Goal: Information Seeking & Learning: Learn about a topic

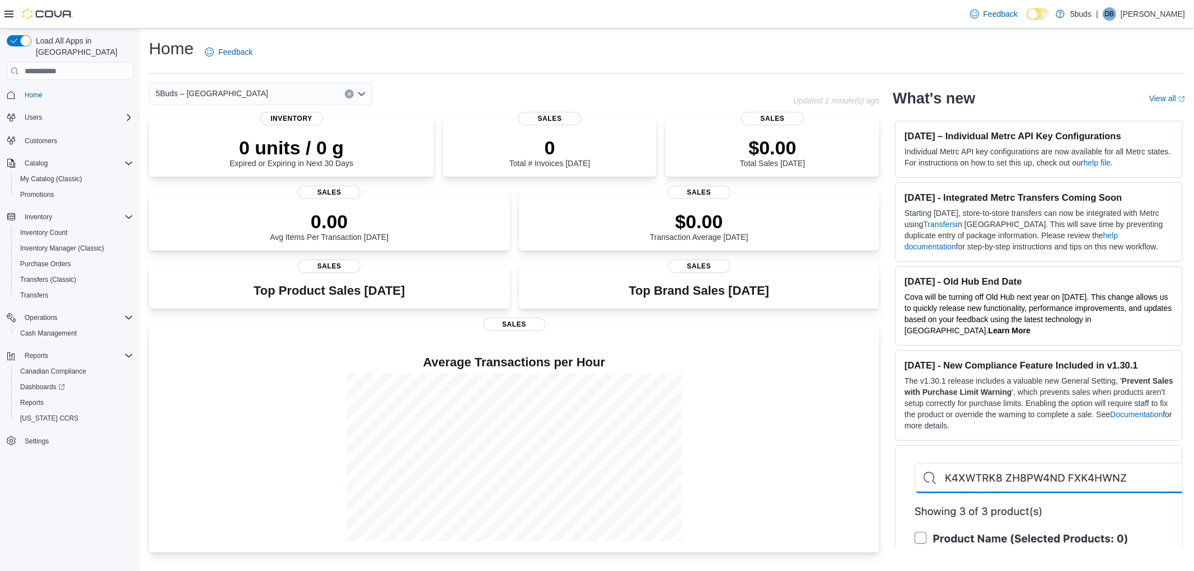
click at [938, 3] on div "Feedback Dark Mode 5buds | DB [PERSON_NAME]" at bounding box center [597, 14] width 1194 height 29
click at [35, 398] on span "Reports" at bounding box center [32, 402] width 24 height 9
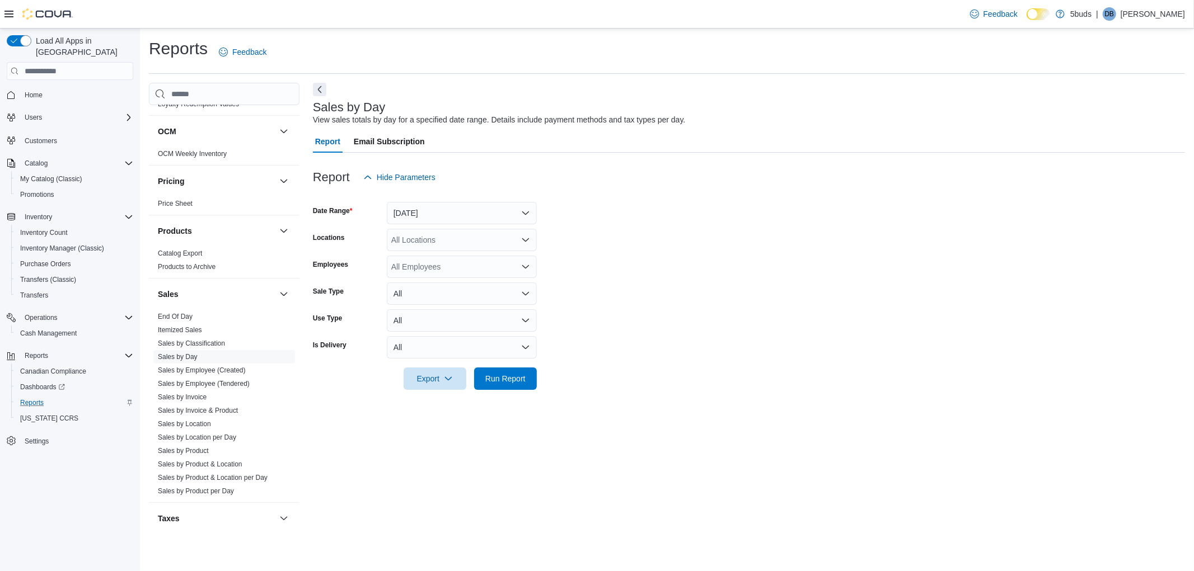
scroll to position [781, 0]
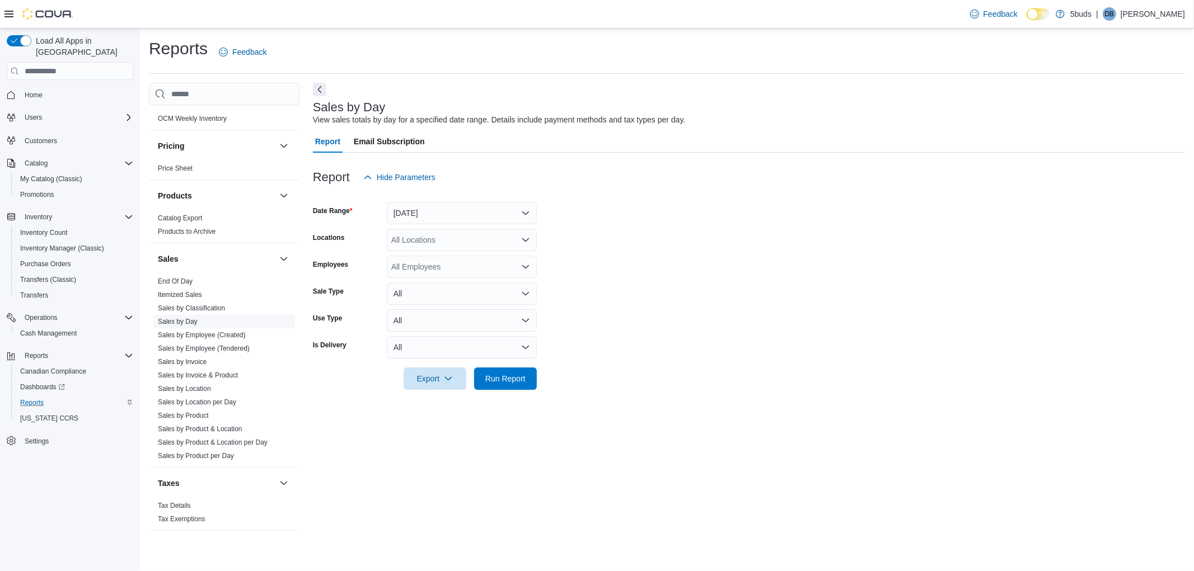
click at [179, 318] on link "Sales by Day" at bounding box center [178, 322] width 40 height 8
click at [439, 206] on button "[DATE]" at bounding box center [462, 213] width 150 height 22
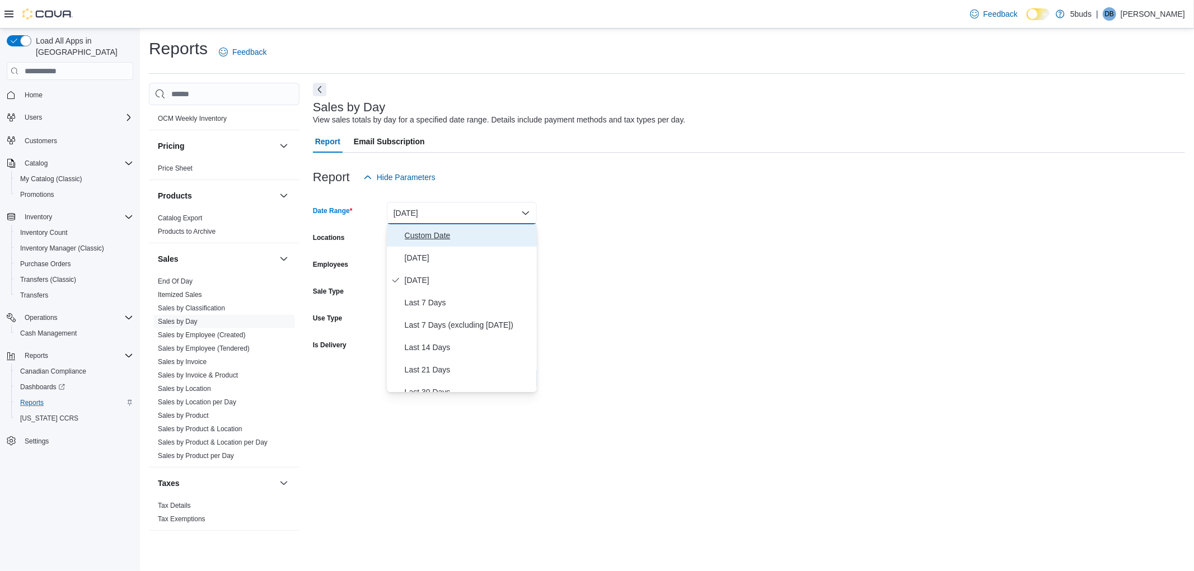
click at [429, 235] on span "Custom Date" at bounding box center [469, 235] width 128 height 13
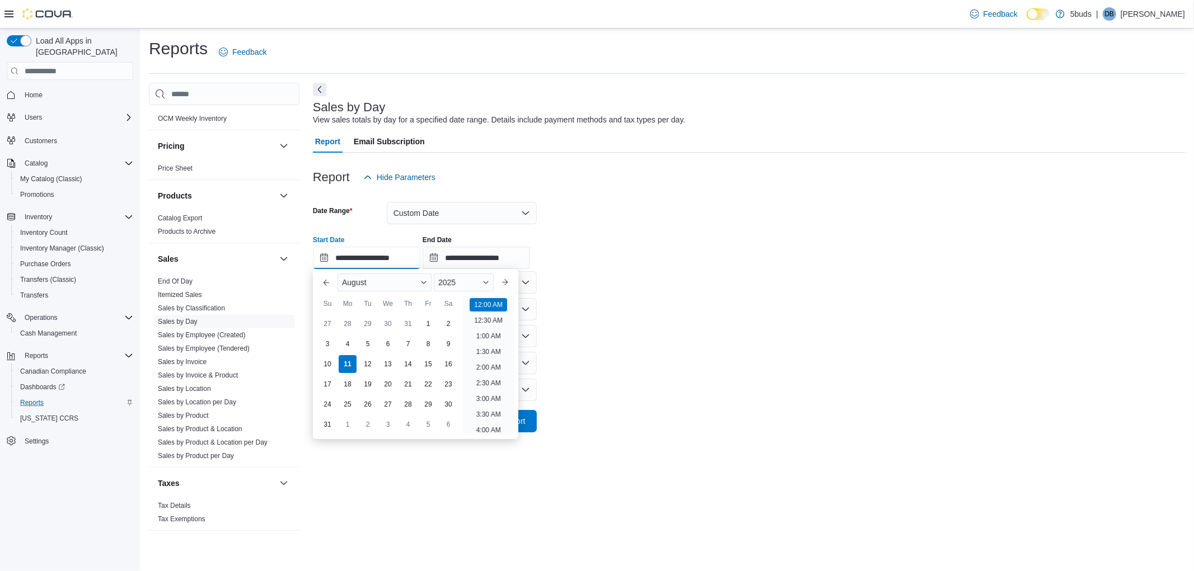
click at [325, 257] on input "**********" at bounding box center [366, 258] width 107 height 22
click at [322, 286] on button "Previous Month" at bounding box center [326, 283] width 18 height 18
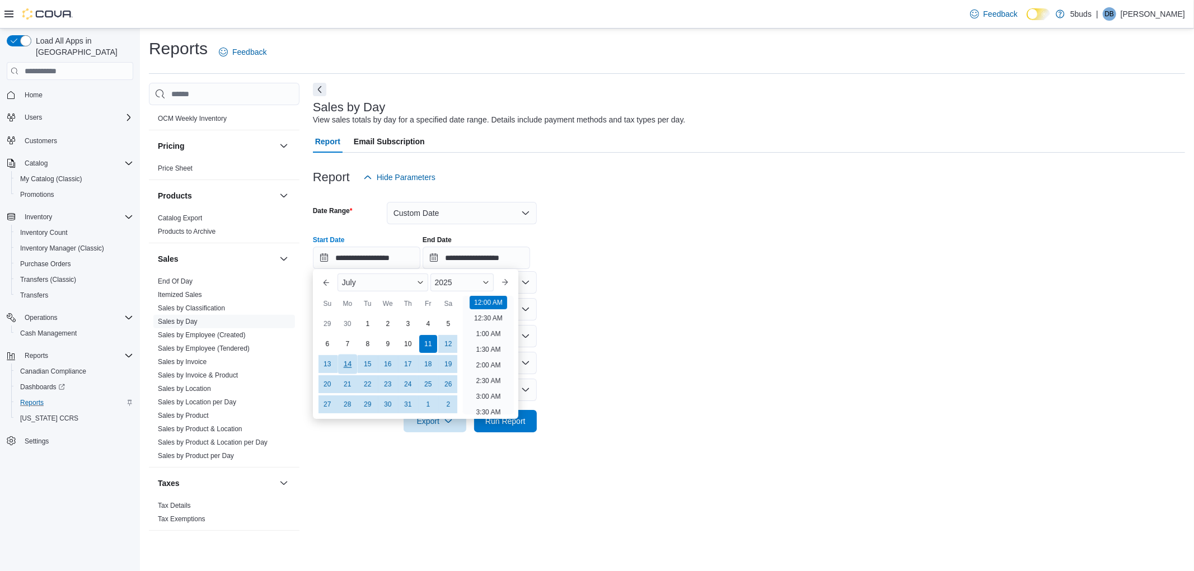
click at [348, 360] on div "14" at bounding box center [347, 364] width 20 height 20
type input "**********"
click at [793, 302] on form "**********" at bounding box center [749, 311] width 872 height 244
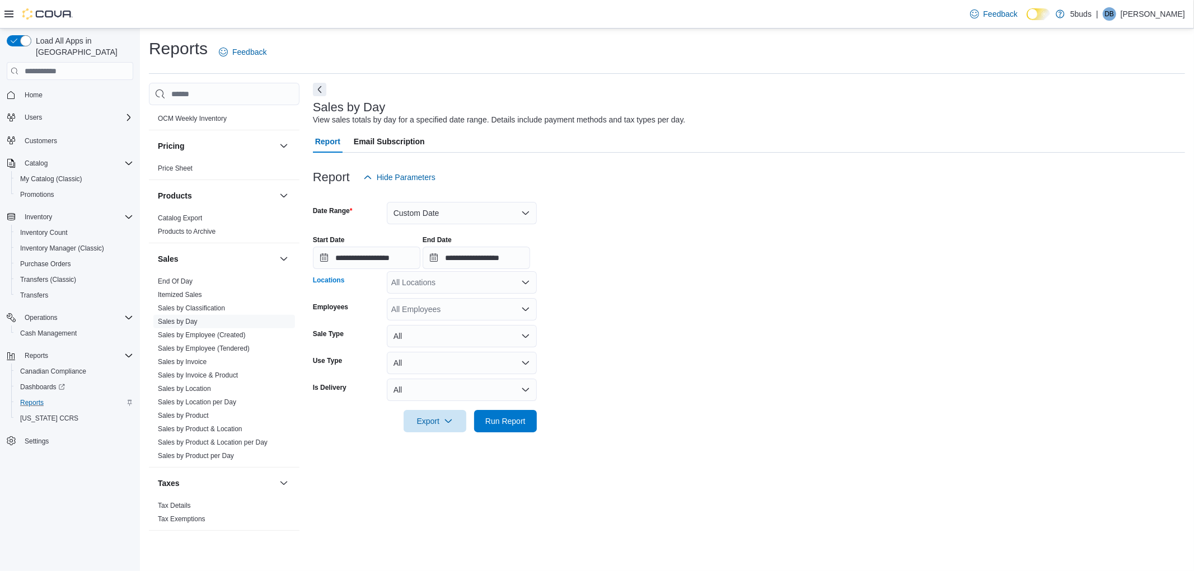
click at [442, 284] on div "All Locations" at bounding box center [462, 282] width 150 height 22
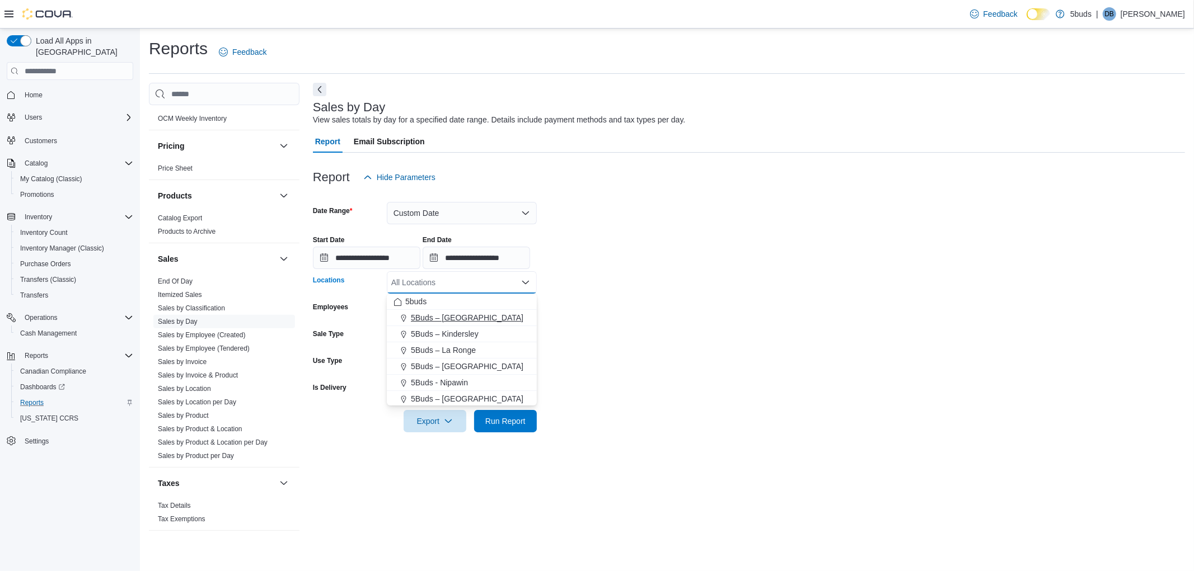
click at [445, 317] on span "5Buds – [GEOGRAPHIC_DATA]" at bounding box center [467, 317] width 112 height 11
click at [852, 320] on form "**********" at bounding box center [749, 311] width 872 height 244
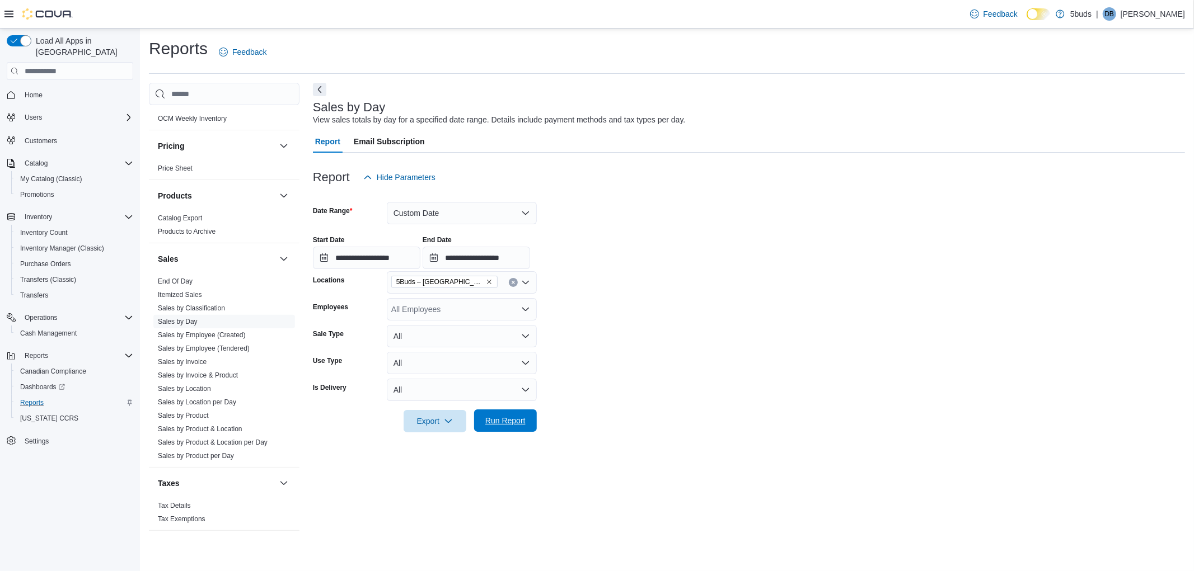
click at [511, 424] on span "Run Report" at bounding box center [505, 420] width 40 height 11
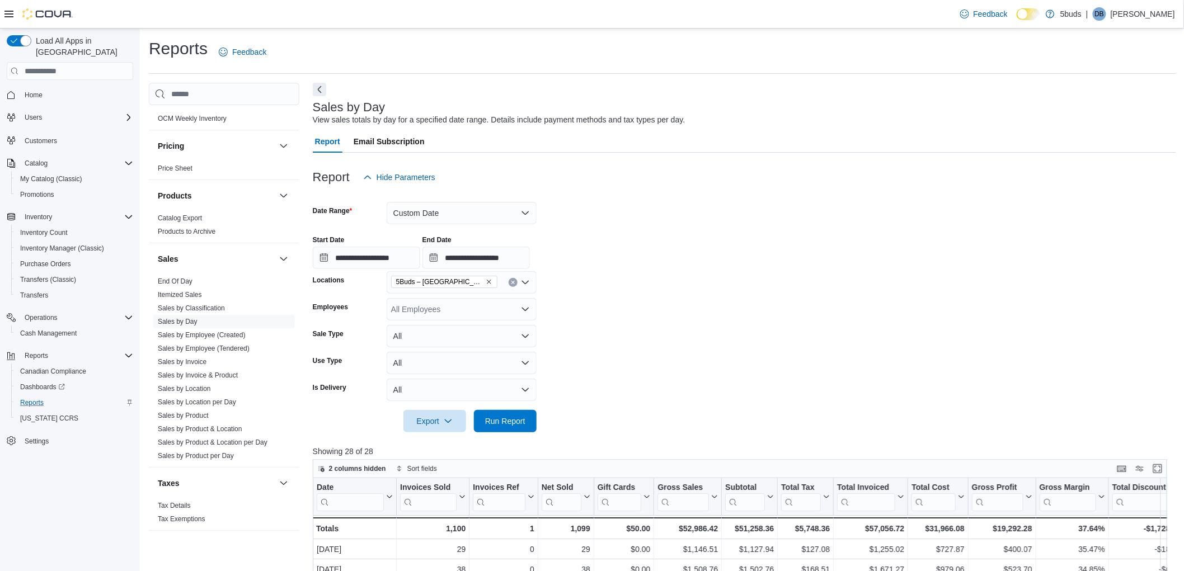
click at [649, 412] on form "**********" at bounding box center [744, 311] width 863 height 244
click at [209, 304] on link "Sales by Classification" at bounding box center [191, 308] width 67 height 8
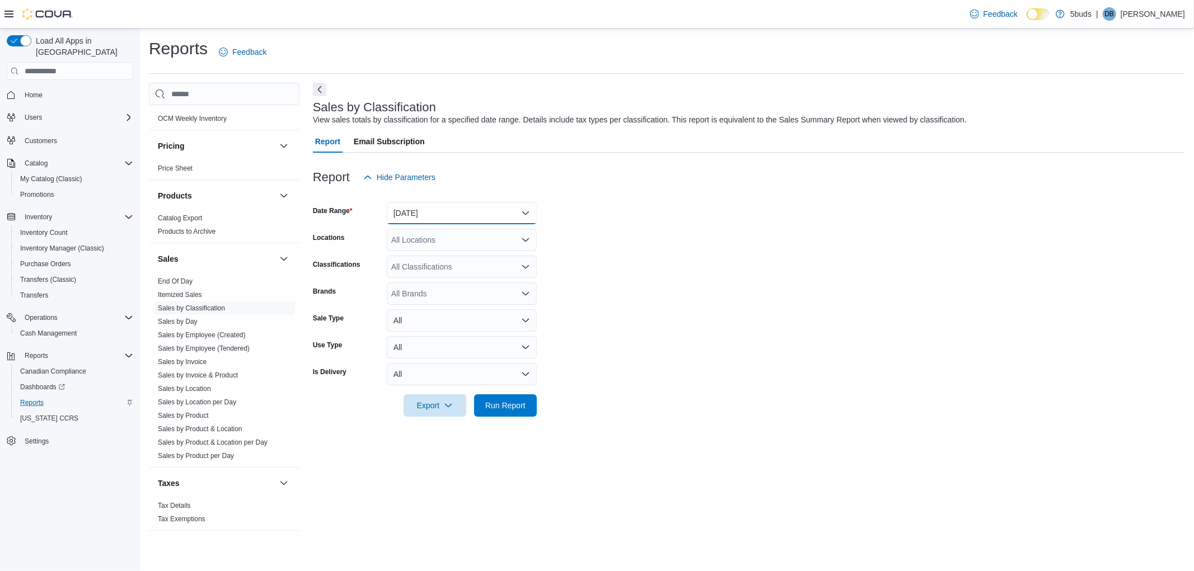
click at [422, 216] on button "[DATE]" at bounding box center [462, 213] width 150 height 22
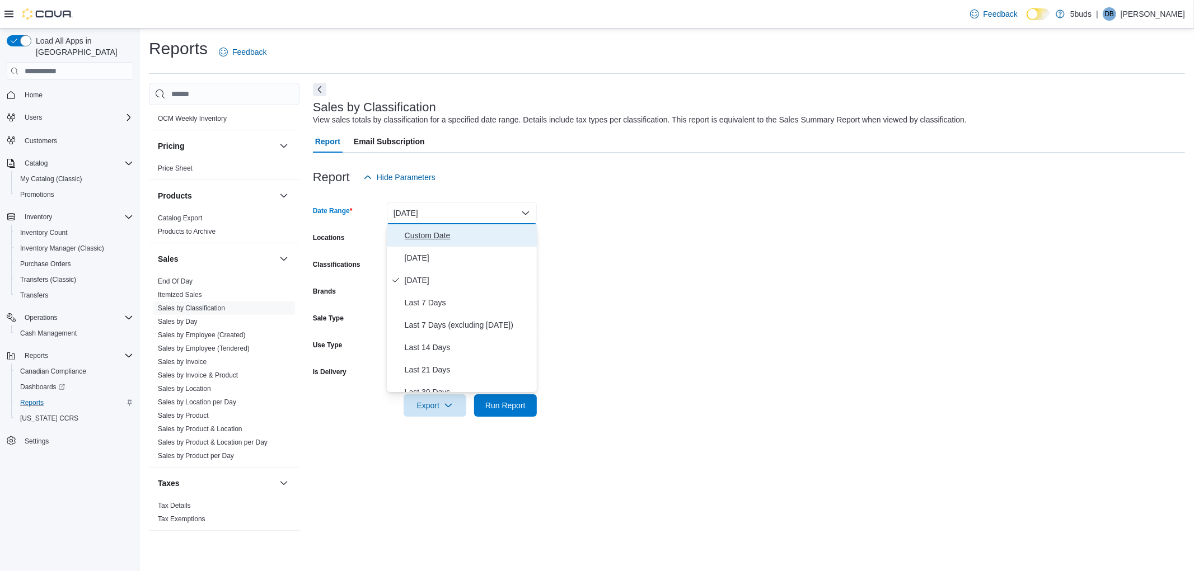
click at [424, 236] on span "Custom Date" at bounding box center [469, 235] width 128 height 13
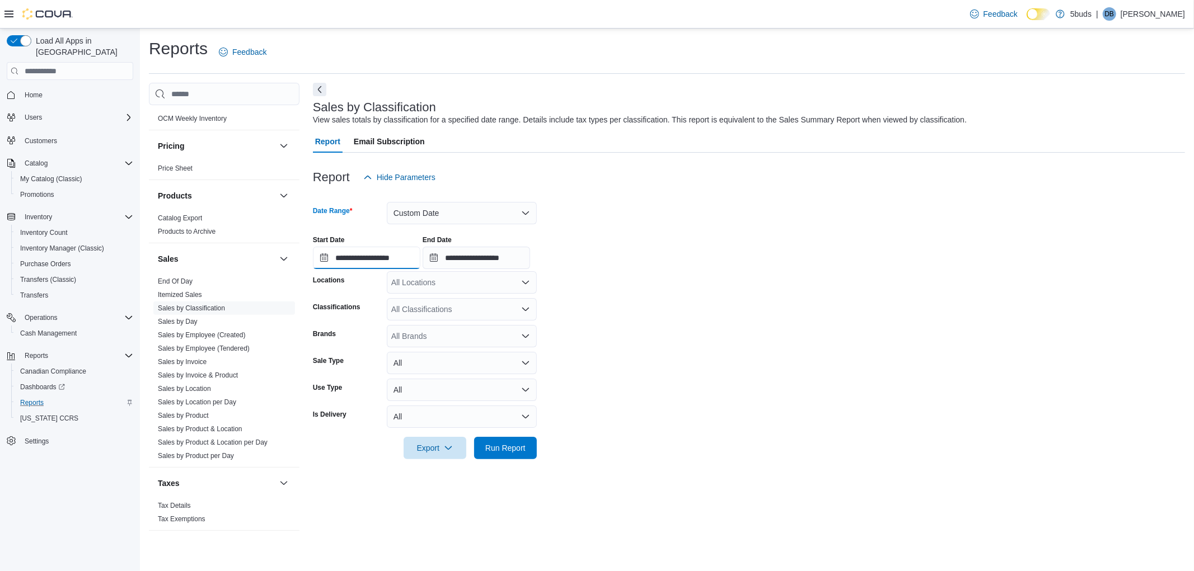
click at [393, 256] on input "**********" at bounding box center [366, 258] width 107 height 22
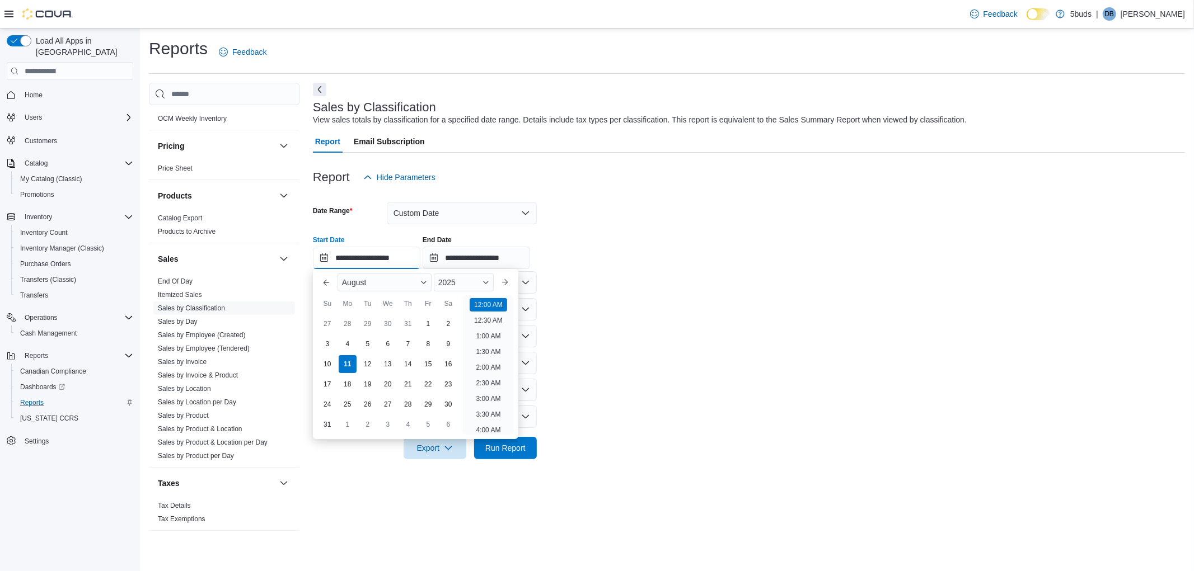
scroll to position [35, 0]
click at [323, 280] on button "Previous Month" at bounding box center [326, 283] width 18 height 18
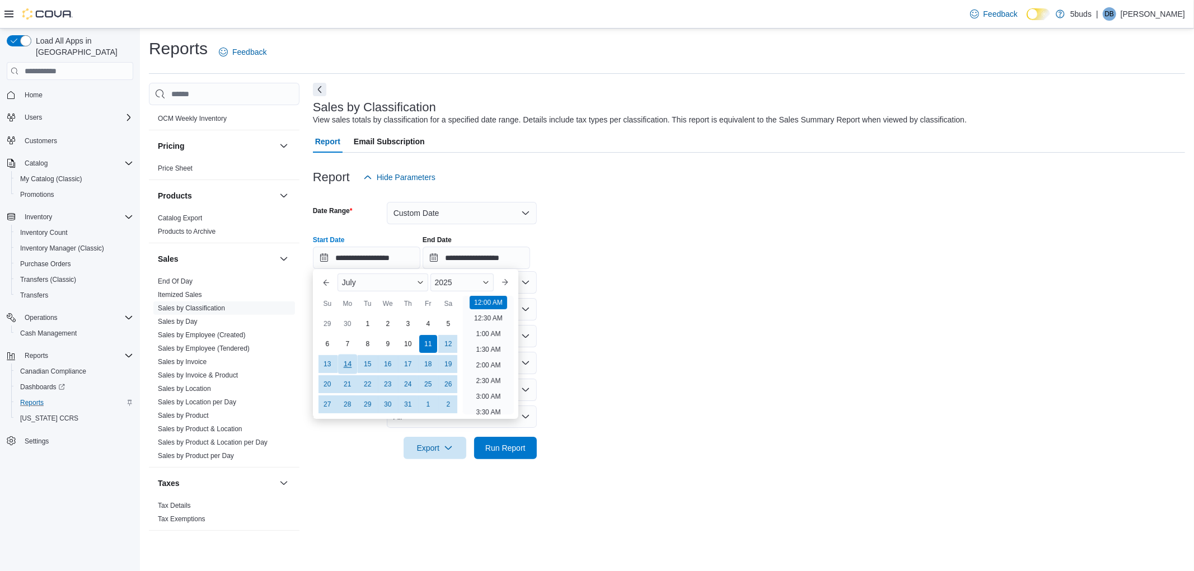
click at [350, 366] on div "14" at bounding box center [347, 364] width 20 height 20
type input "**********"
click at [743, 303] on form "**********" at bounding box center [749, 324] width 872 height 271
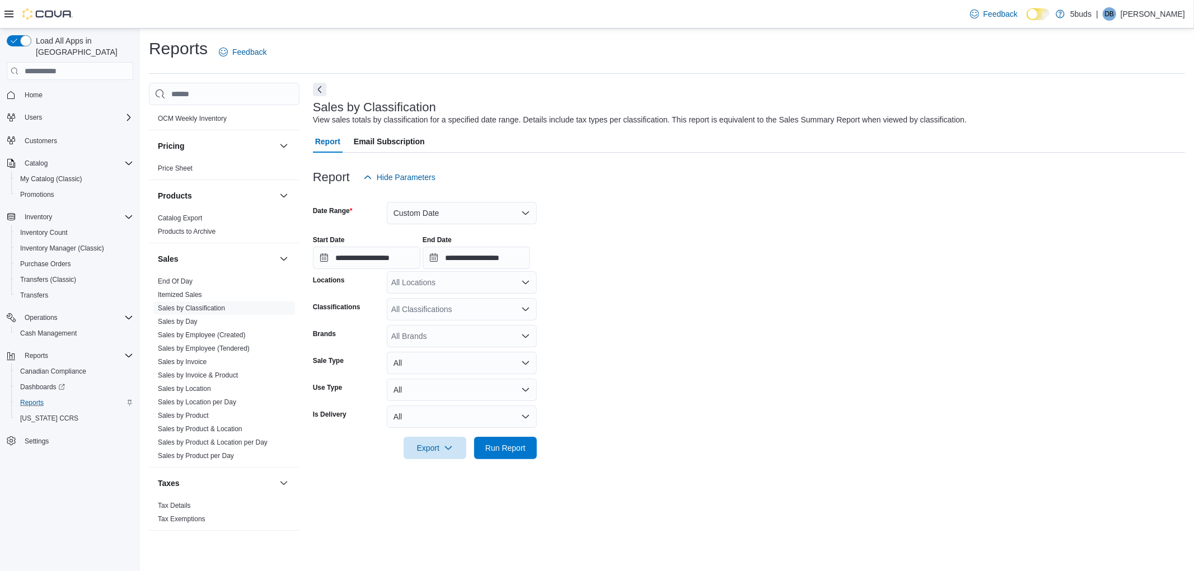
click at [455, 281] on div "All Locations" at bounding box center [462, 282] width 150 height 22
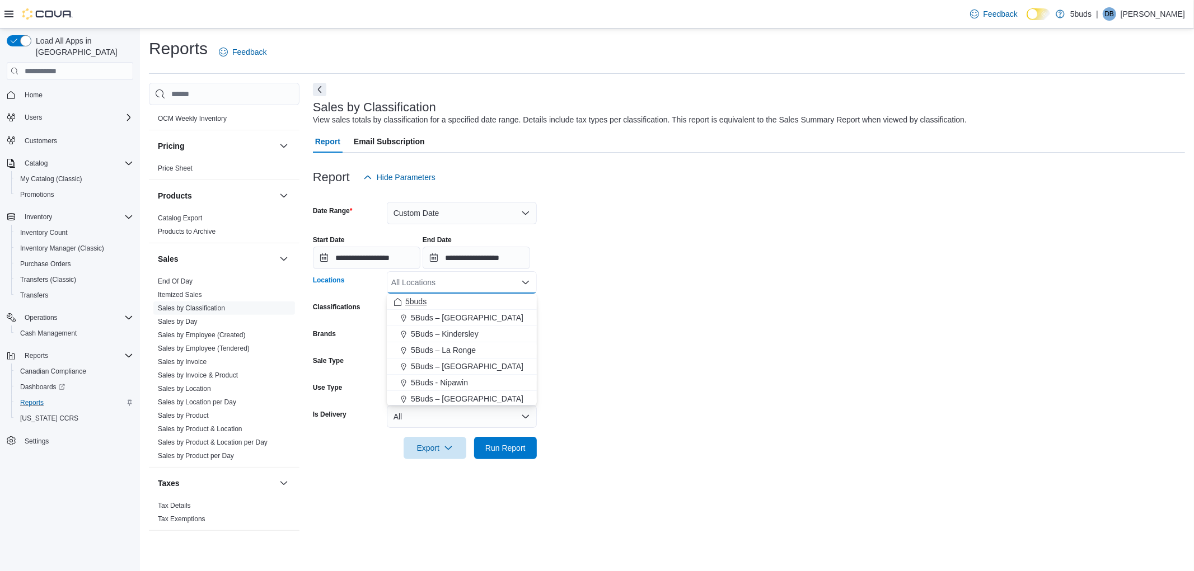
click at [456, 309] on button "5buds" at bounding box center [462, 302] width 150 height 16
drag, startPoint x: 664, startPoint y: 292, endPoint x: 650, endPoint y: 291, distance: 14.0
click at [665, 292] on form "**********" at bounding box center [749, 324] width 872 height 271
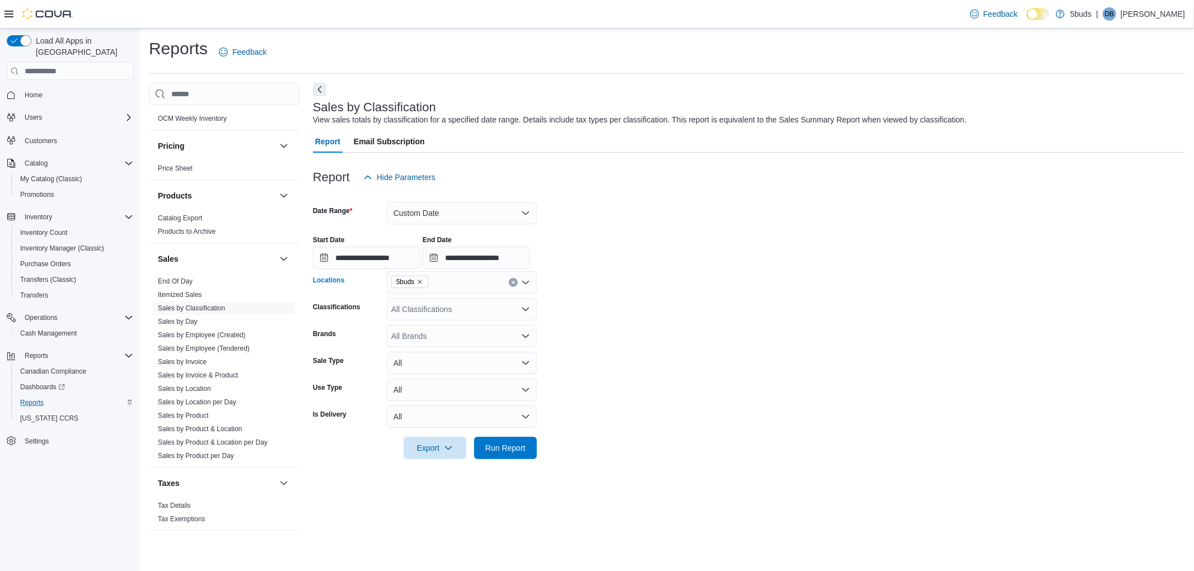
click at [420, 281] on icon "Remove 5buds from selection in this group" at bounding box center [419, 282] width 7 height 7
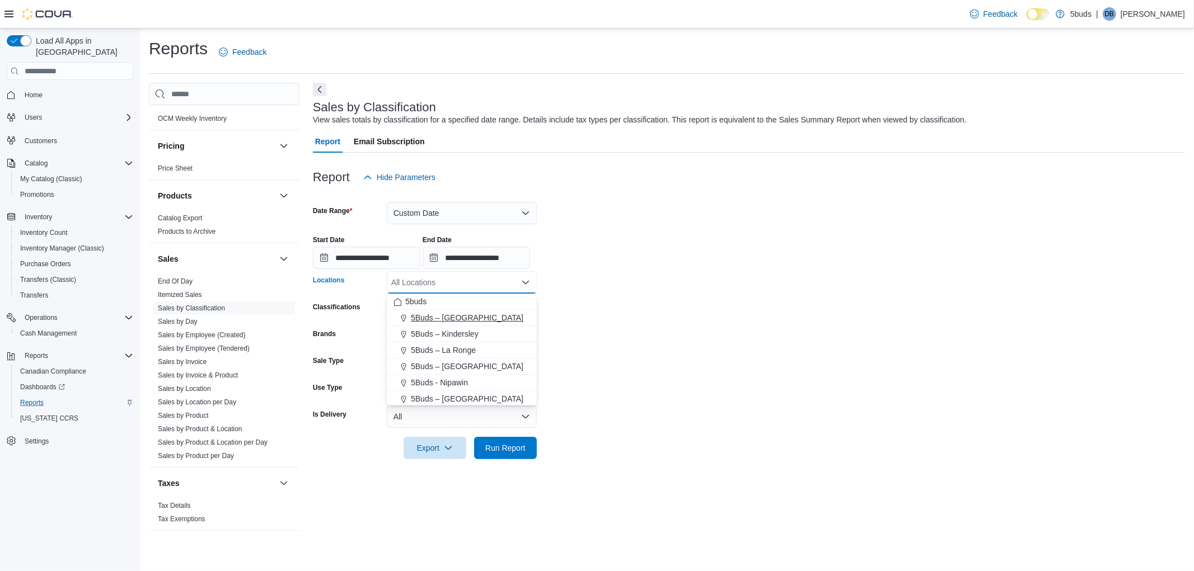
click at [453, 319] on span "5Buds – [GEOGRAPHIC_DATA]" at bounding box center [467, 317] width 112 height 11
click at [720, 284] on form "**********" at bounding box center [749, 324] width 872 height 271
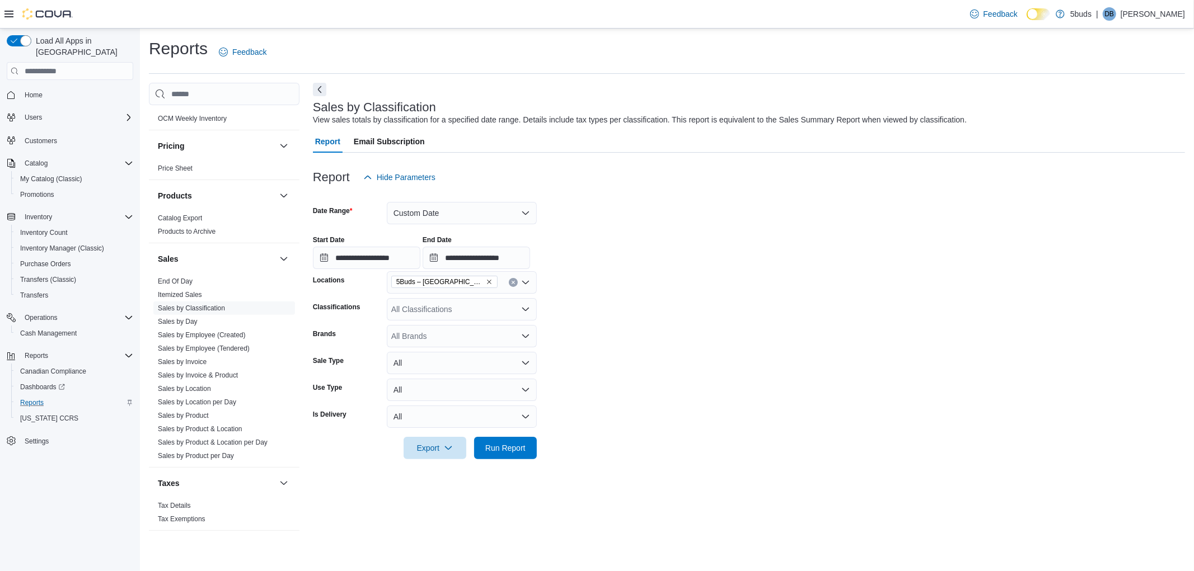
click at [483, 306] on div "All Classifications" at bounding box center [462, 309] width 150 height 22
click at [467, 363] on span "DRIED CANNABIS" at bounding box center [449, 360] width 67 height 11
click at [689, 316] on form "**********" at bounding box center [749, 324] width 872 height 271
click at [516, 452] on span "Run Report" at bounding box center [505, 447] width 40 height 11
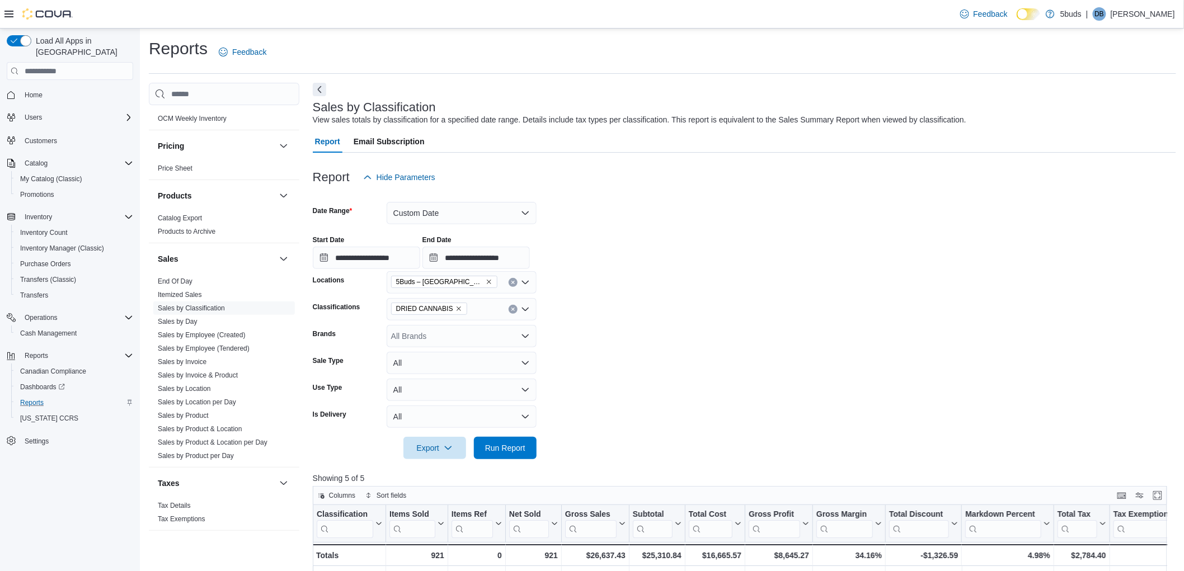
click at [697, 411] on form "**********" at bounding box center [744, 324] width 863 height 271
click at [457, 311] on icon "Remove DRIED CANNABIS from selection in this group" at bounding box center [459, 309] width 4 height 4
click at [449, 395] on span "EDIBLES NON-SOLIDS" at bounding box center [458, 396] width 84 height 11
click at [712, 311] on form "**********" at bounding box center [744, 324] width 863 height 271
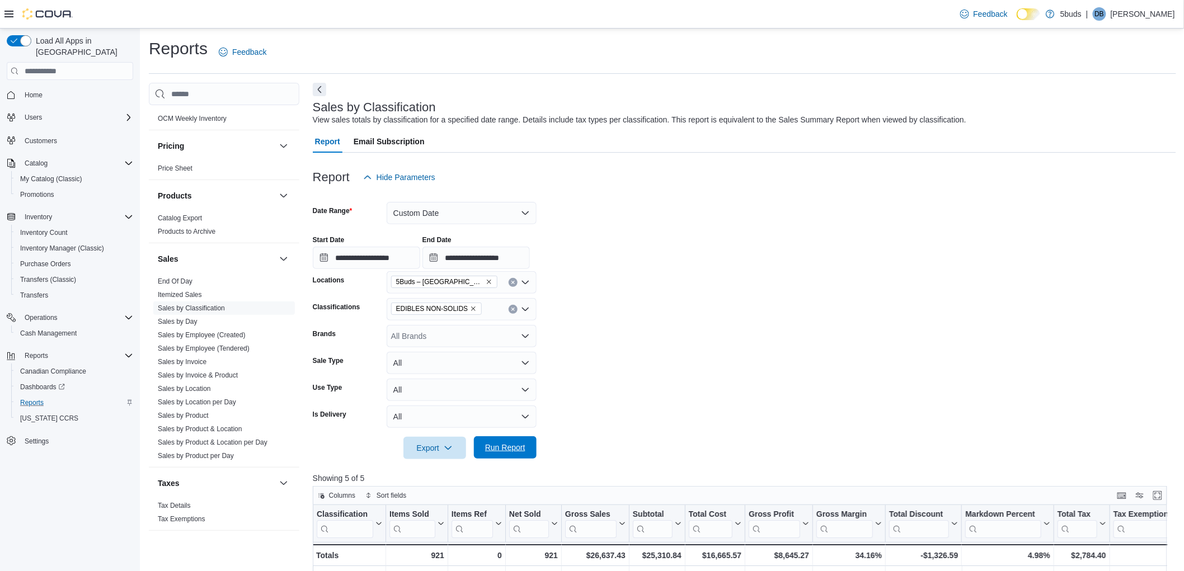
click at [496, 444] on span "Run Report" at bounding box center [505, 447] width 40 height 11
click at [655, 416] on form "**********" at bounding box center [744, 324] width 863 height 271
click at [470, 307] on icon "Remove EDIBLES NON-SOLIDS from selection in this group" at bounding box center [473, 309] width 7 height 7
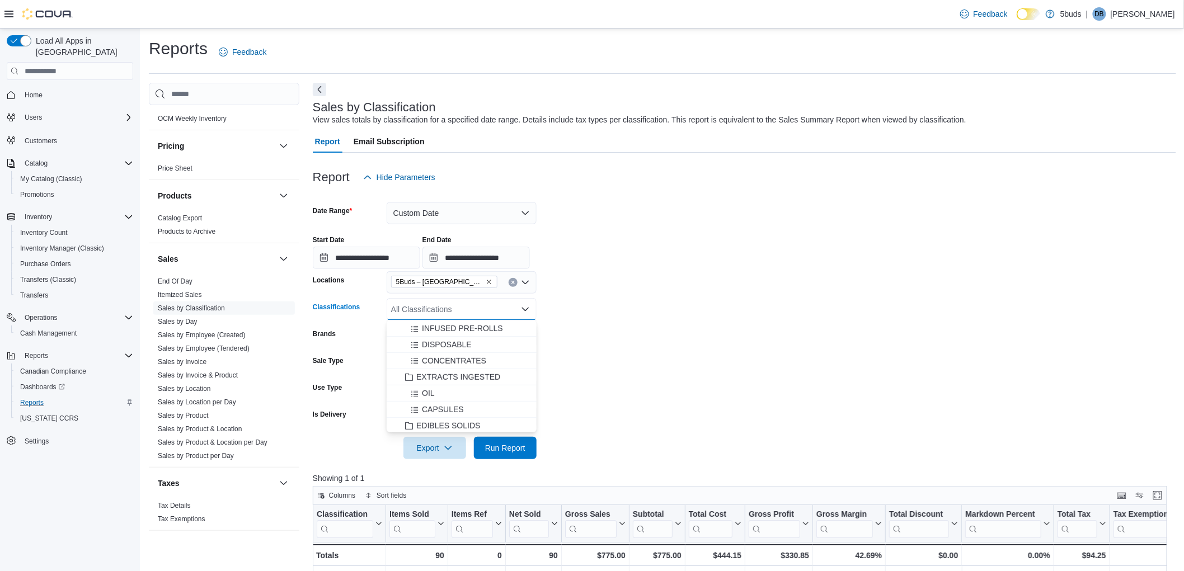
scroll to position [311, 0]
click at [466, 407] on span "EDIBLES SOLIDS" at bounding box center [448, 407] width 64 height 11
click at [660, 326] on form "**********" at bounding box center [744, 324] width 863 height 271
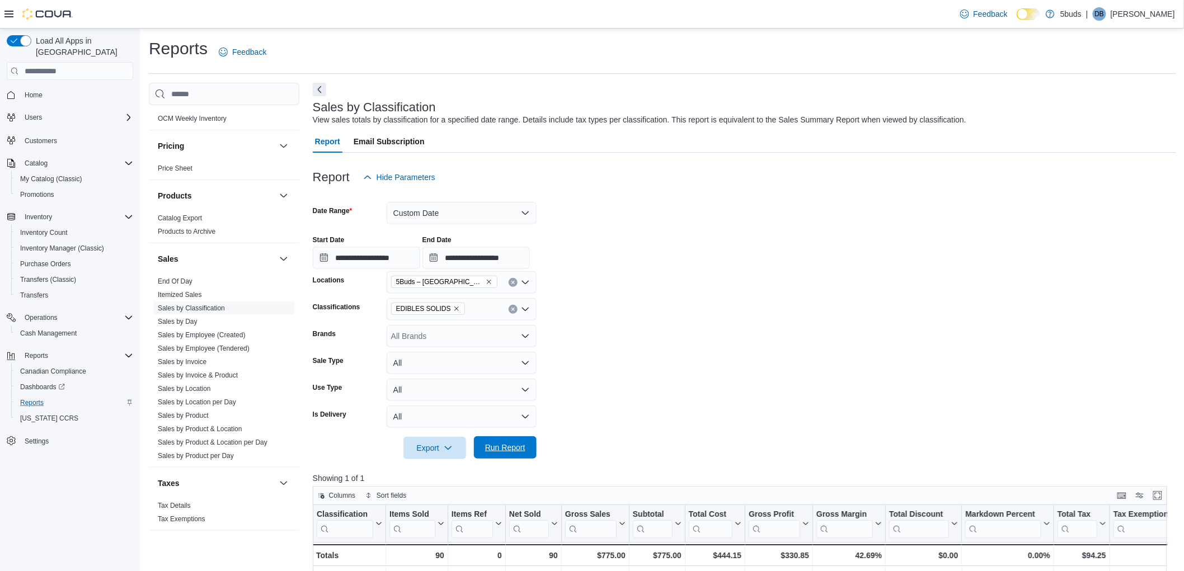
click at [512, 447] on span "Run Report" at bounding box center [505, 447] width 40 height 11
click at [623, 379] on form "**********" at bounding box center [744, 324] width 863 height 271
click at [453, 308] on icon "Remove EDIBLES SOLIDS from selection in this group" at bounding box center [456, 309] width 7 height 7
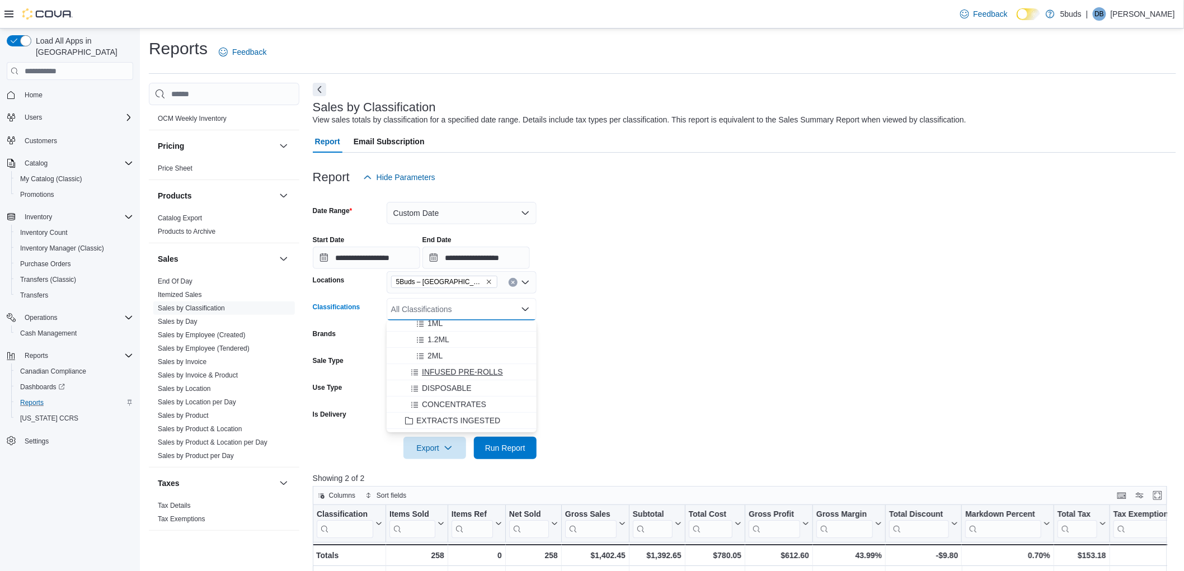
click at [472, 367] on span "INFUSED PRE-ROLLS" at bounding box center [462, 372] width 81 height 11
click at [468, 306] on icon "Remove INFUSED PRE-ROLLS from selection in this group" at bounding box center [471, 309] width 7 height 7
click at [473, 421] on span "EXTRACTS INGESTED" at bounding box center [458, 420] width 84 height 11
click at [668, 366] on form "**********" at bounding box center [744, 324] width 863 height 271
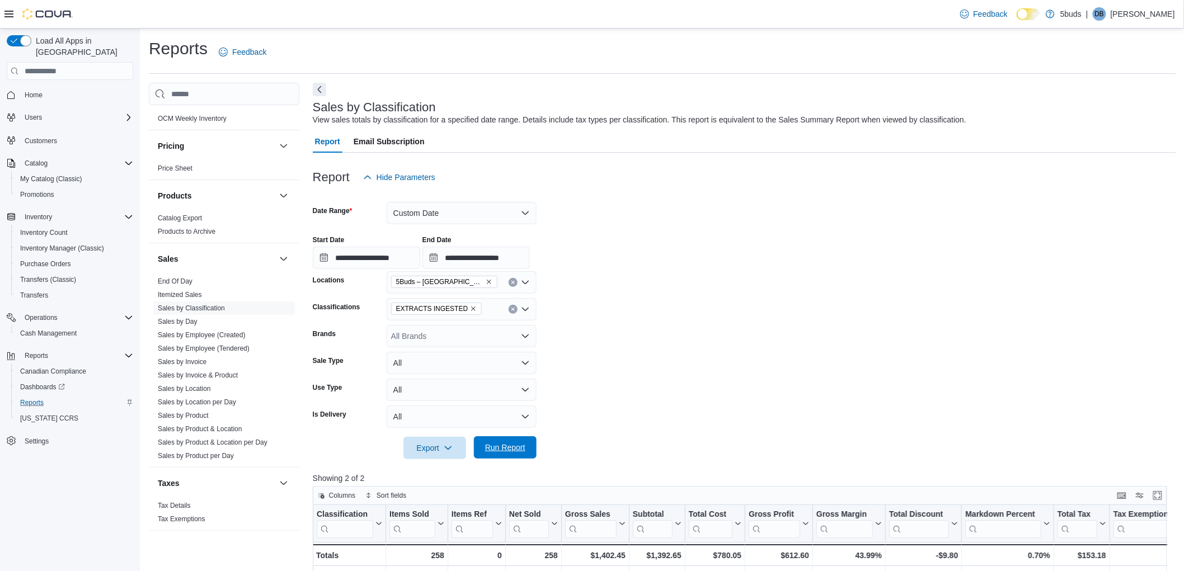
click at [520, 452] on span "Run Report" at bounding box center [505, 447] width 40 height 11
click at [683, 416] on form "**********" at bounding box center [744, 324] width 863 height 271
click at [472, 308] on icon "Remove EXTRACTS INGESTED from selection in this group" at bounding box center [474, 309] width 4 height 4
click at [476, 383] on span "EXTRACTS INHALED" at bounding box center [455, 382] width 78 height 11
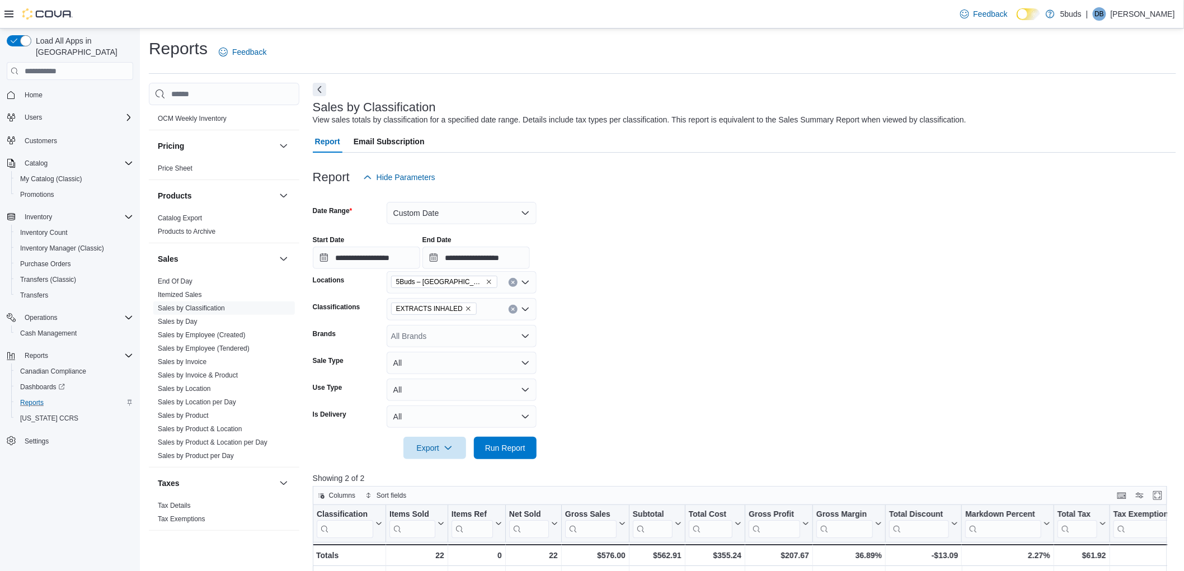
click at [746, 311] on form "**********" at bounding box center [744, 324] width 863 height 271
click at [510, 449] on span "Run Report" at bounding box center [505, 447] width 40 height 11
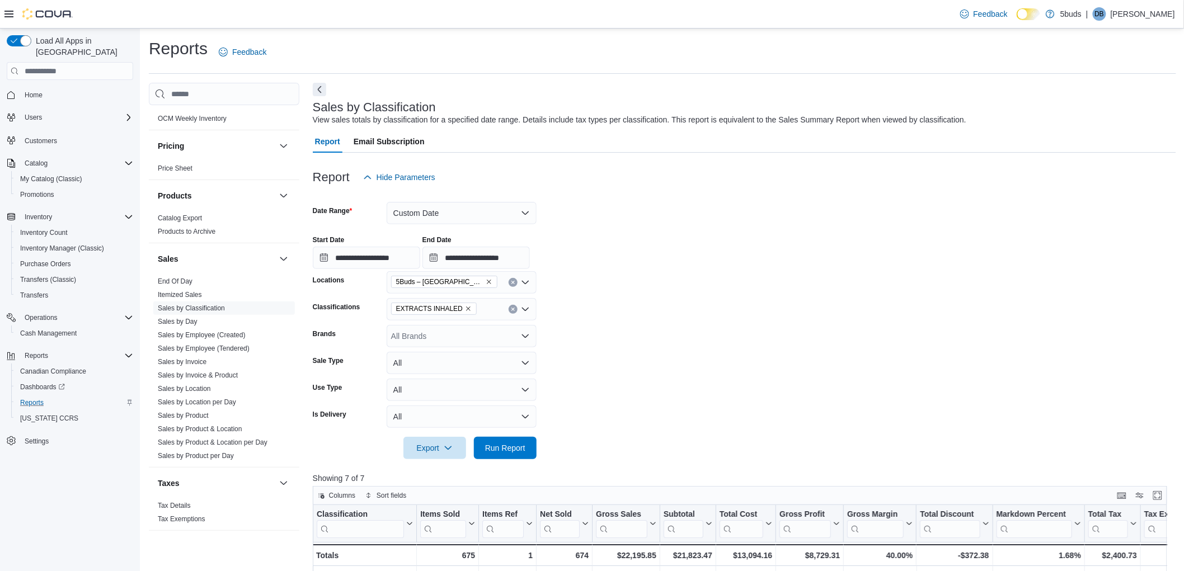
click at [684, 409] on form "**********" at bounding box center [744, 324] width 863 height 271
click at [465, 306] on icon "Remove EXTRACTS INHALED from selection in this group" at bounding box center [468, 309] width 7 height 7
drag, startPoint x: 433, startPoint y: 382, endPoint x: 510, endPoint y: 373, distance: 77.7
click at [433, 381] on span "SEEDS" at bounding box center [429, 383] width 26 height 11
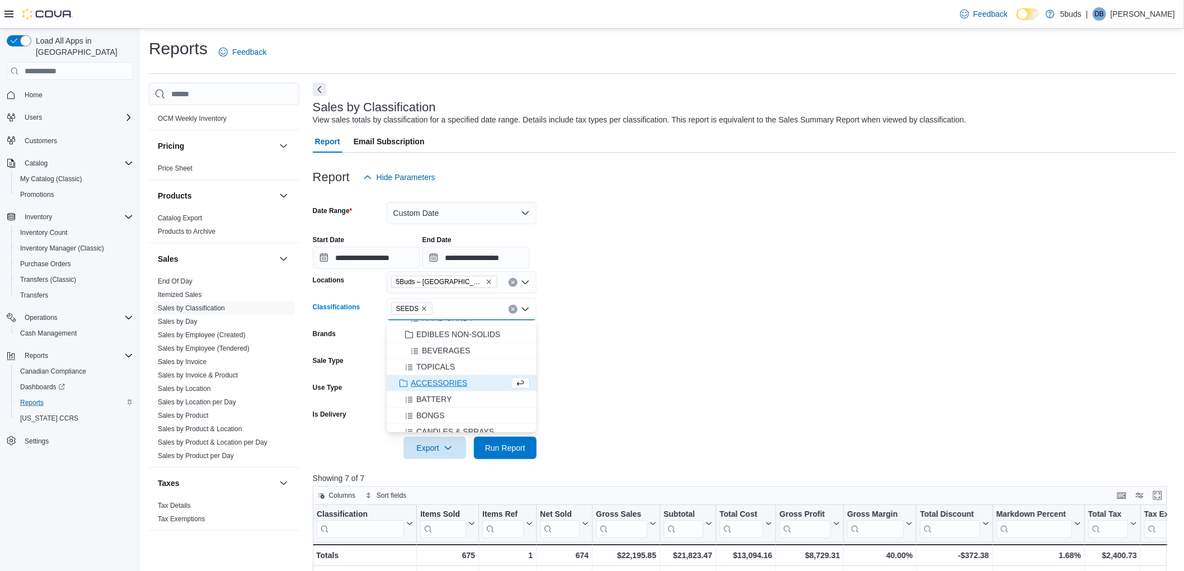
click at [793, 314] on form "**********" at bounding box center [744, 324] width 863 height 271
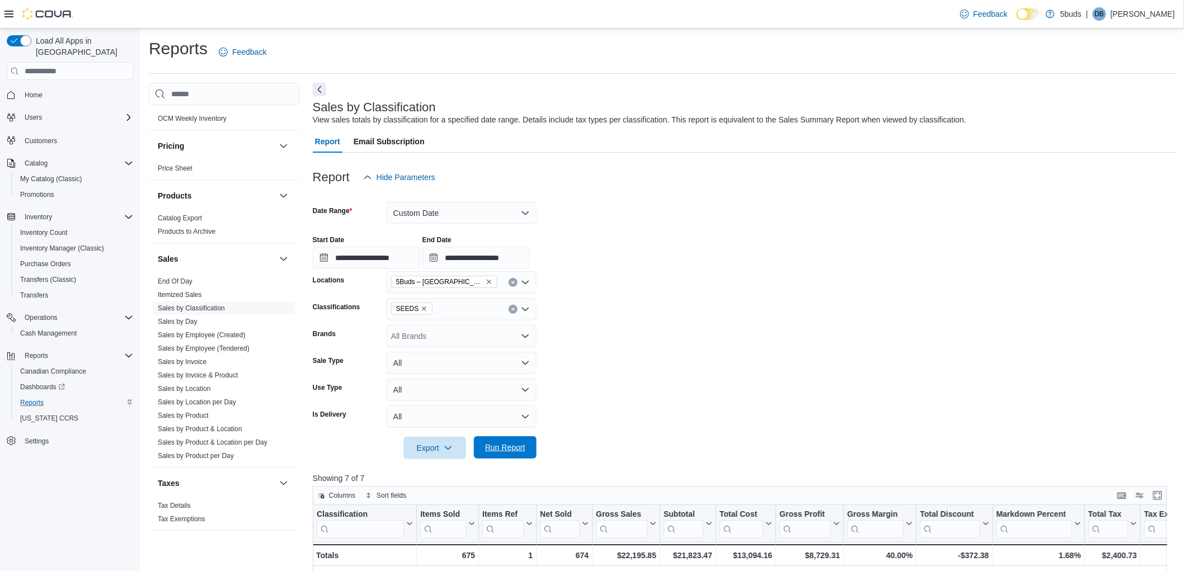
click at [518, 448] on span "Run Report" at bounding box center [505, 447] width 40 height 11
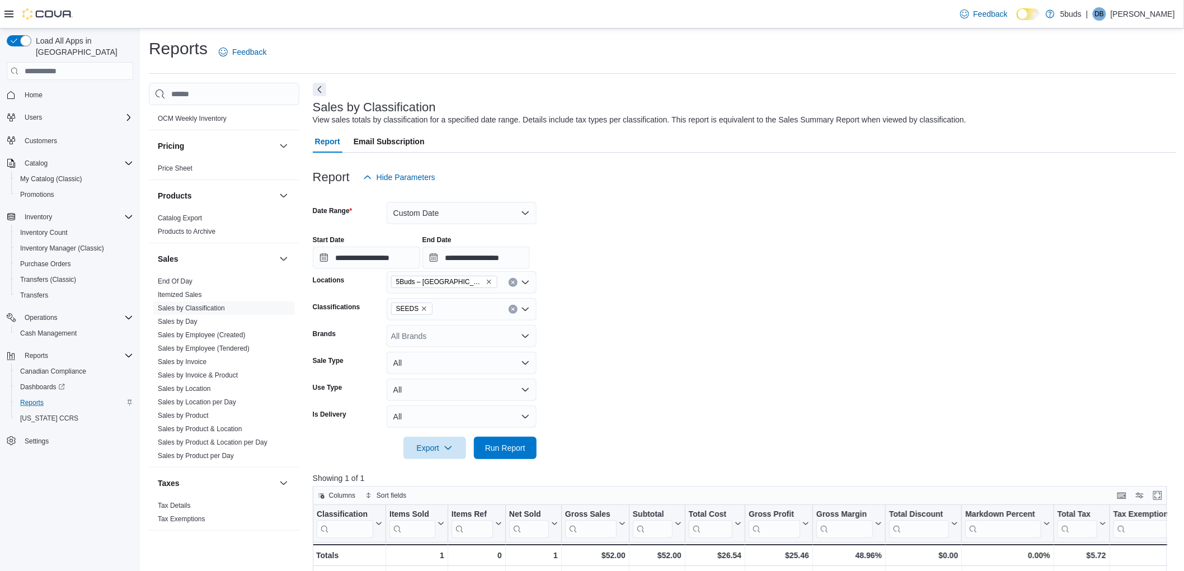
click at [736, 432] on div at bounding box center [744, 432] width 863 height 9
click at [423, 308] on icon "Remove SEEDS from selection in this group" at bounding box center [424, 309] width 7 height 7
click at [444, 426] on span "TOPICALS" at bounding box center [435, 429] width 39 height 11
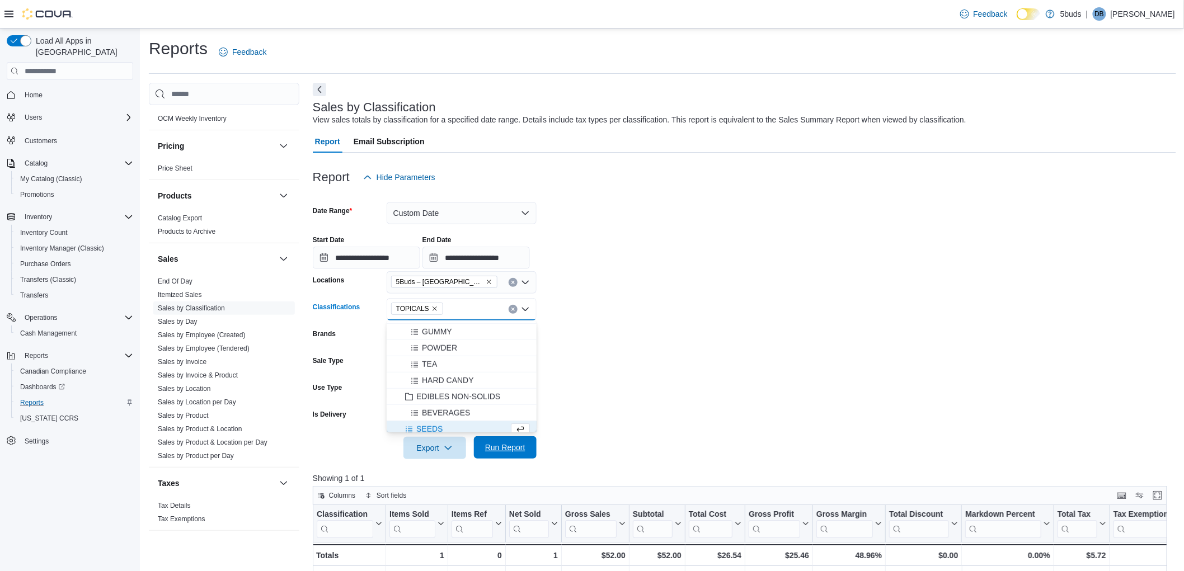
scroll to position [439, 0]
click at [508, 449] on span "Run Report" at bounding box center [505, 447] width 40 height 11
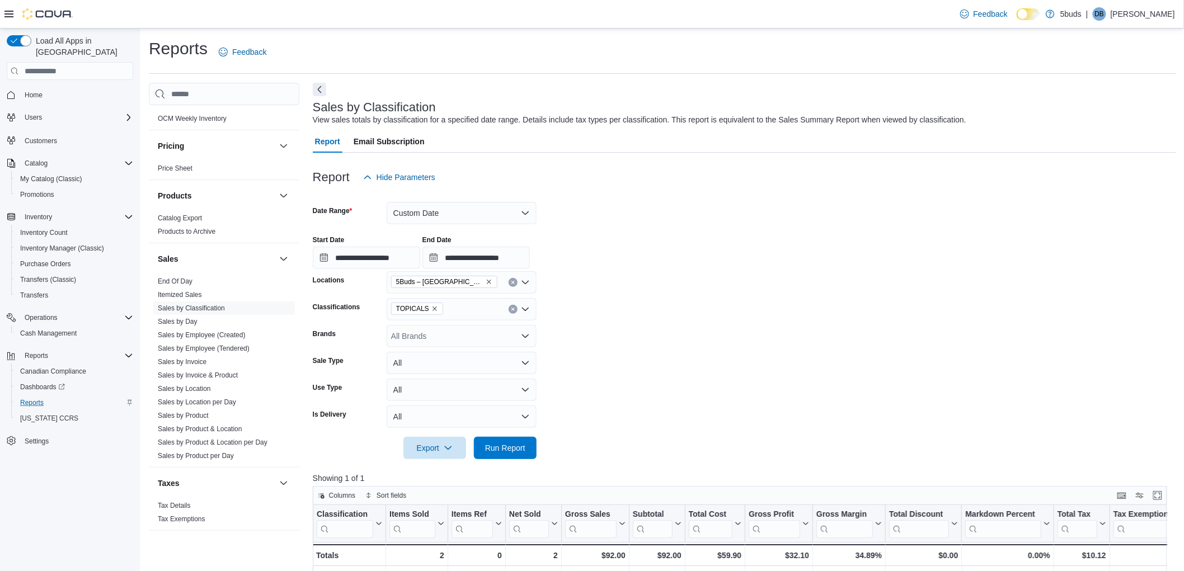
click at [596, 387] on form "**********" at bounding box center [744, 324] width 863 height 271
click at [433, 310] on icon "Remove TOPICALS from selection in this group" at bounding box center [434, 309] width 7 height 7
click at [446, 396] on span "ACCESSORIES" at bounding box center [439, 399] width 57 height 11
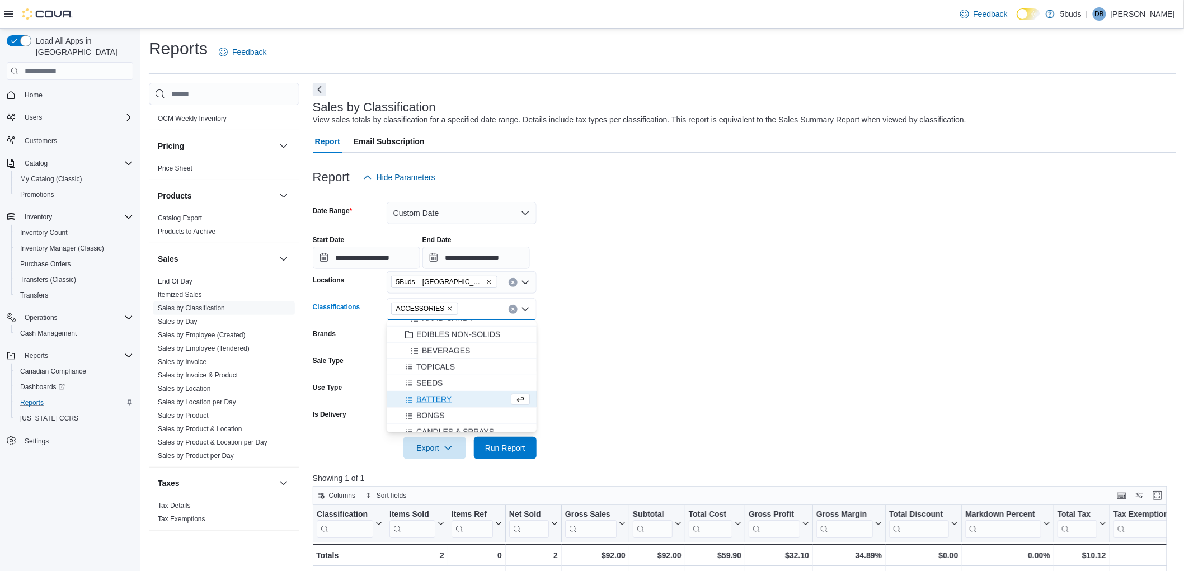
click at [734, 304] on form "**********" at bounding box center [744, 324] width 863 height 271
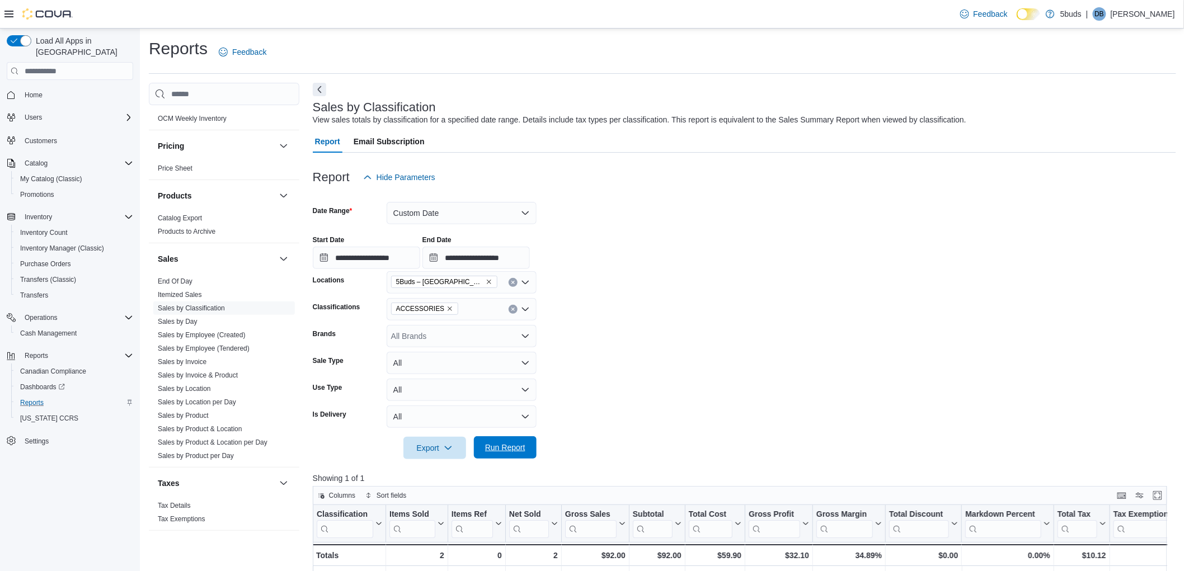
click at [515, 450] on span "Run Report" at bounding box center [505, 447] width 40 height 11
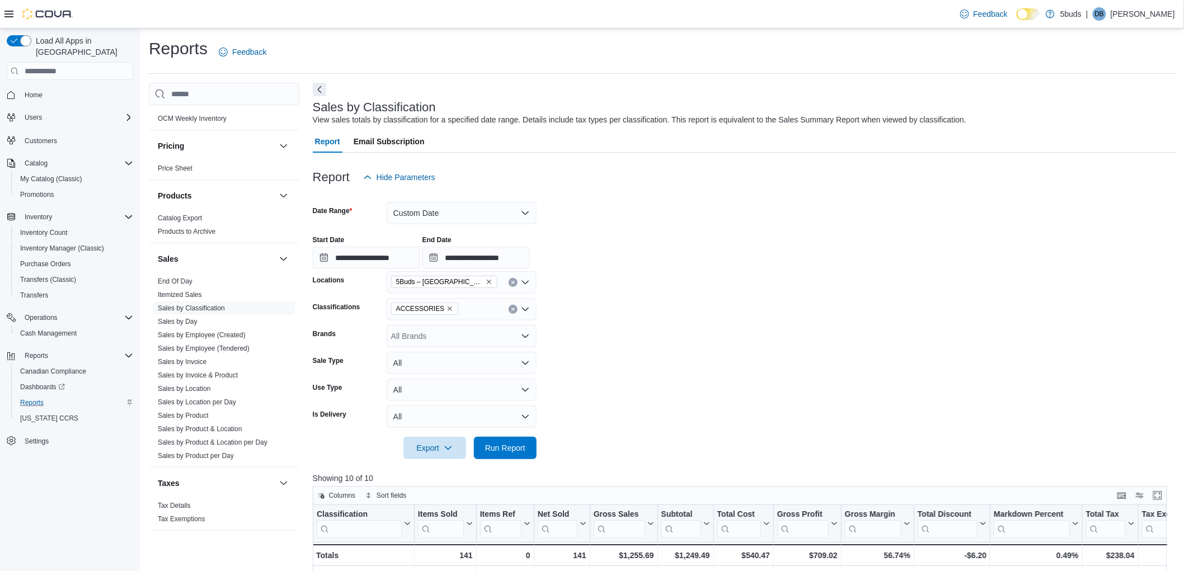
click at [743, 412] on form "**********" at bounding box center [744, 324] width 863 height 271
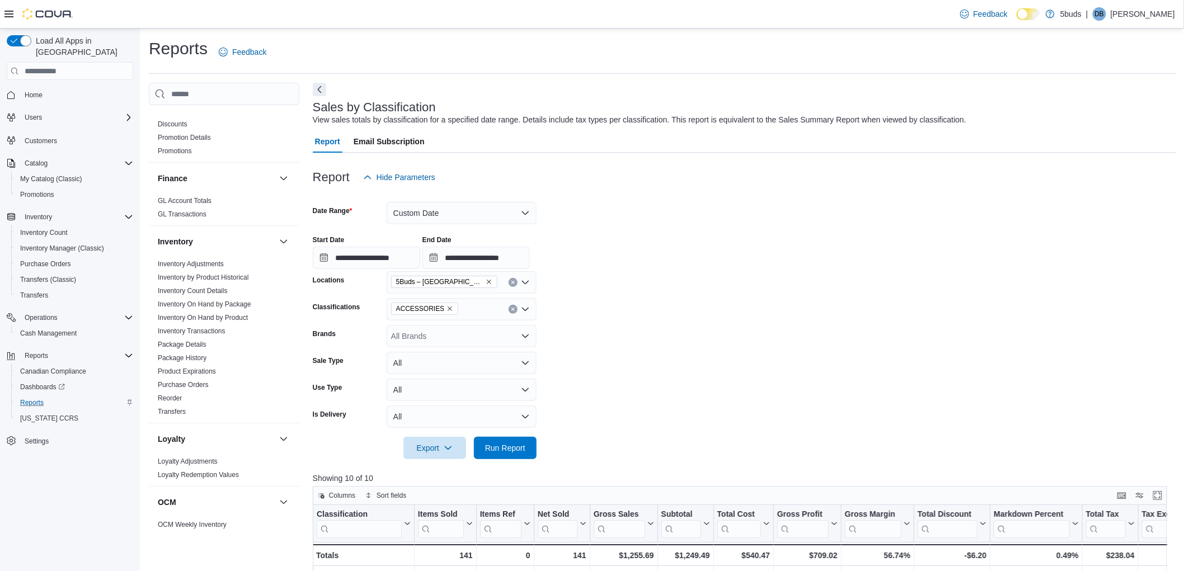
scroll to position [346, 0]
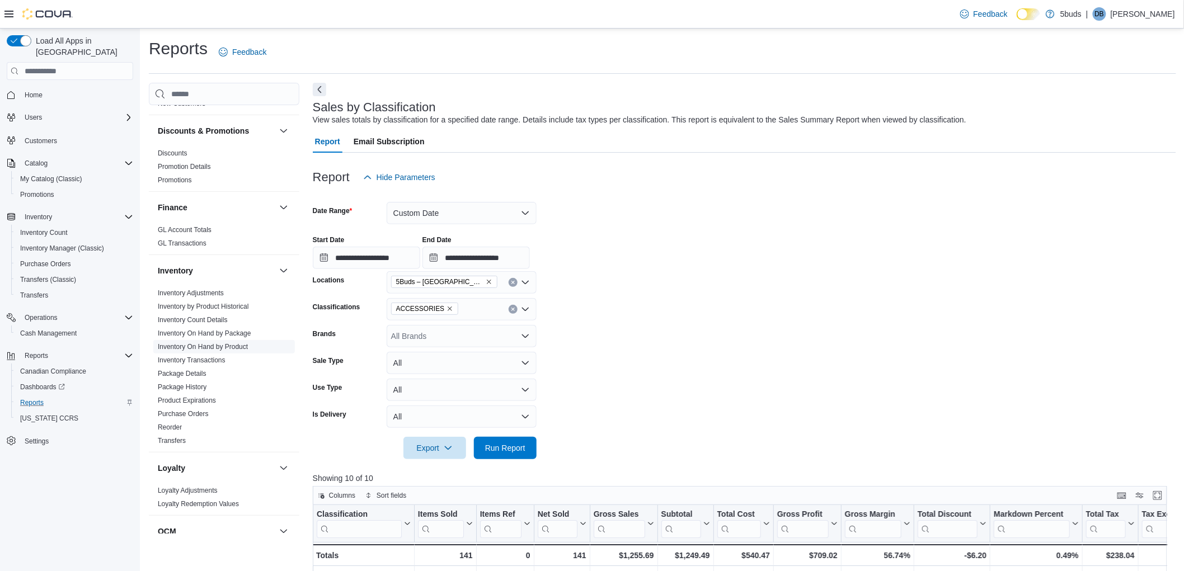
click at [220, 343] on link "Inventory On Hand by Product" at bounding box center [203, 347] width 90 height 8
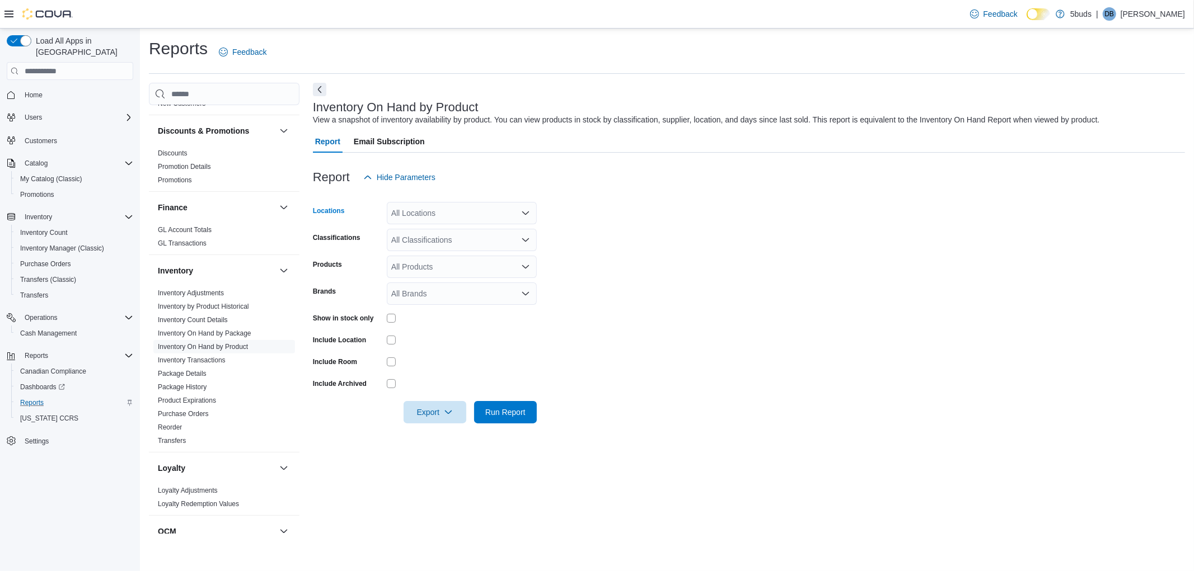
click at [434, 214] on div "All Locations" at bounding box center [462, 213] width 150 height 22
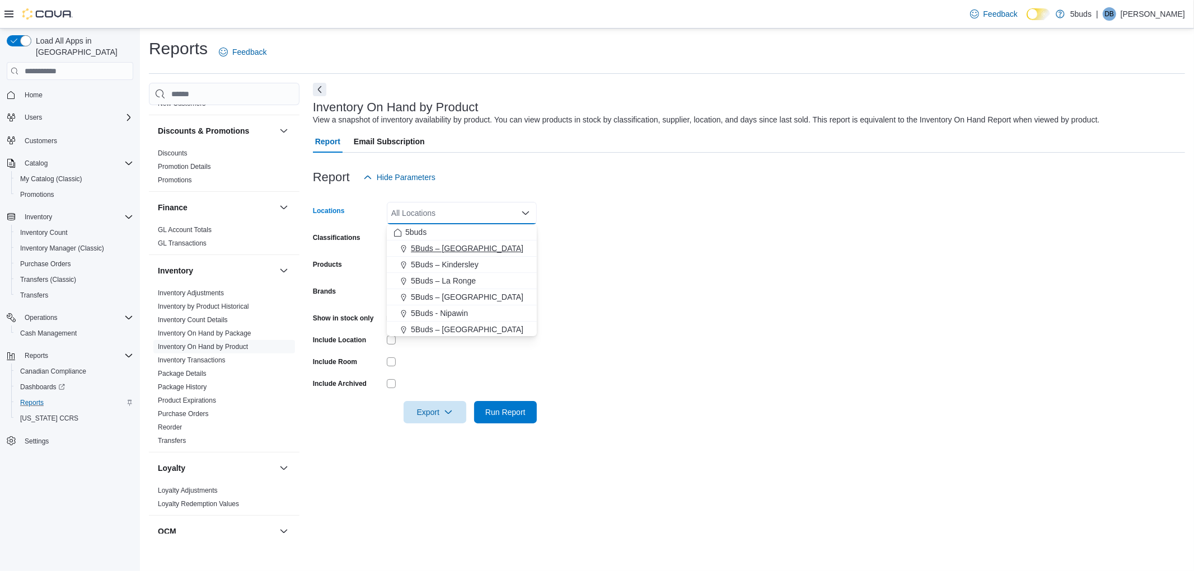
click at [425, 247] on span "5Buds – [GEOGRAPHIC_DATA]" at bounding box center [467, 248] width 112 height 11
click at [821, 228] on form "Locations 5Buds – [GEOGRAPHIC_DATA] Combo box. Selected. 5Buds – [GEOGRAPHIC_DA…" at bounding box center [749, 306] width 872 height 235
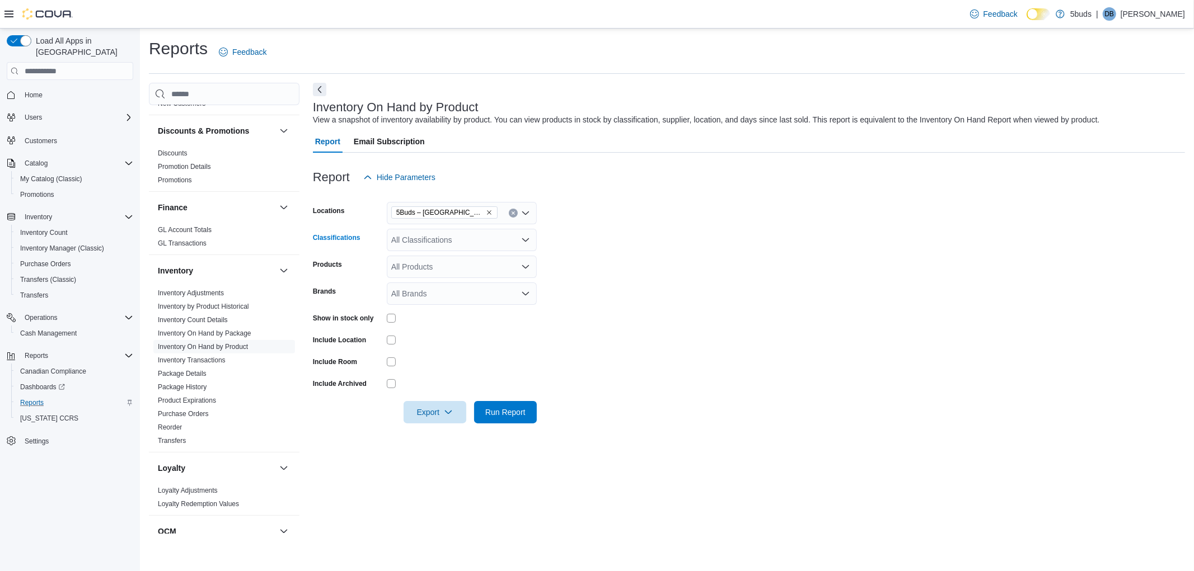
click at [429, 241] on div "All Classifications" at bounding box center [462, 240] width 150 height 22
click at [434, 291] on span "DRIED CANNABIS" at bounding box center [449, 291] width 67 height 11
click at [707, 243] on form "Locations 5Buds – Humboldt Classifications DRIED CANNABIS Combo box. Selected. …" at bounding box center [749, 306] width 872 height 235
click at [784, 288] on form "Locations 5Buds – Humboldt Classifications DRIED CANNABIS Products All Products…" at bounding box center [749, 306] width 872 height 235
click at [506, 416] on span "Run Report" at bounding box center [505, 411] width 40 height 11
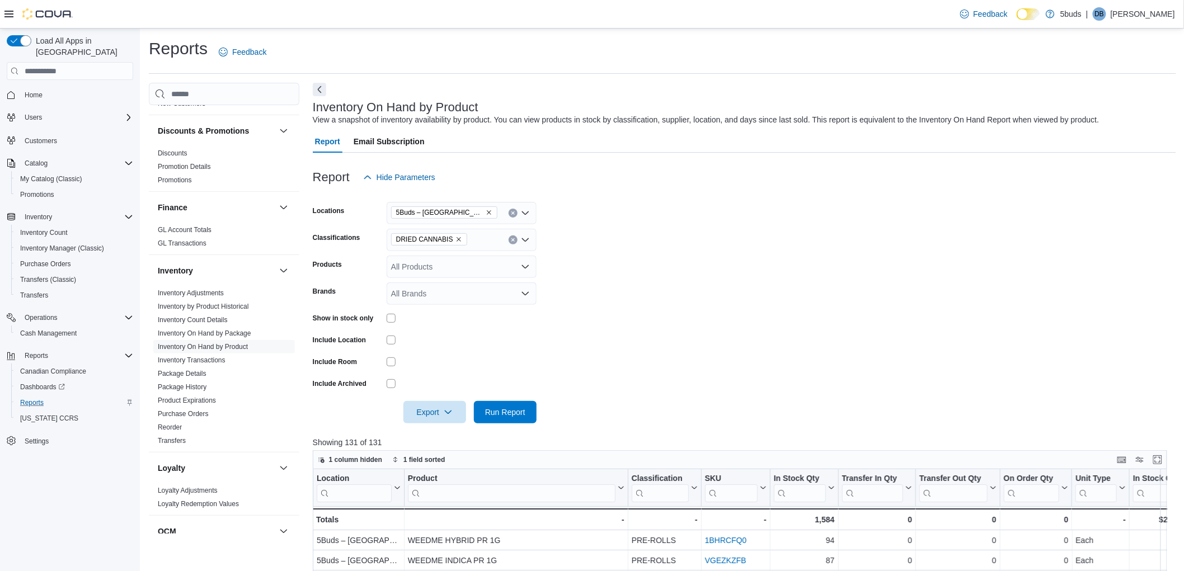
click at [6, 13] on icon at bounding box center [8, 14] width 9 height 7
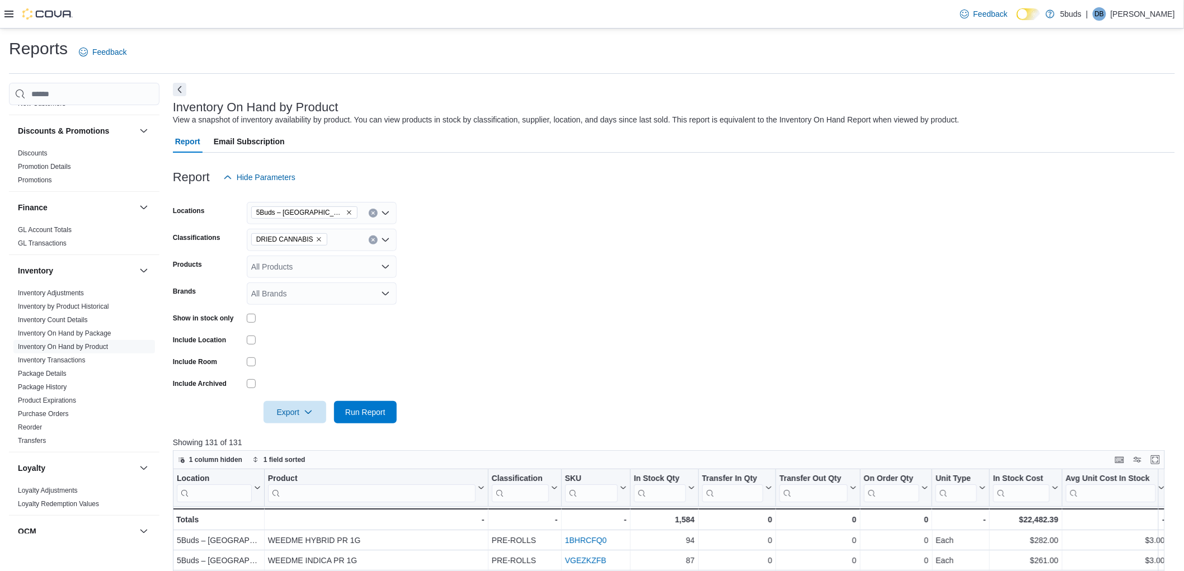
click at [734, 403] on form "Locations 5Buds – Humboldt Classifications DRIED CANNABIS Products All Products…" at bounding box center [674, 306] width 1002 height 235
click at [316, 237] on icon "Remove DRIED CANNABIS from selection in this group" at bounding box center [319, 239] width 7 height 7
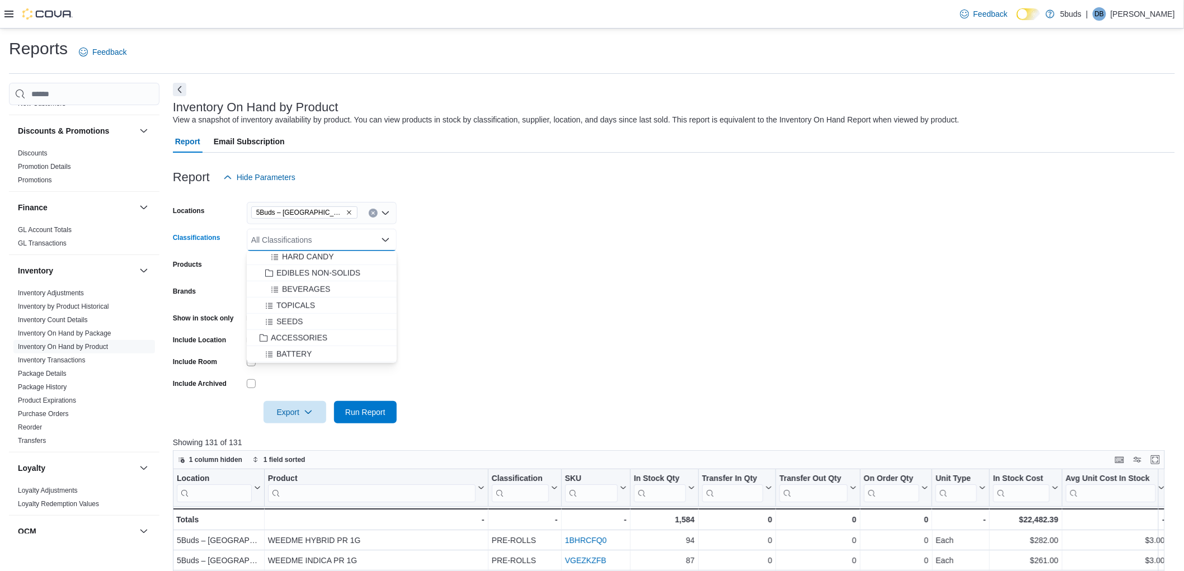
scroll to position [467, 0]
click at [332, 290] on span "EDIBLES NON-SOLIDS" at bounding box center [318, 295] width 84 height 11
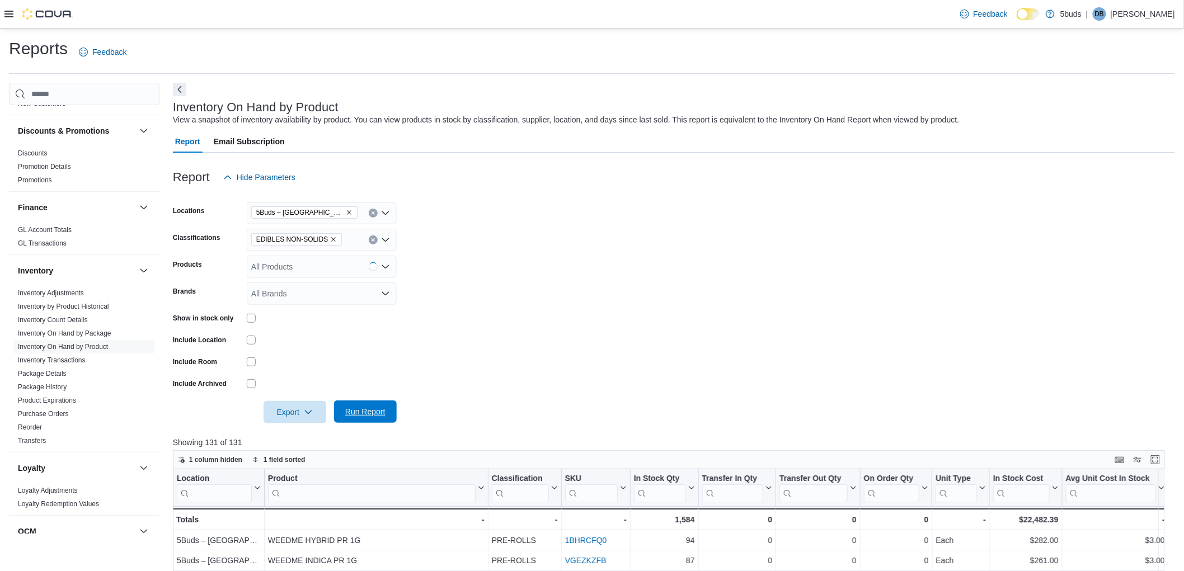
click at [372, 409] on span "Run Report" at bounding box center [365, 411] width 40 height 11
click at [613, 409] on form "Locations 5Buds – Humboldt Classifications EDIBLES NON-SOLIDS Products All Prod…" at bounding box center [674, 306] width 1002 height 235
click at [332, 239] on icon "Remove EDIBLES NON-SOLIDS from selection in this group" at bounding box center [334, 239] width 4 height 4
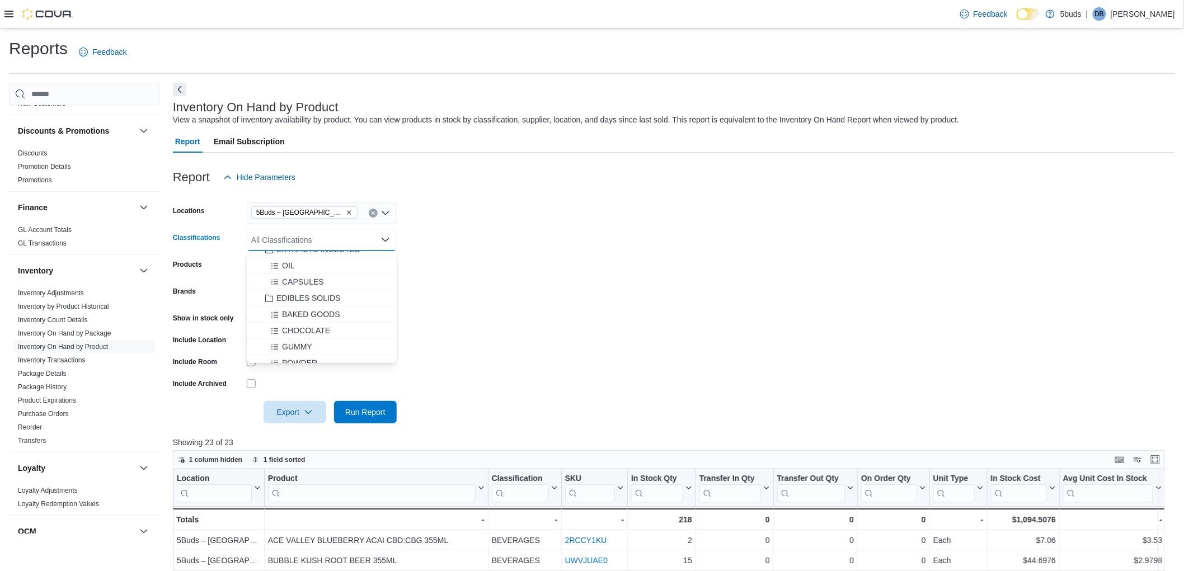
scroll to position [373, 0]
click at [326, 276] on span "EDIBLES SOLIDS" at bounding box center [308, 275] width 64 height 11
click at [575, 270] on form "Locations 5Buds – Humboldt Classifications EDIBLES SOLIDS Combo box. Selected. …" at bounding box center [674, 306] width 1002 height 235
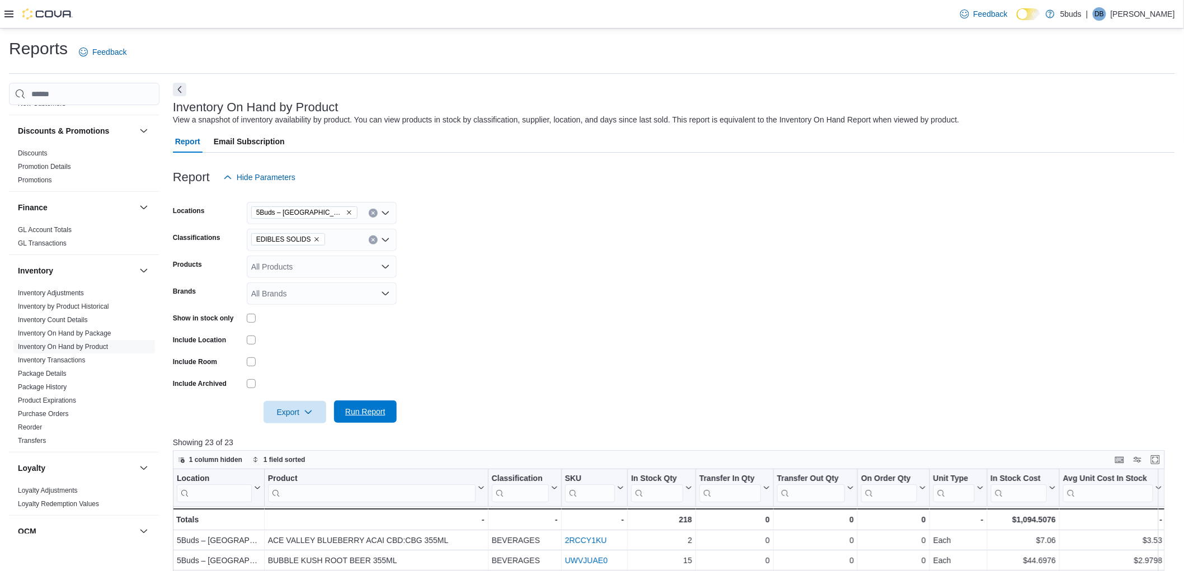
click at [373, 406] on span "Run Report" at bounding box center [365, 411] width 40 height 11
click at [599, 409] on form "Locations 5Buds – Humboldt Classifications EDIBLES SOLIDS Products All Products…" at bounding box center [674, 306] width 1002 height 235
click at [313, 238] on icon "Remove EDIBLES SOLIDS from selection in this group" at bounding box center [316, 239] width 7 height 7
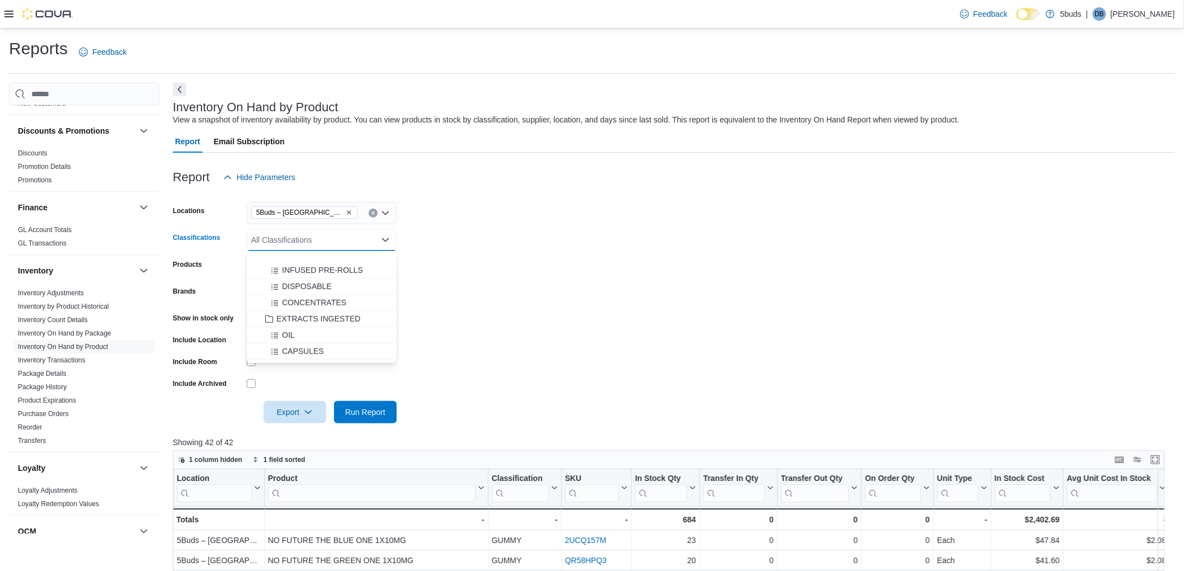
scroll to position [311, 0]
click at [340, 289] on span "EXTRACTS INGESTED" at bounding box center [318, 289] width 84 height 11
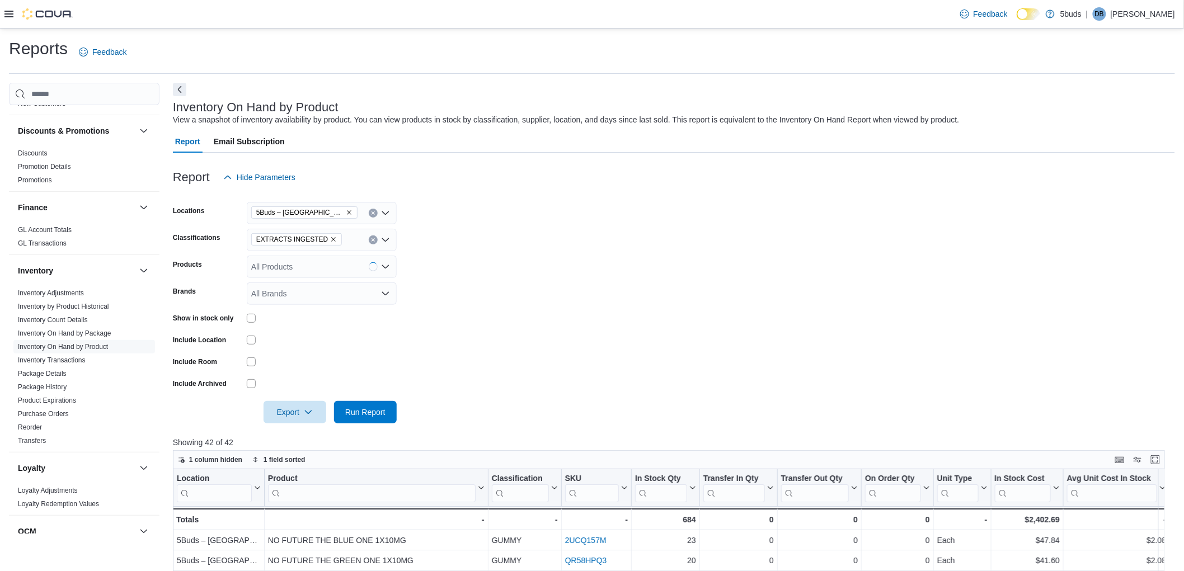
click at [580, 283] on form "Locations 5Buds – Humboldt Classifications EXTRACTS INGESTED Products All Produ…" at bounding box center [674, 306] width 1002 height 235
click at [368, 406] on span "Run Report" at bounding box center [365, 411] width 40 height 11
drag, startPoint x: 673, startPoint y: 426, endPoint x: 654, endPoint y: 413, distance: 23.7
click at [670, 424] on div at bounding box center [674, 430] width 1002 height 13
click at [322, 242] on span "EXTRACTS INGESTED" at bounding box center [296, 239] width 81 height 11
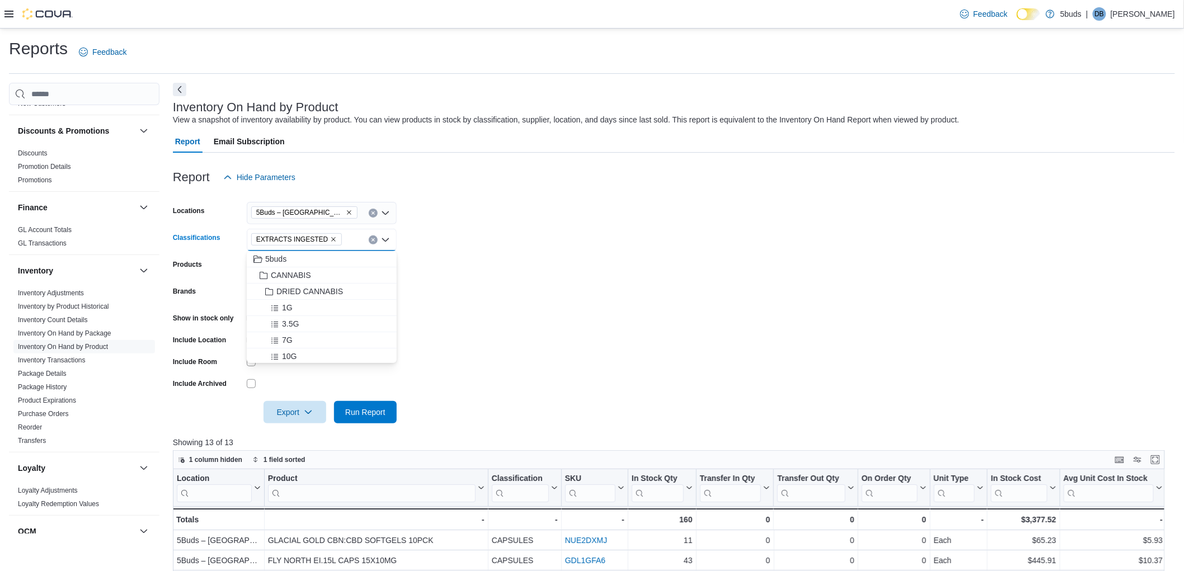
click at [330, 239] on icon "Remove EXTRACTS INGESTED from selection in this group" at bounding box center [333, 239] width 7 height 7
click at [344, 308] on span "EXTRACTS INHALED" at bounding box center [315, 313] width 78 height 11
click at [636, 288] on form "Locations 5Buds – [GEOGRAPHIC_DATA] Classifications EXTRACTS INHALED Combo box.…" at bounding box center [674, 306] width 1002 height 235
click at [358, 411] on span "Run Report" at bounding box center [365, 411] width 40 height 11
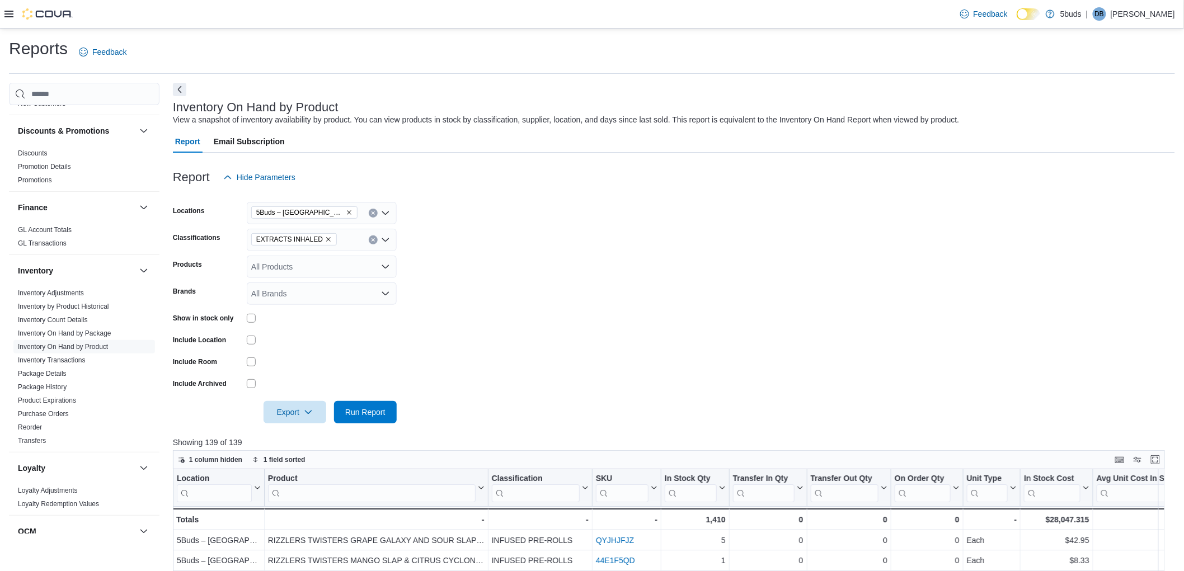
click at [676, 392] on div at bounding box center [674, 396] width 1002 height 9
click at [325, 241] on icon "Remove EXTRACTS INHALED from selection in this group" at bounding box center [328, 239] width 7 height 7
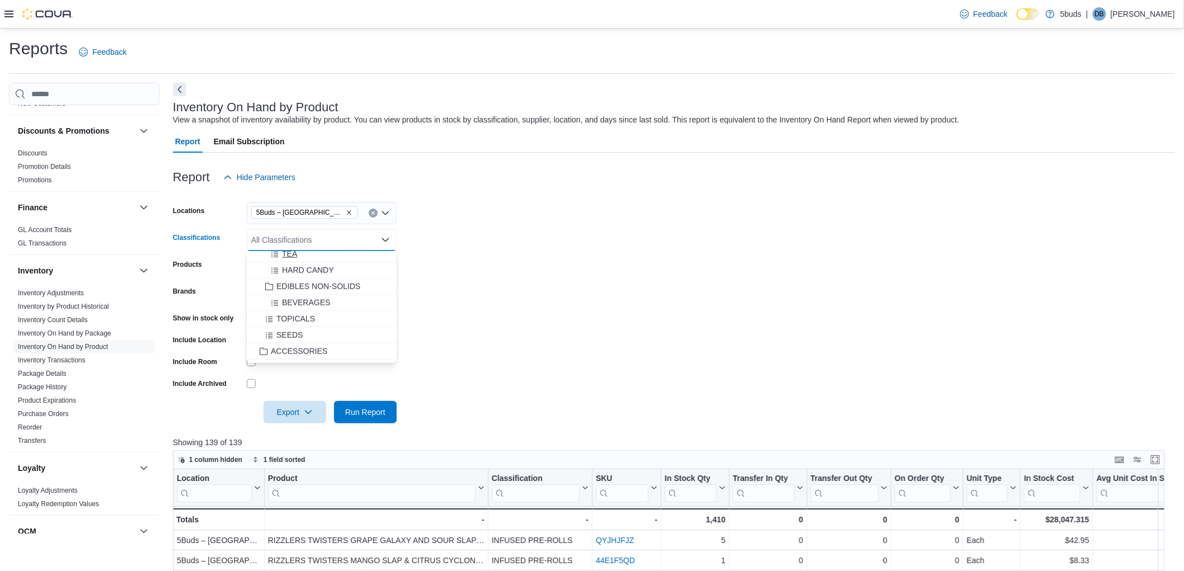
scroll to position [497, 0]
click at [298, 311] on span "SEEDS" at bounding box center [289, 313] width 26 height 11
click at [572, 298] on form "Locations 5Buds – [GEOGRAPHIC_DATA] Classifications SEEDS Combo box. Selected. …" at bounding box center [674, 306] width 1002 height 235
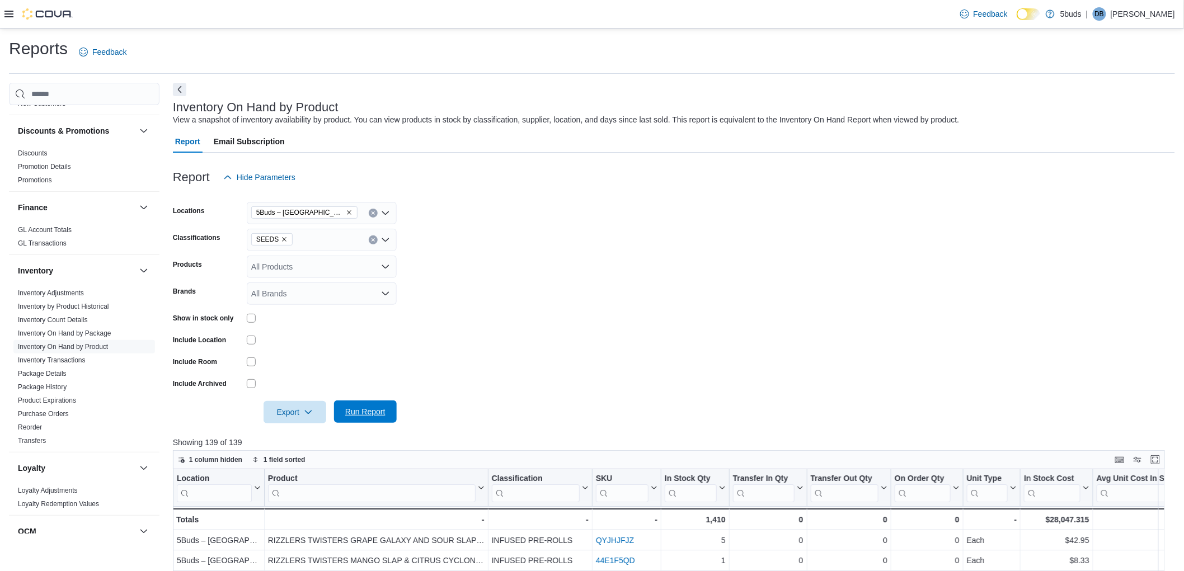
click at [384, 413] on span "Run Report" at bounding box center [365, 411] width 40 height 11
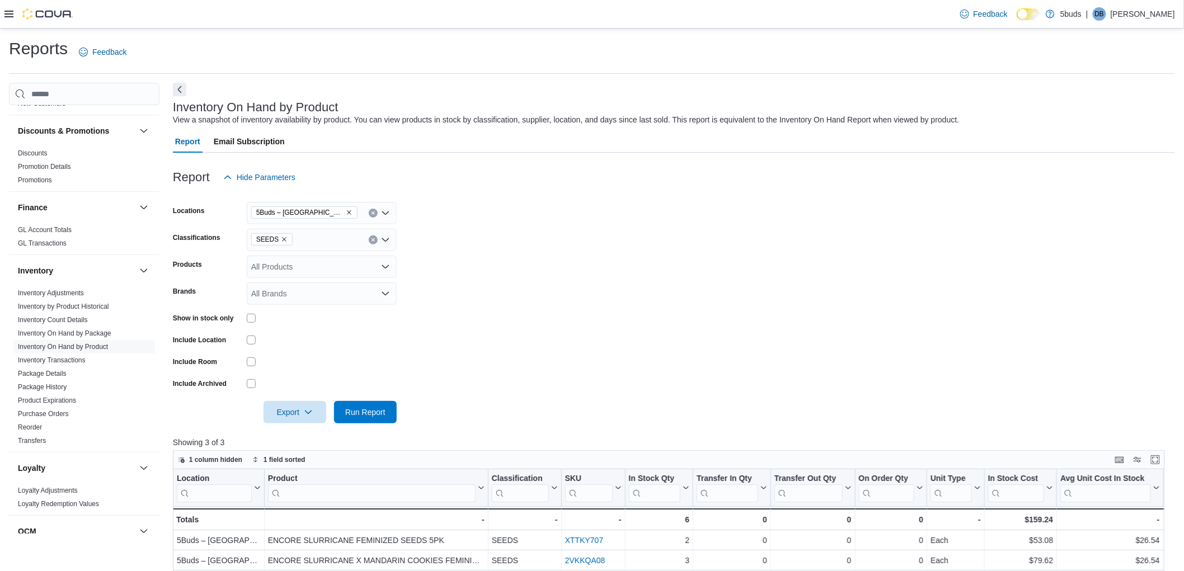
click at [592, 429] on div at bounding box center [674, 430] width 1002 height 13
click at [281, 238] on icon "Remove SEEDS from selection in this group" at bounding box center [284, 239] width 7 height 7
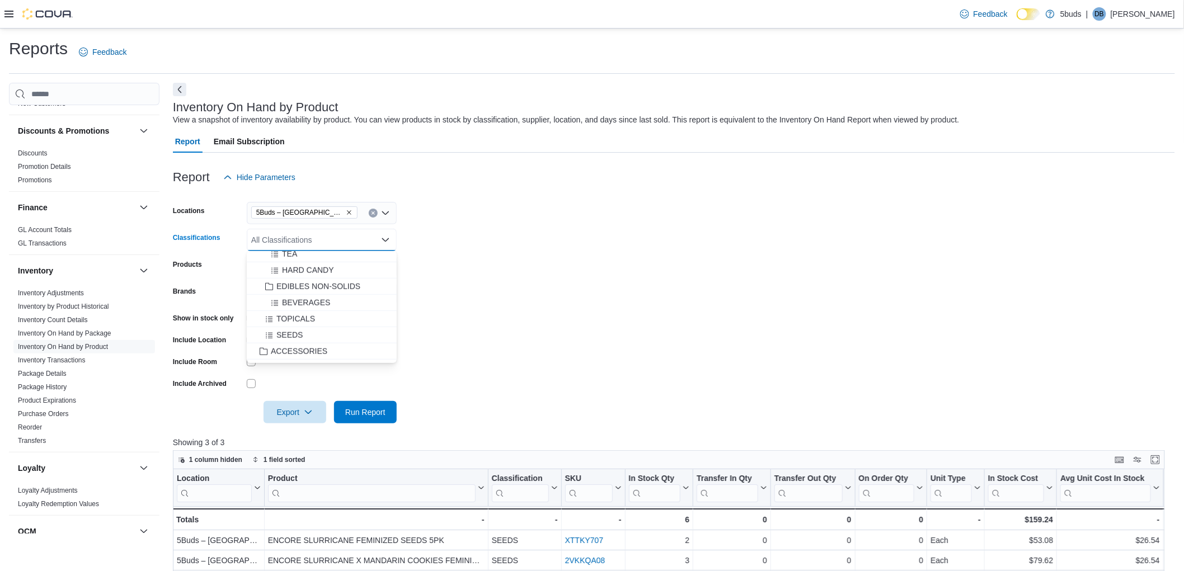
scroll to position [497, 0]
click at [303, 297] on span "TOPICALS" at bounding box center [295, 297] width 39 height 11
click at [578, 275] on form "Locations 5Buds – [GEOGRAPHIC_DATA] Classifications TOPICALS Combo box. Selecte…" at bounding box center [674, 306] width 1002 height 235
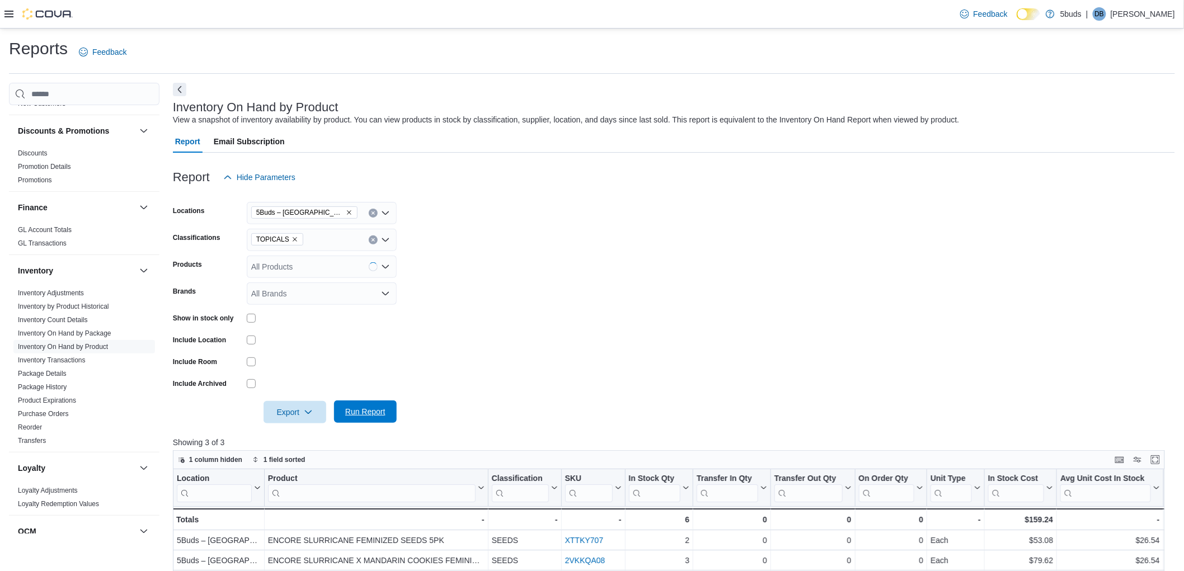
click at [370, 410] on span "Run Report" at bounding box center [365, 411] width 40 height 11
click at [654, 409] on form "Locations 5Buds – Humboldt Classifications TOPICALS Products All Products Brand…" at bounding box center [674, 306] width 1002 height 235
click at [293, 238] on icon "Remove TOPICALS from selection in this group" at bounding box center [295, 239] width 4 height 4
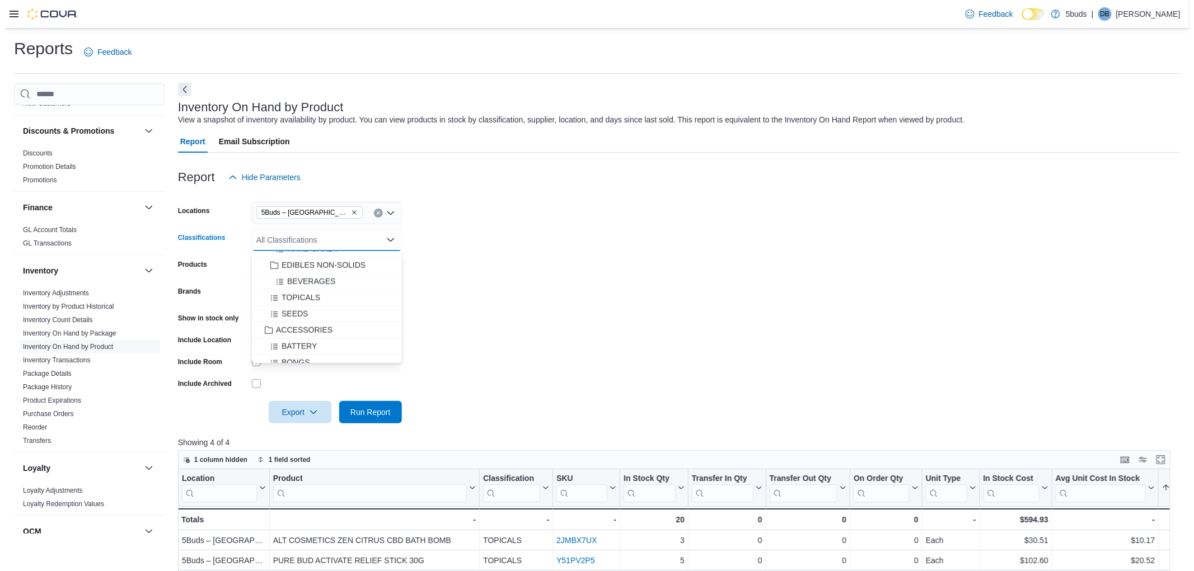
scroll to position [560, 0]
click at [317, 270] on span "ACCESSORIES" at bounding box center [299, 267] width 57 height 11
click at [381, 412] on span "Run Report" at bounding box center [365, 411] width 40 height 11
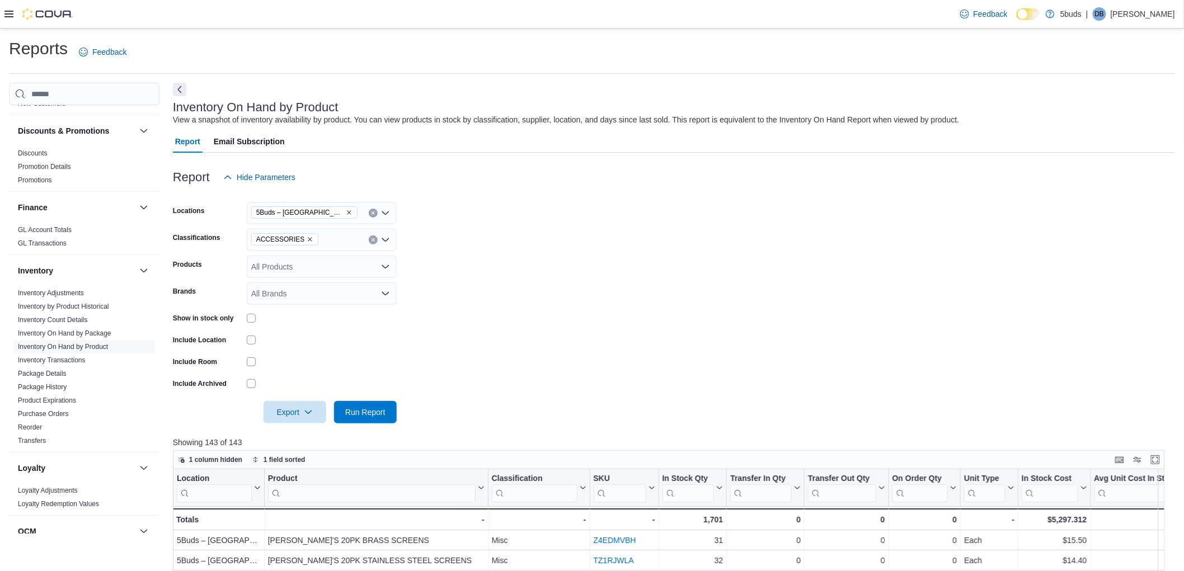
click at [13, 452] on div "Loyalty Loyalty Adjustments Loyalty Redemption Values" at bounding box center [84, 483] width 151 height 63
click at [7, 17] on icon at bounding box center [8, 14] width 9 height 7
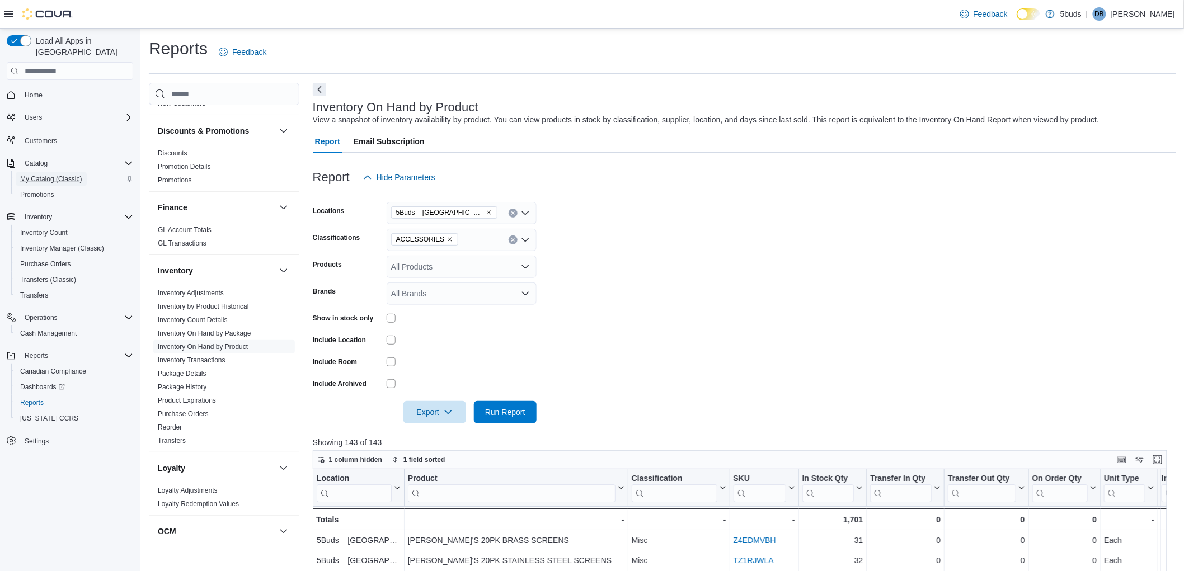
click at [51, 175] on span "My Catalog (Classic)" at bounding box center [51, 179] width 62 height 9
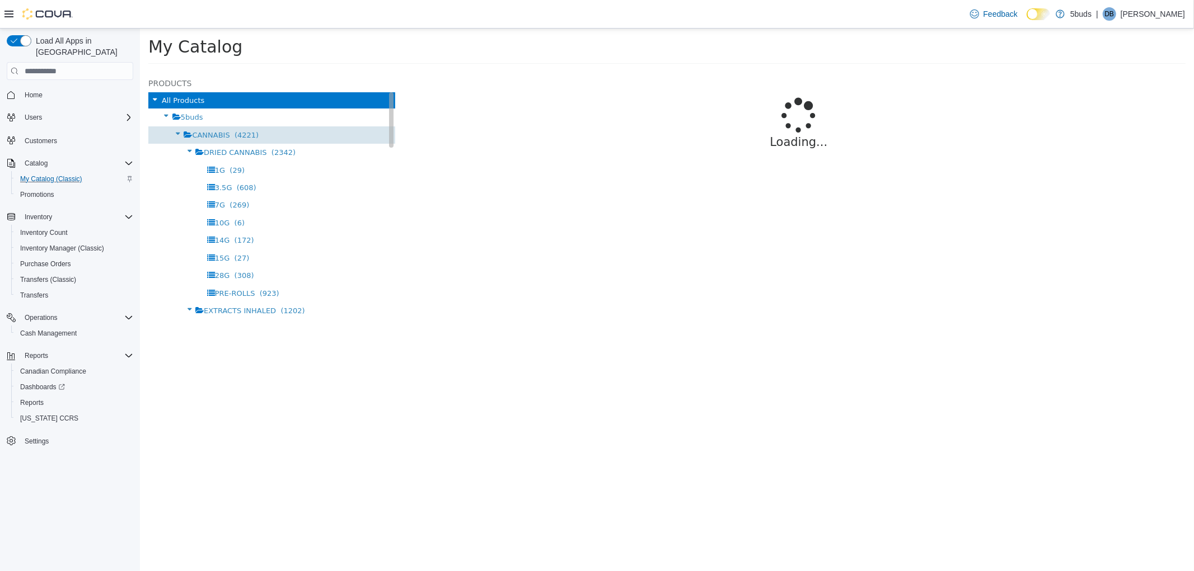
select select "**********"
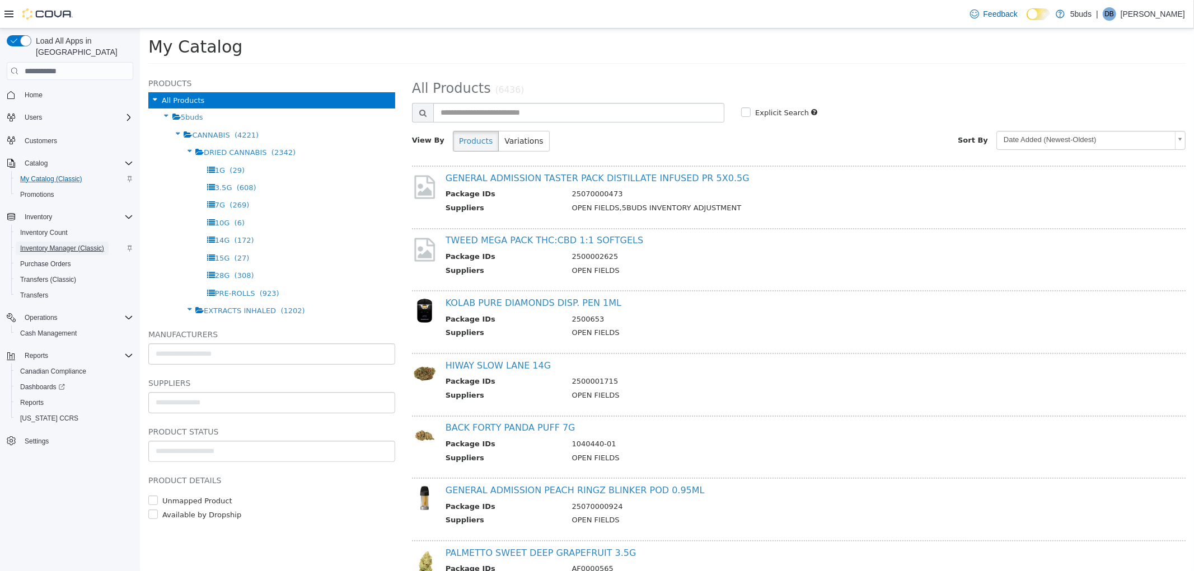
click at [64, 244] on span "Inventory Manager (Classic)" at bounding box center [62, 248] width 84 height 9
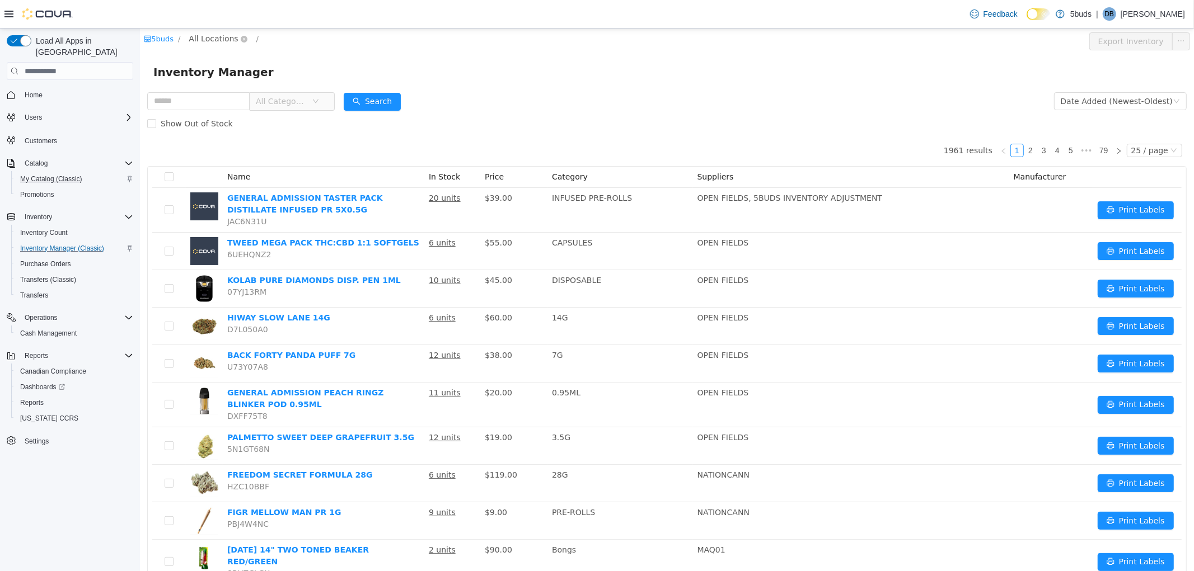
click at [229, 36] on span "All Locations" at bounding box center [212, 38] width 49 height 12
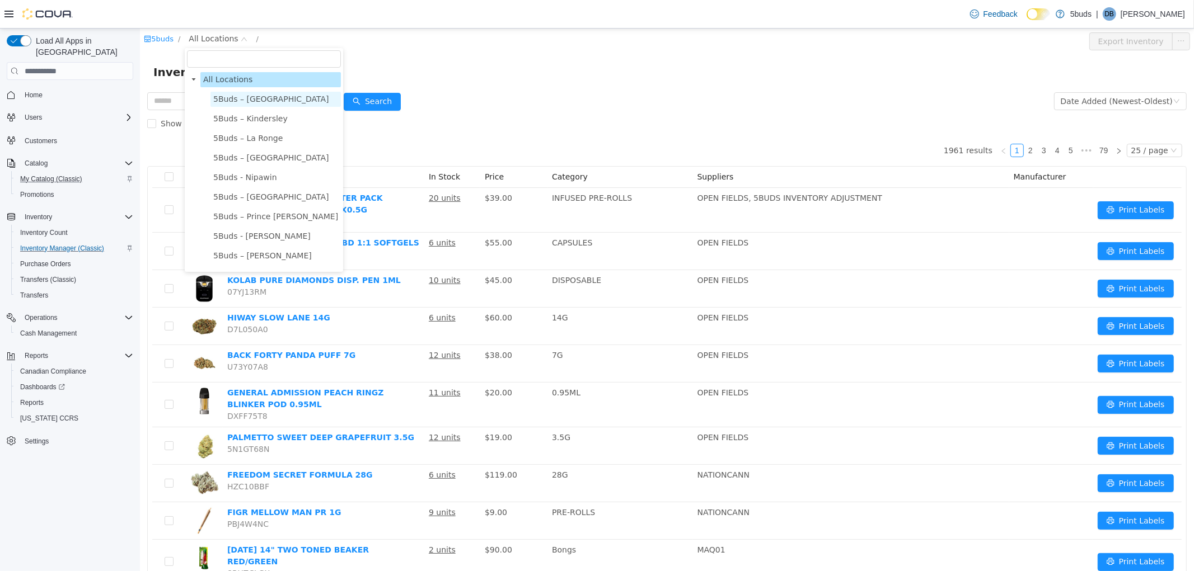
click at [247, 100] on span "5Buds – [GEOGRAPHIC_DATA]" at bounding box center [271, 99] width 116 height 9
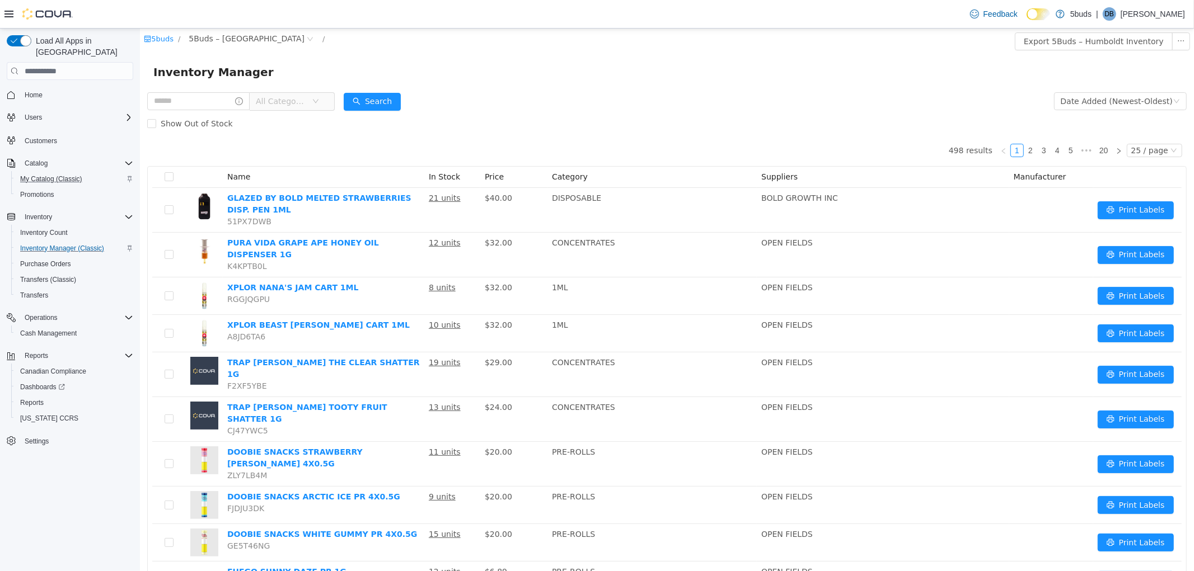
click at [303, 106] on span "All Categories" at bounding box center [280, 101] width 51 height 11
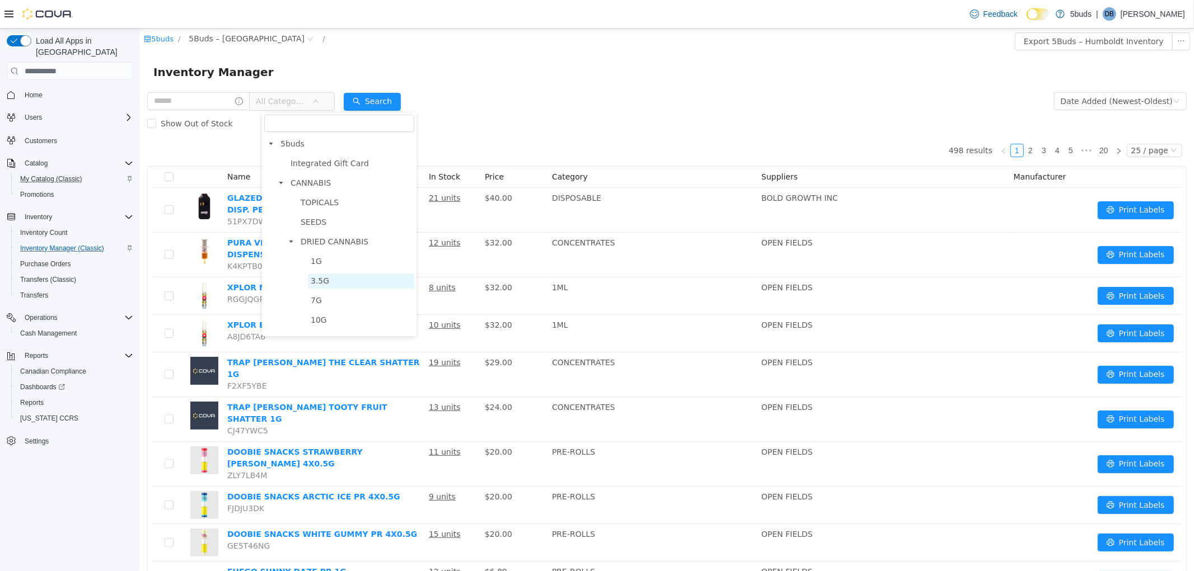
click at [320, 284] on span "3.5G" at bounding box center [319, 280] width 18 height 9
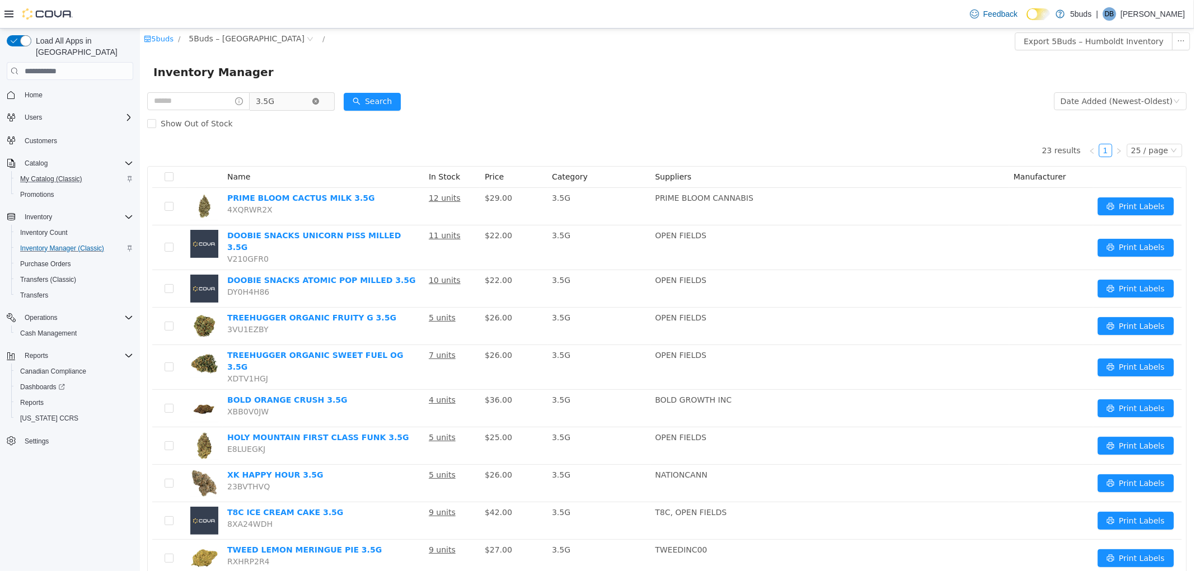
click at [318, 100] on icon "icon: close-circle" at bounding box center [315, 101] width 7 height 7
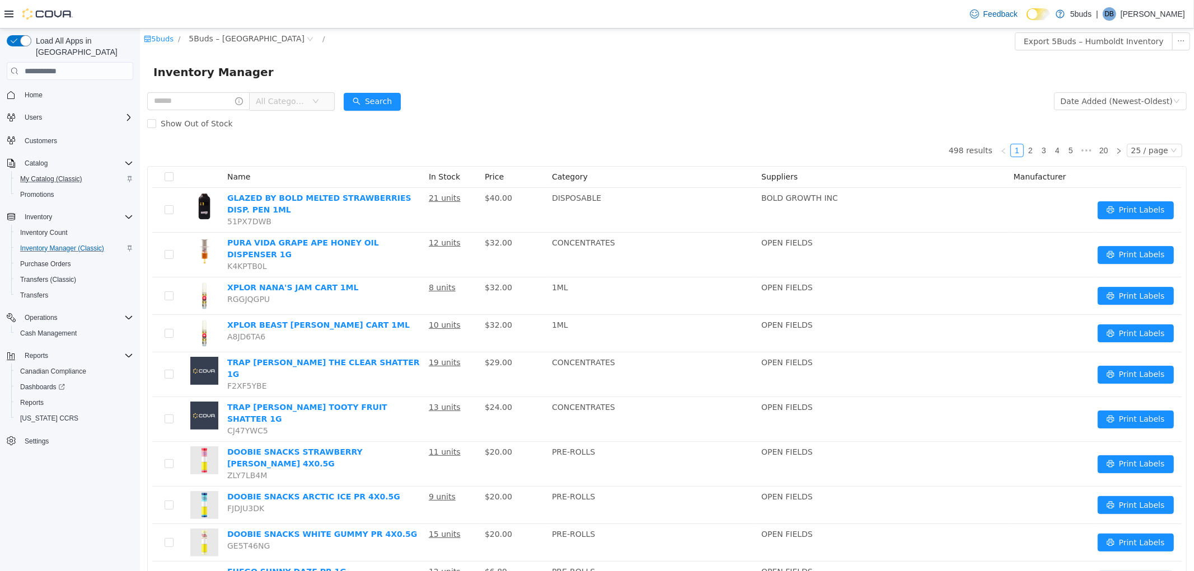
click at [306, 102] on span "All Categories" at bounding box center [280, 101] width 51 height 11
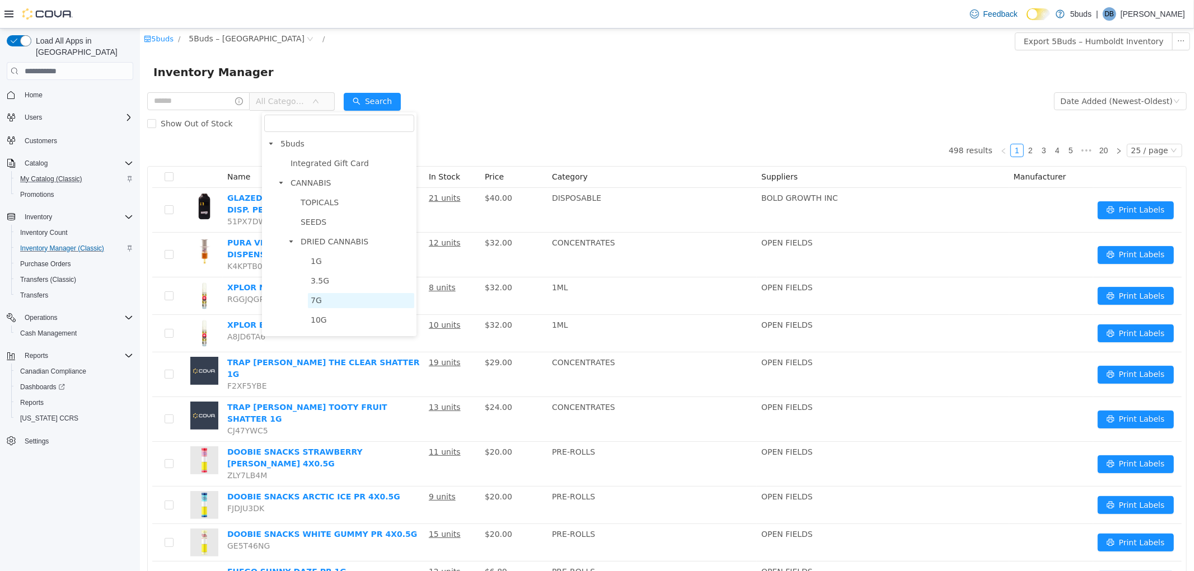
click at [320, 298] on span "7G" at bounding box center [360, 300] width 106 height 15
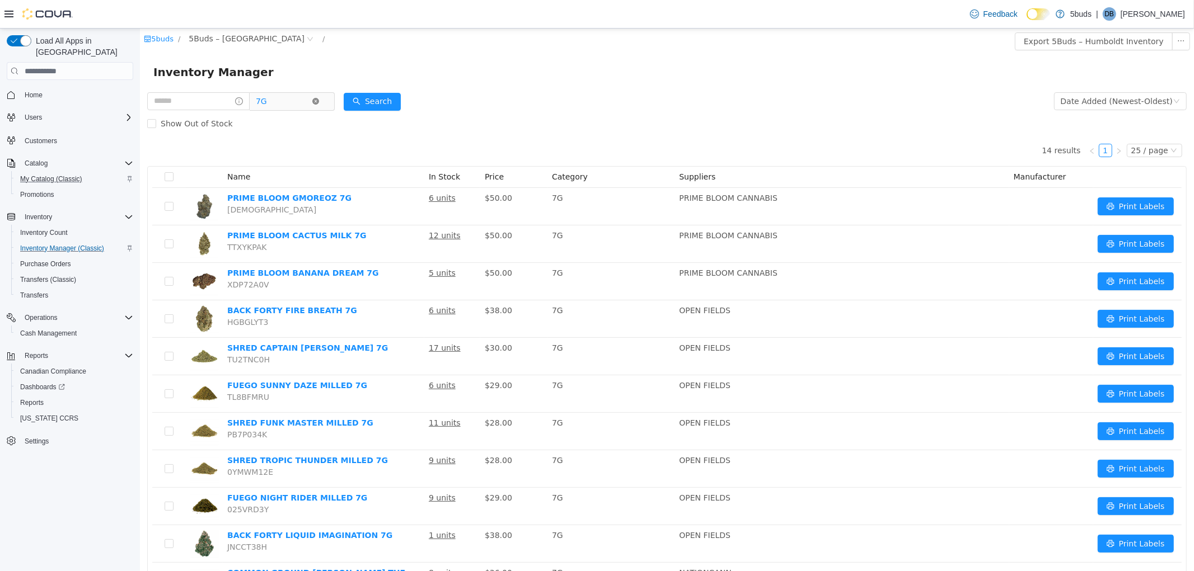
click at [318, 98] on icon "icon: close-circle" at bounding box center [315, 101] width 7 height 7
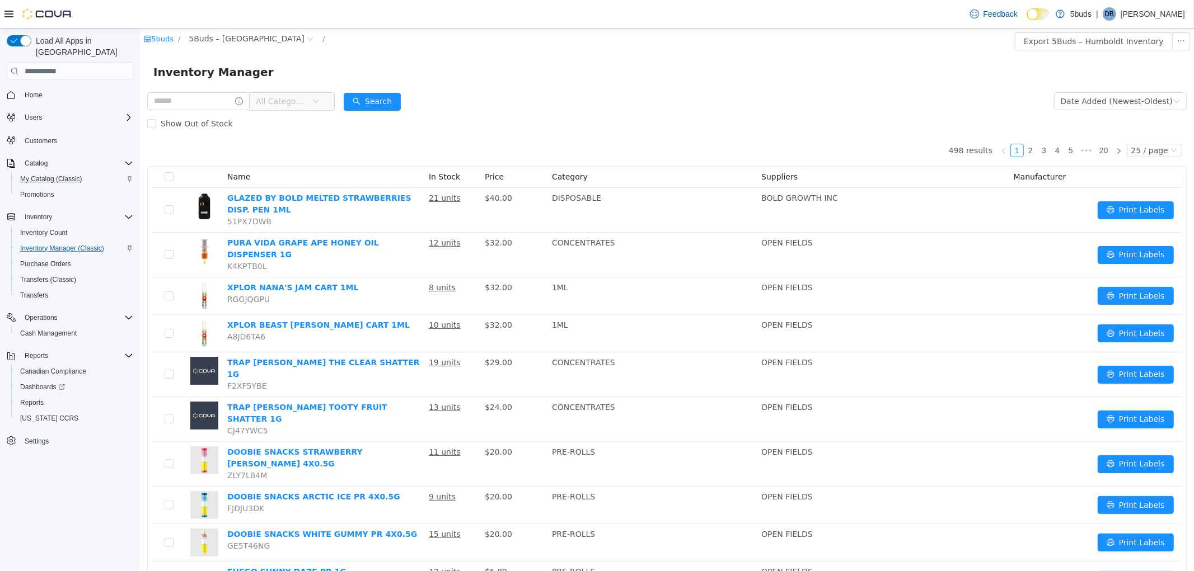
click at [300, 100] on span "All Categories" at bounding box center [280, 101] width 51 height 11
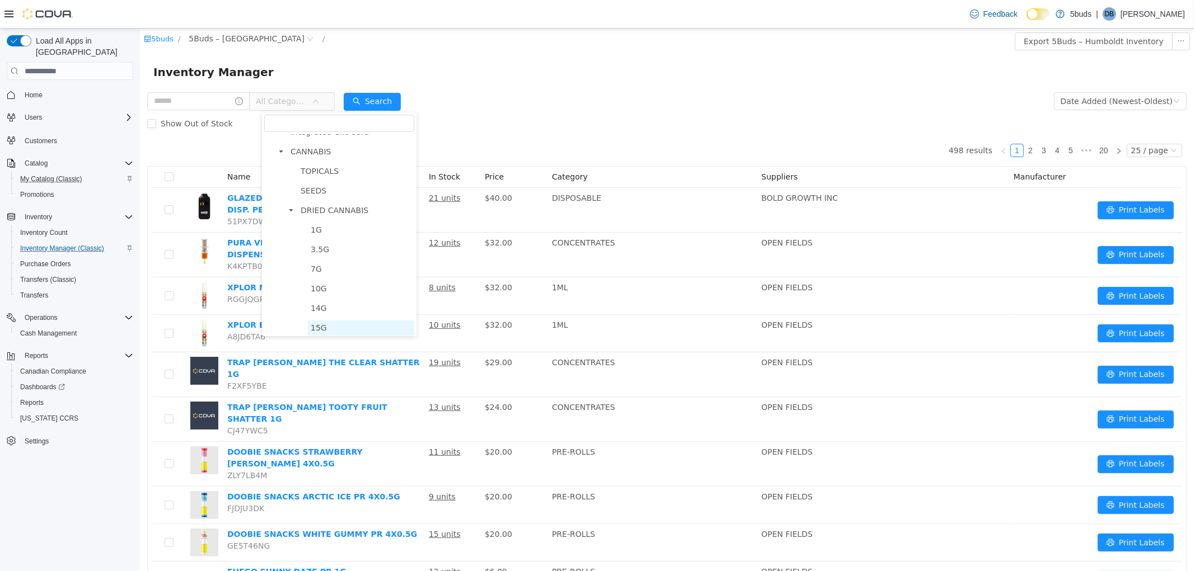
scroll to position [62, 0]
click at [324, 279] on span "14G" at bounding box center [360, 277] width 106 height 15
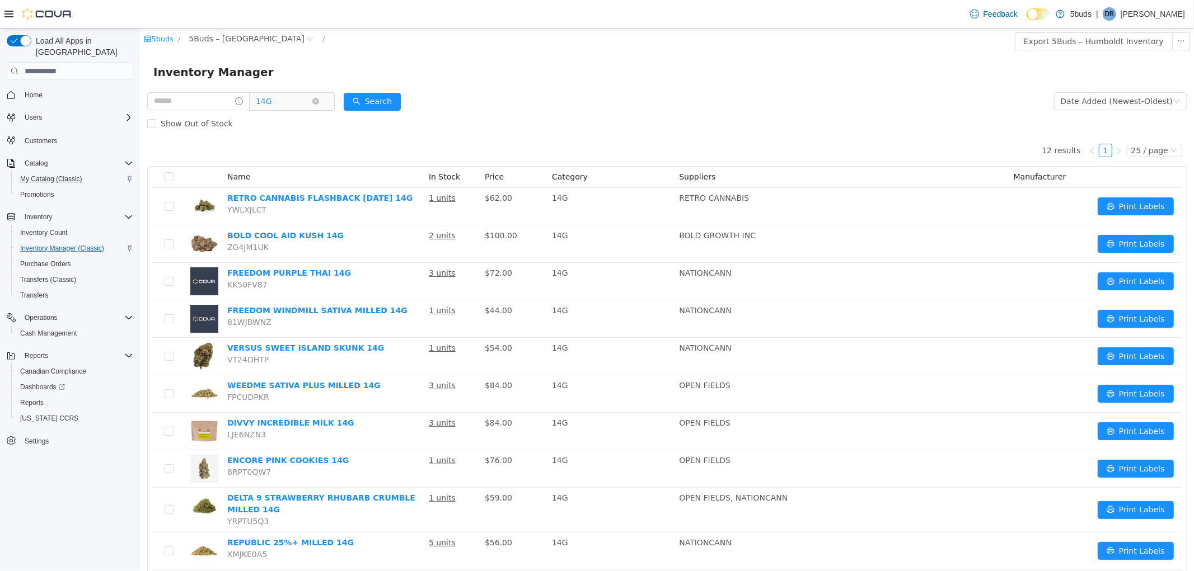
click at [325, 103] on span "14G" at bounding box center [286, 101] width 77 height 18
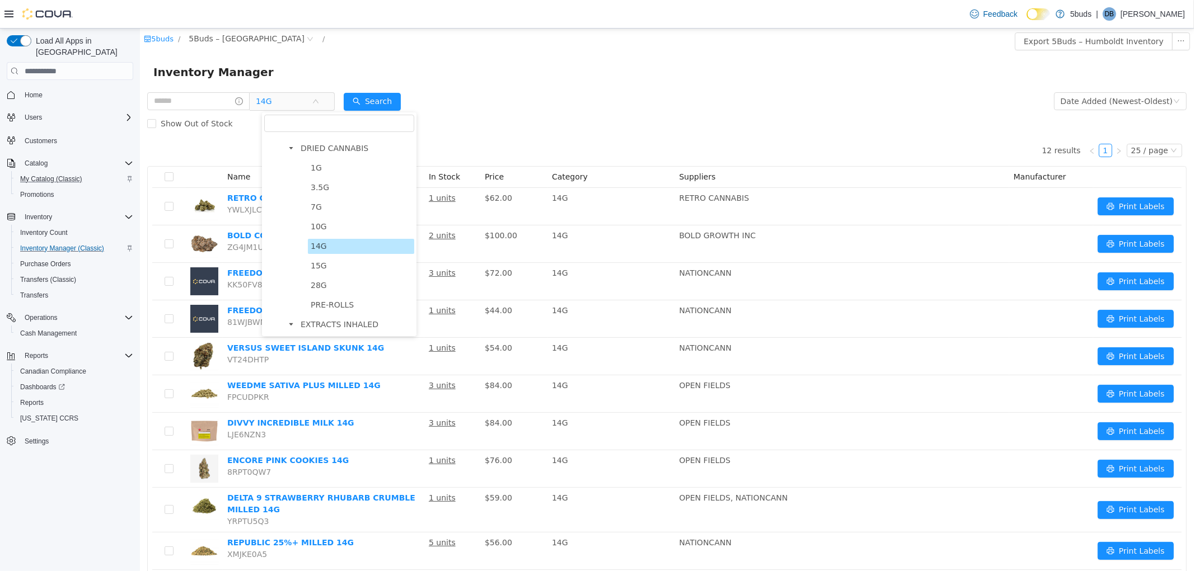
scroll to position [124, 0]
click at [312, 252] on span "28G" at bounding box center [318, 254] width 16 height 9
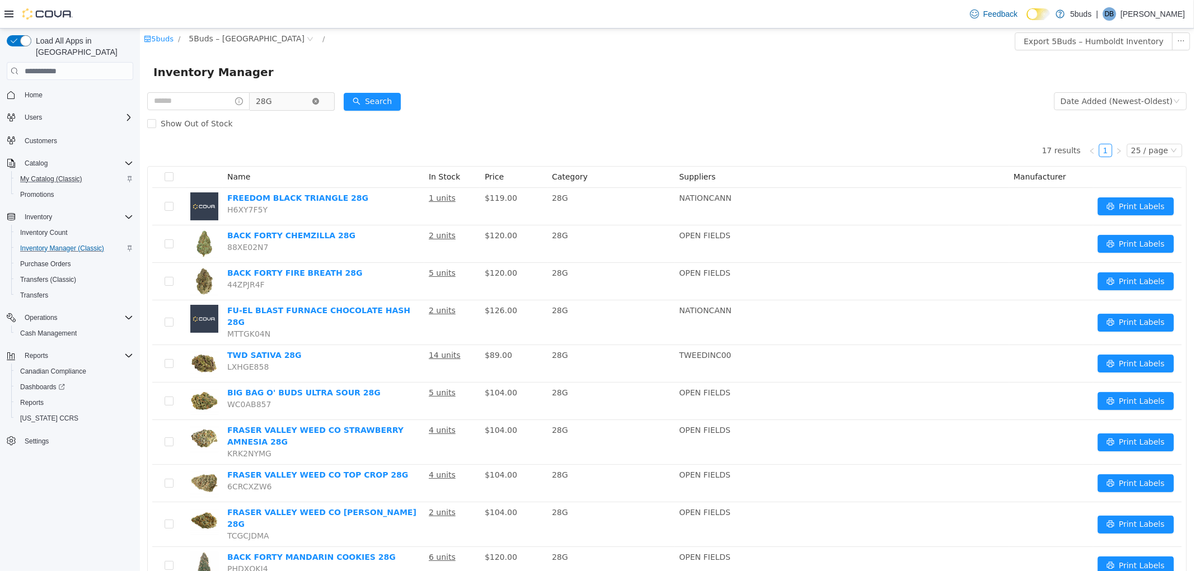
click at [318, 100] on icon "icon: close-circle" at bounding box center [315, 101] width 7 height 7
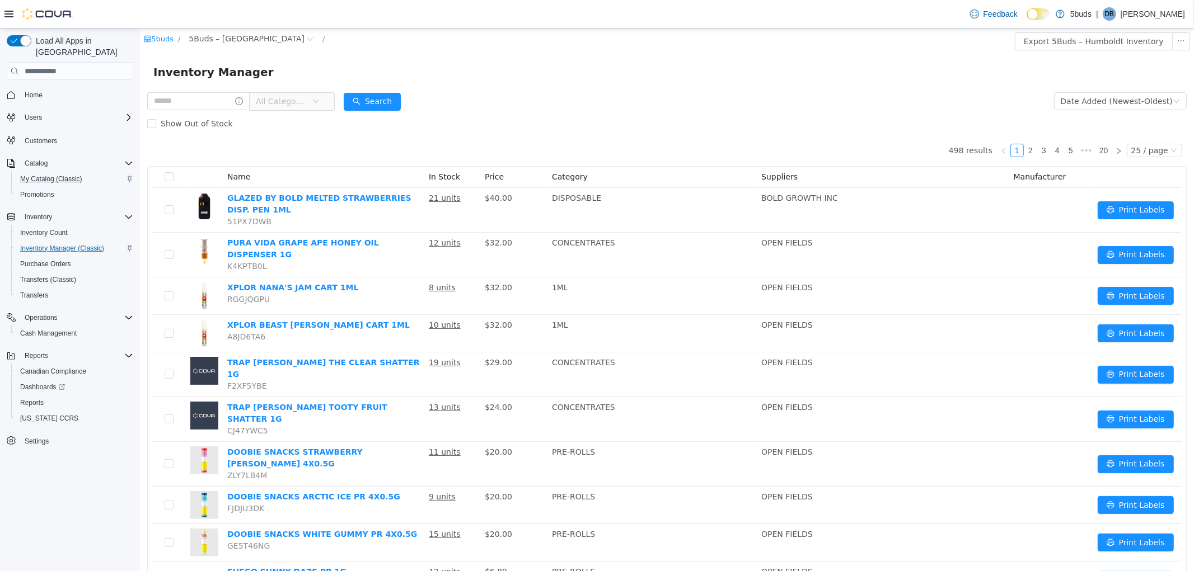
click at [325, 95] on span "All Categories" at bounding box center [286, 101] width 77 height 18
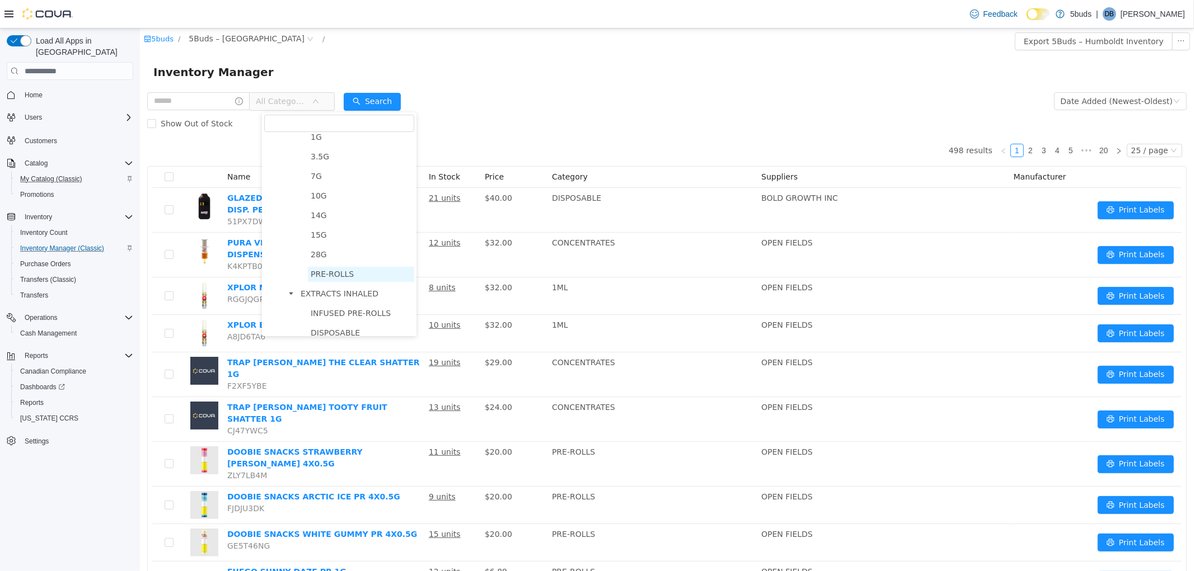
click at [338, 279] on span "PRE-ROLLS" at bounding box center [360, 274] width 106 height 15
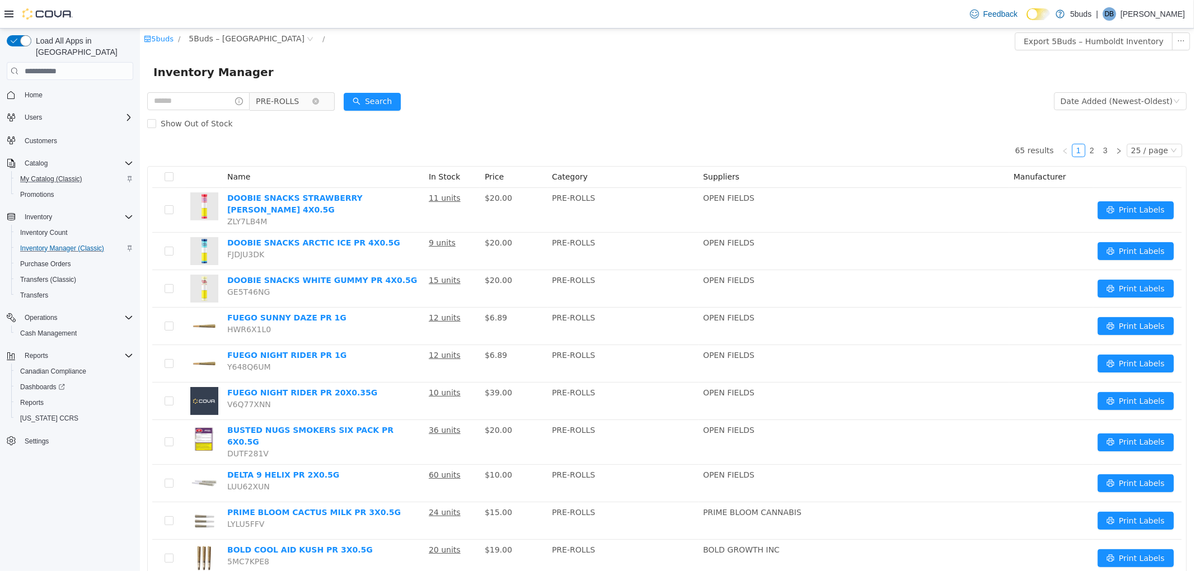
click at [325, 104] on span "PRE-ROLLS" at bounding box center [286, 101] width 77 height 18
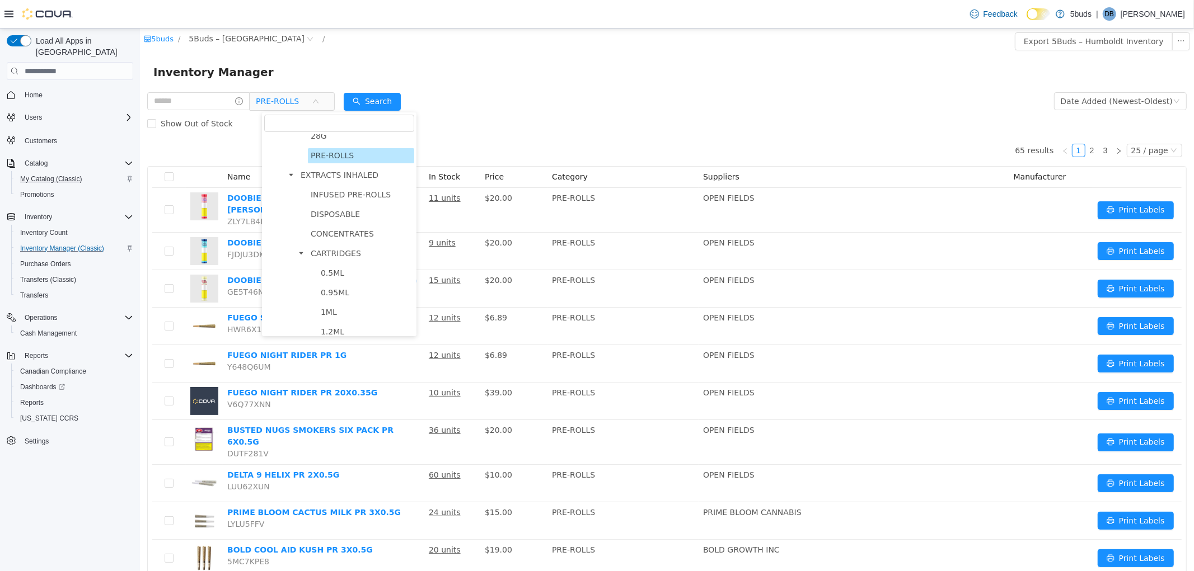
scroll to position [248, 0]
click at [332, 247] on span "CARTRIDGES" at bounding box center [335, 247] width 50 height 9
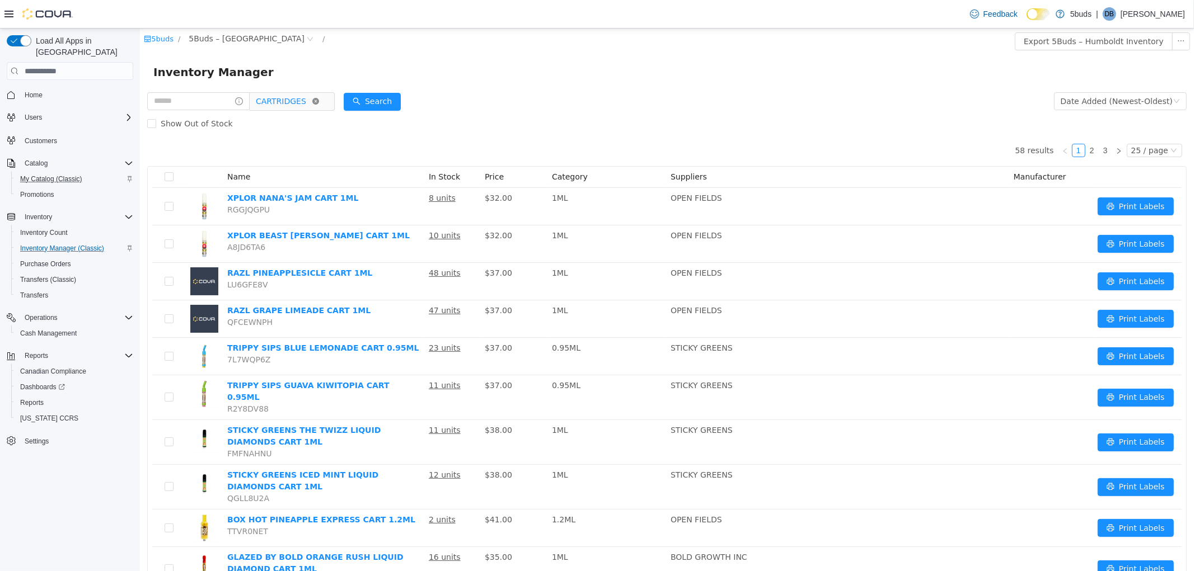
click at [318, 102] on icon "icon: close-circle" at bounding box center [315, 101] width 7 height 7
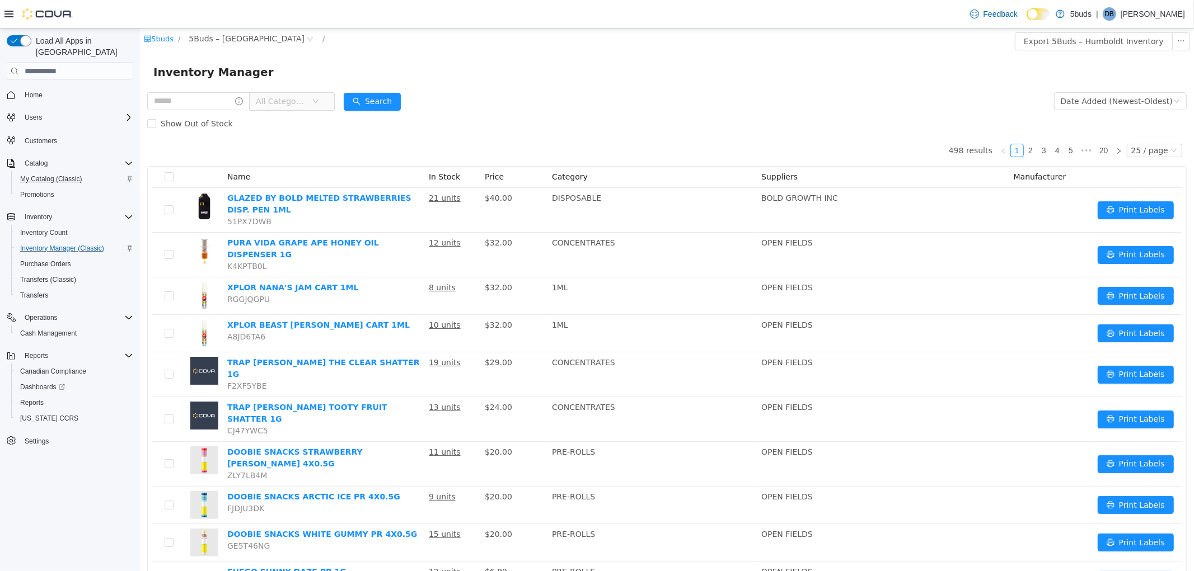
click at [325, 102] on span "All Categories" at bounding box center [286, 101] width 77 height 18
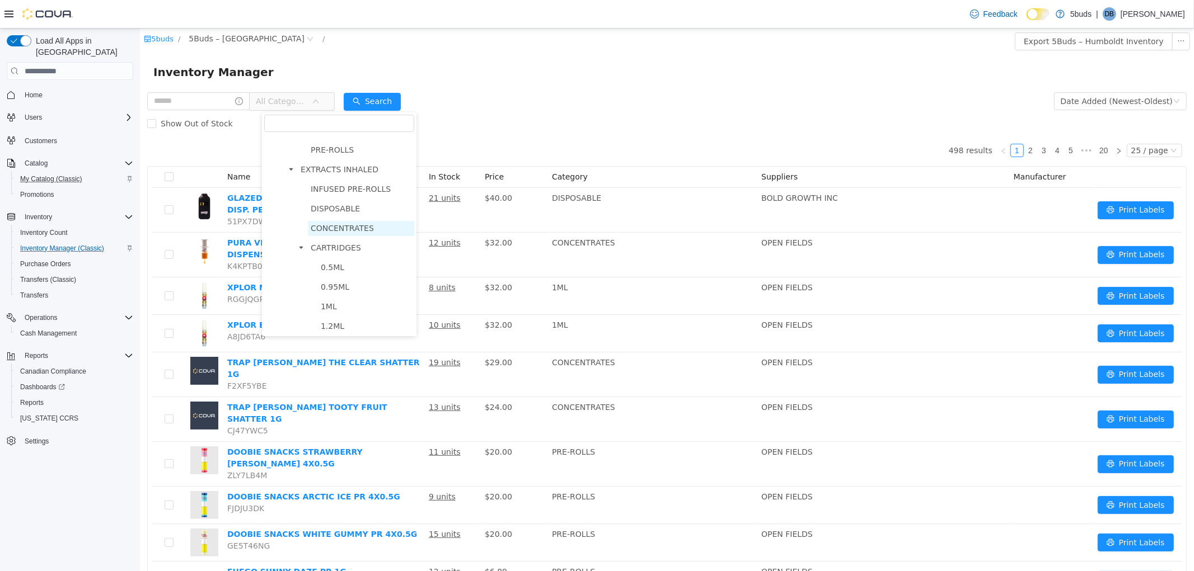
click at [343, 227] on span "CONCENTRATES" at bounding box center [341, 228] width 63 height 9
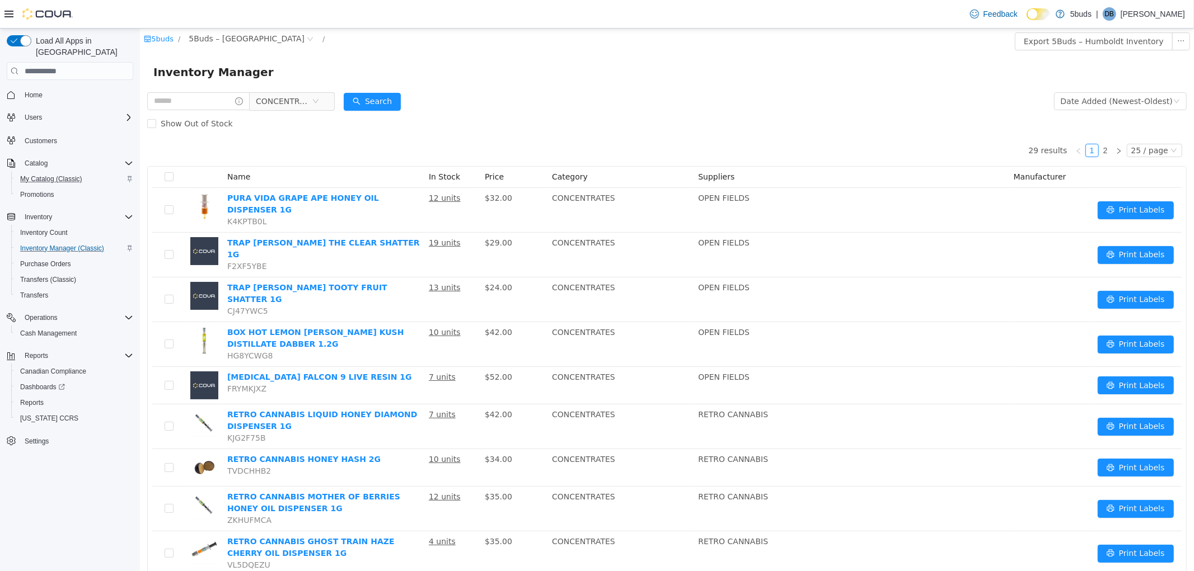
drag, startPoint x: 581, startPoint y: 42, endPoint x: 440, endPoint y: 59, distance: 142.1
click at [581, 42] on div "5buds / 5Buds – Humboldt /" at bounding box center [578, 38] width 871 height 13
click at [35, 398] on span "Reports" at bounding box center [32, 402] width 24 height 9
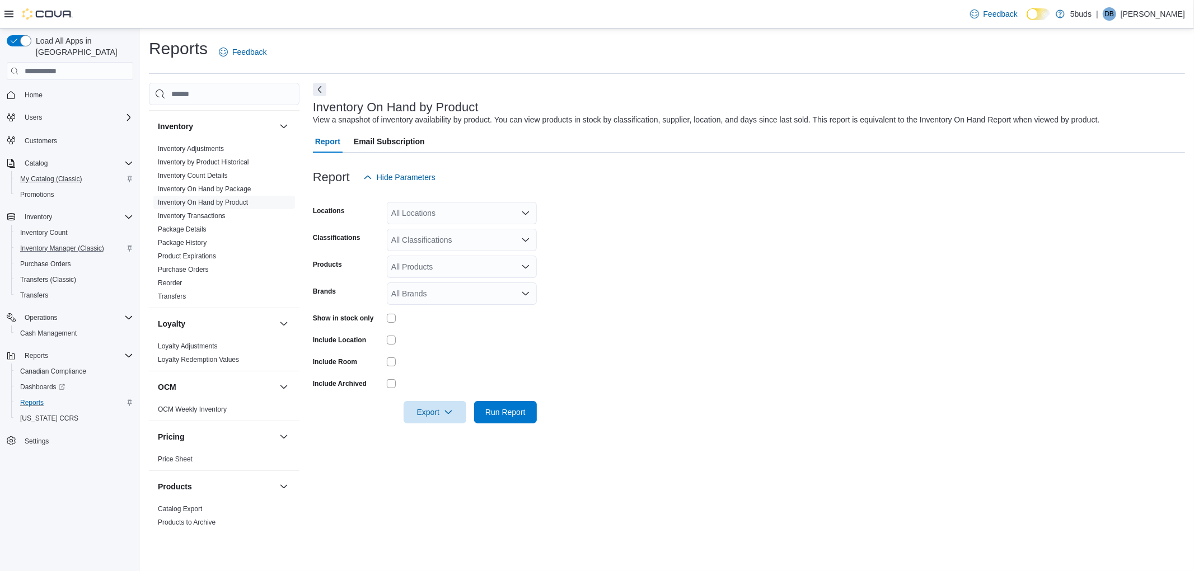
scroll to position [471, 0]
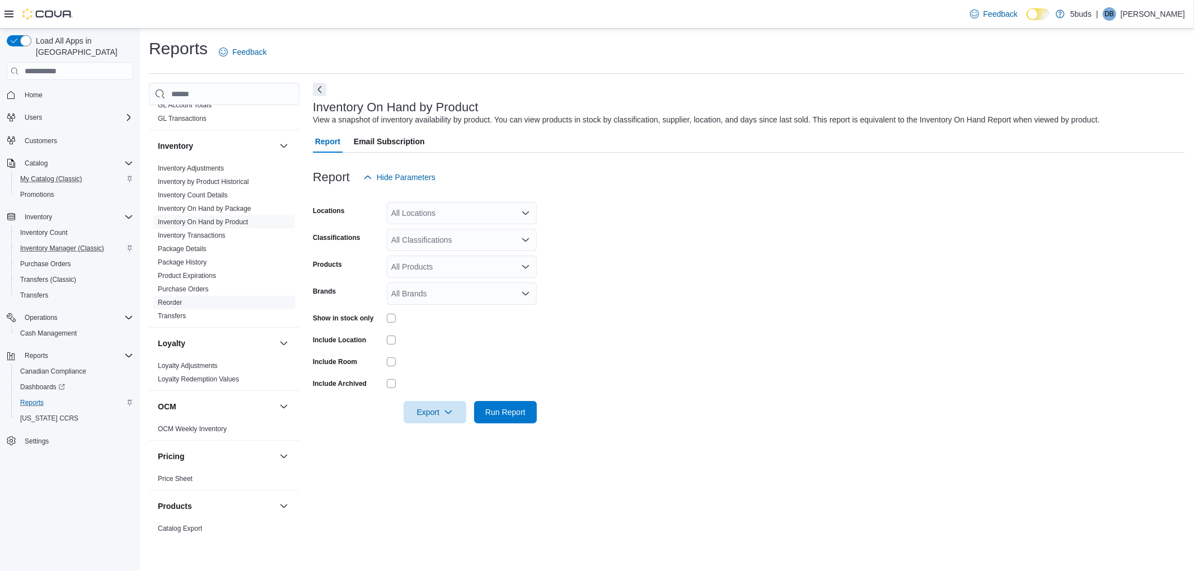
click at [181, 299] on link "Reorder" at bounding box center [170, 303] width 24 height 8
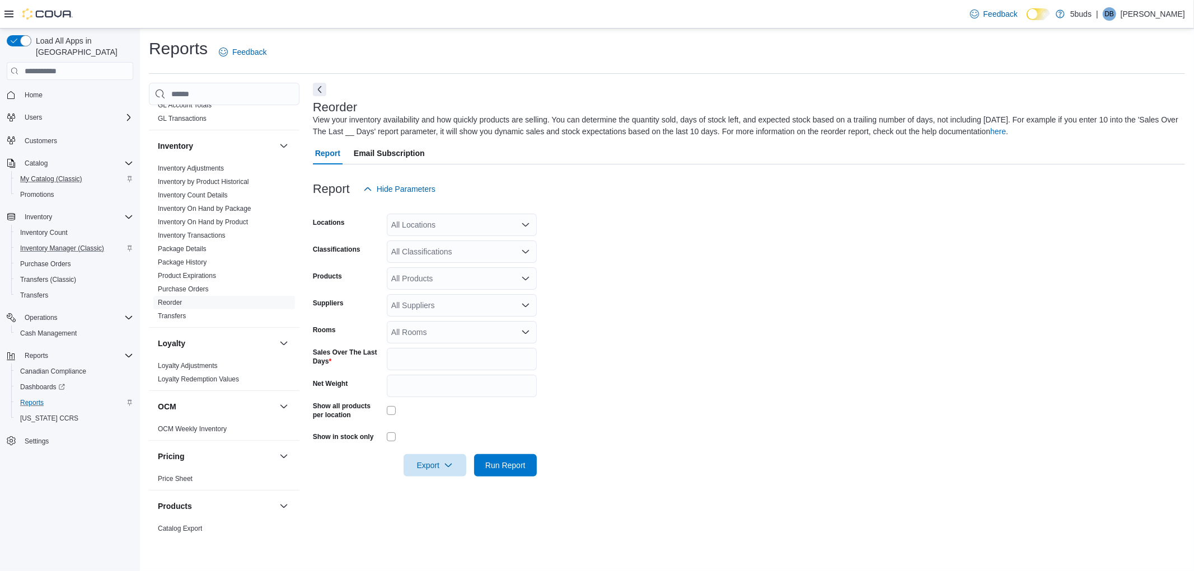
click at [439, 222] on div "All Locations" at bounding box center [462, 225] width 150 height 22
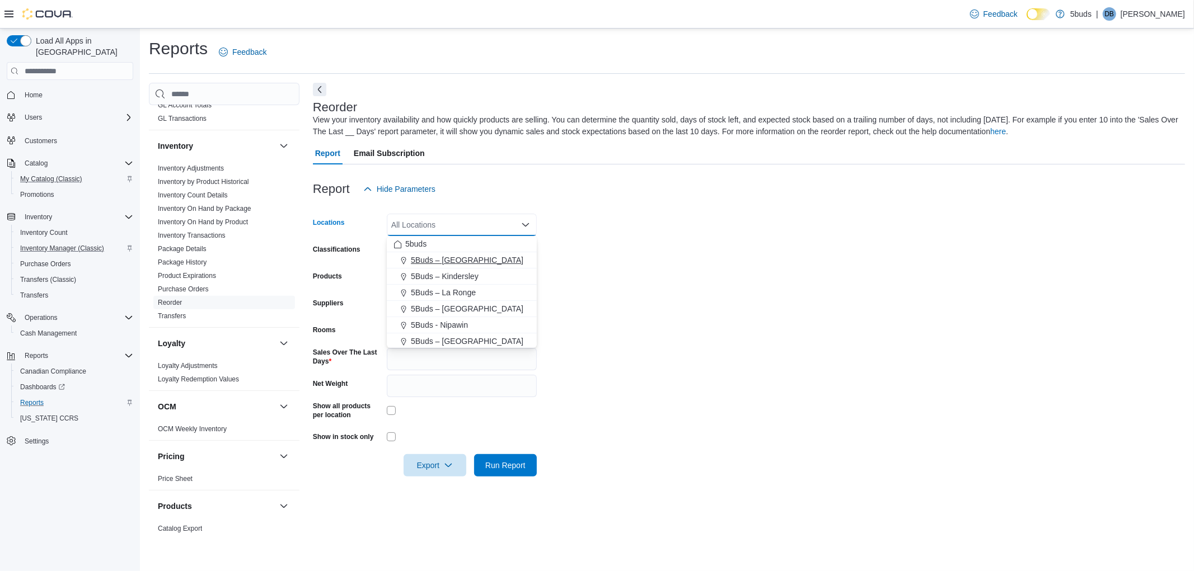
click at [454, 256] on span "5Buds – [GEOGRAPHIC_DATA]" at bounding box center [467, 260] width 112 height 11
click at [871, 228] on form "Locations 5Buds – [GEOGRAPHIC_DATA] Combo box. Selected. 5Buds – [GEOGRAPHIC_DA…" at bounding box center [749, 338] width 872 height 276
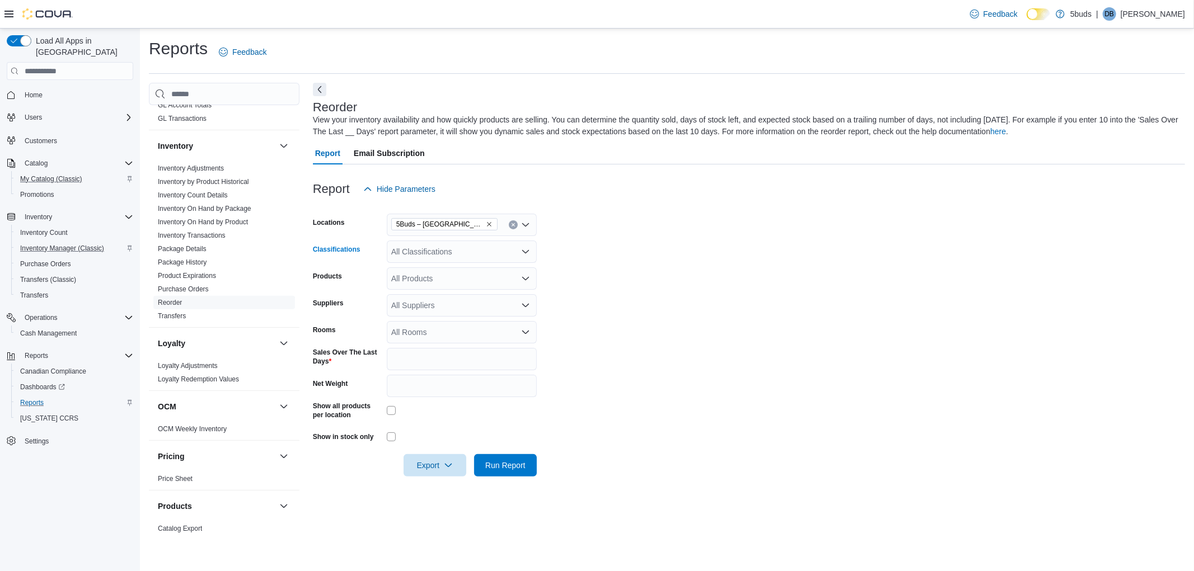
click at [480, 247] on div "All Classifications" at bounding box center [462, 252] width 150 height 22
click at [713, 203] on div at bounding box center [749, 206] width 872 height 13
click at [420, 304] on div "All Suppliers" at bounding box center [462, 305] width 150 height 22
type input "**********"
click at [427, 320] on span "OPEN FIELDS" at bounding box center [461, 324] width 137 height 11
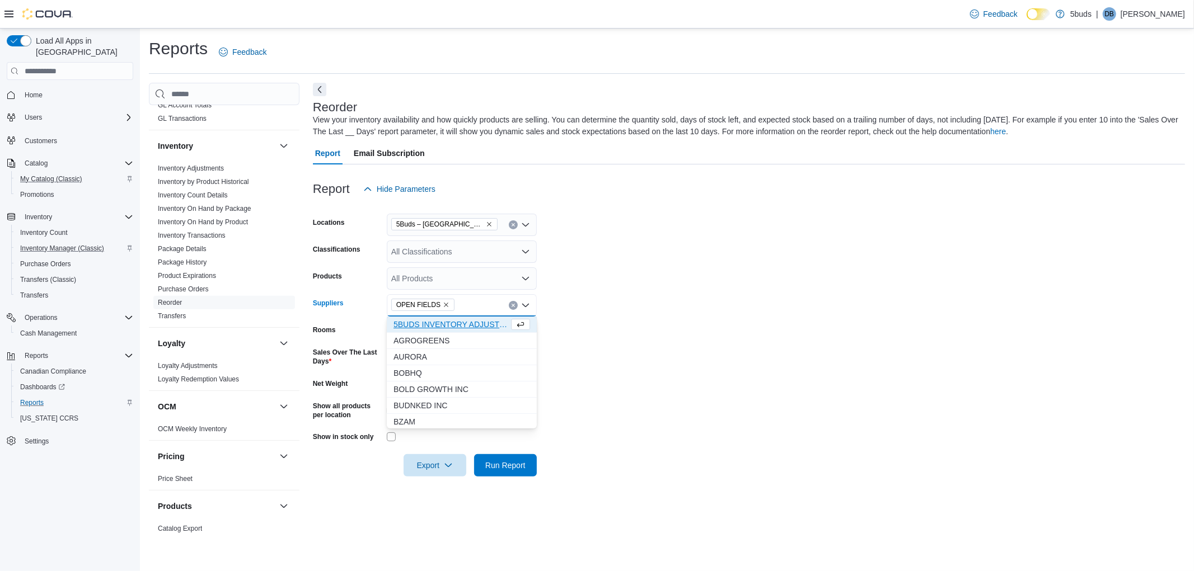
click at [723, 332] on form "Locations 5Buds – Humboldt Classifications All Classifications Products All Pro…" at bounding box center [749, 338] width 872 height 276
click at [433, 469] on span "Export" at bounding box center [434, 465] width 49 height 22
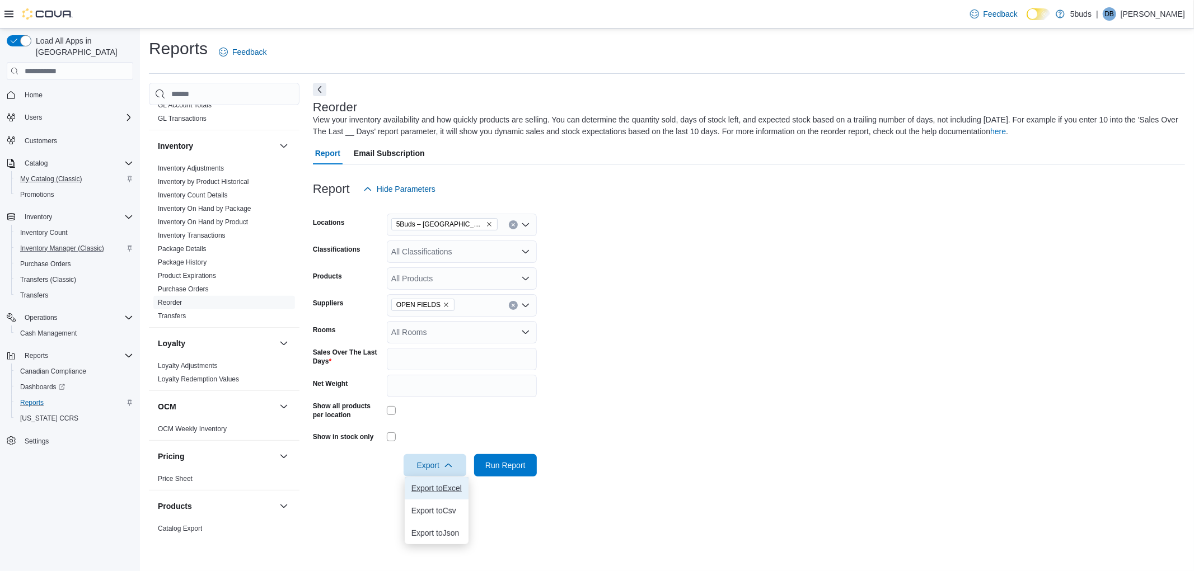
click at [433, 485] on span "Export to Excel" at bounding box center [436, 488] width 50 height 9
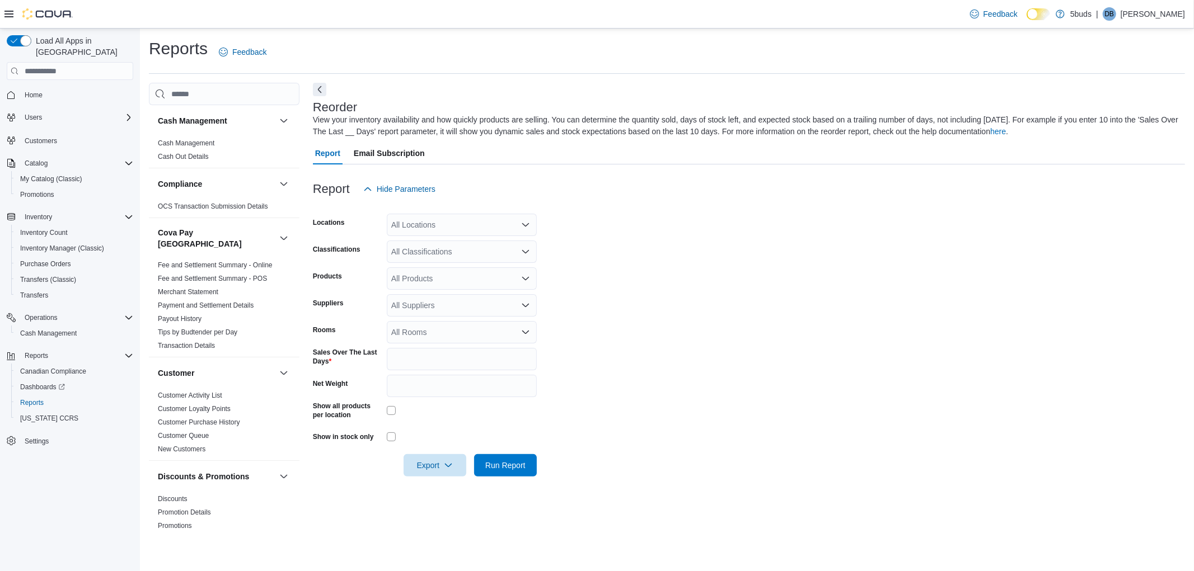
click at [434, 222] on div "All Locations" at bounding box center [462, 225] width 150 height 22
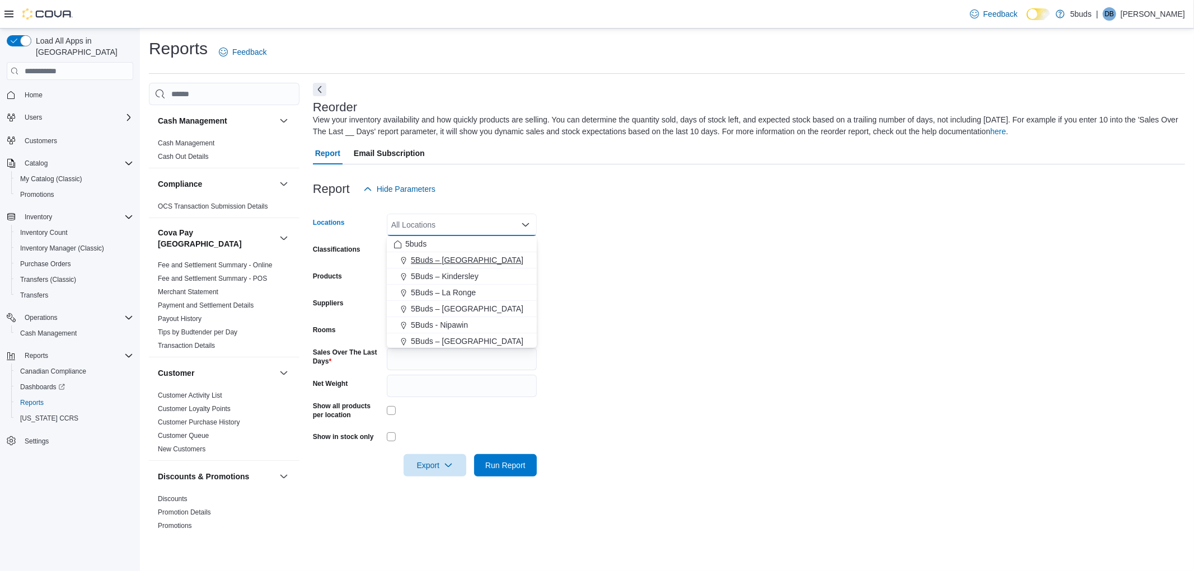
click at [426, 258] on span "5Buds – [GEOGRAPHIC_DATA]" at bounding box center [467, 260] width 112 height 11
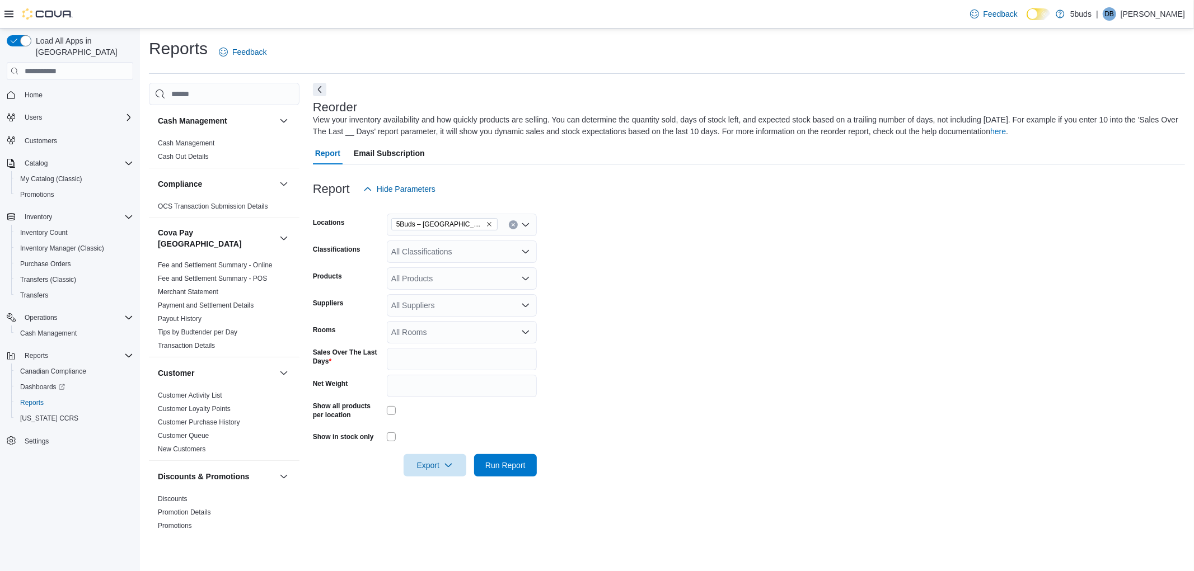
click at [769, 247] on form "Locations 5Buds – Humboldt Classifications All Classifications Products All Pro…" at bounding box center [749, 338] width 872 height 276
click at [427, 284] on div "All Products" at bounding box center [462, 278] width 150 height 22
click at [719, 294] on form "Locations 5Buds – Humboldt Classifications All Classifications Products All Pro…" at bounding box center [749, 338] width 872 height 276
click at [457, 299] on div "All Suppliers" at bounding box center [462, 305] width 150 height 22
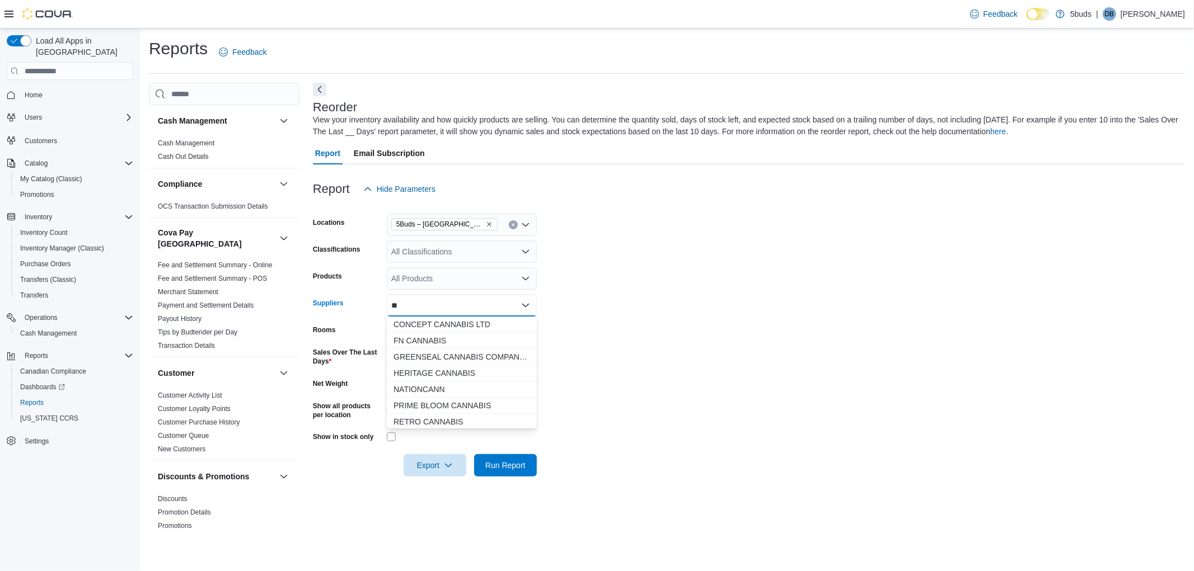
type input "***"
click at [607, 248] on form "Locations 5Buds – Humboldt Classifications All Classifications Products All Pro…" at bounding box center [749, 338] width 872 height 276
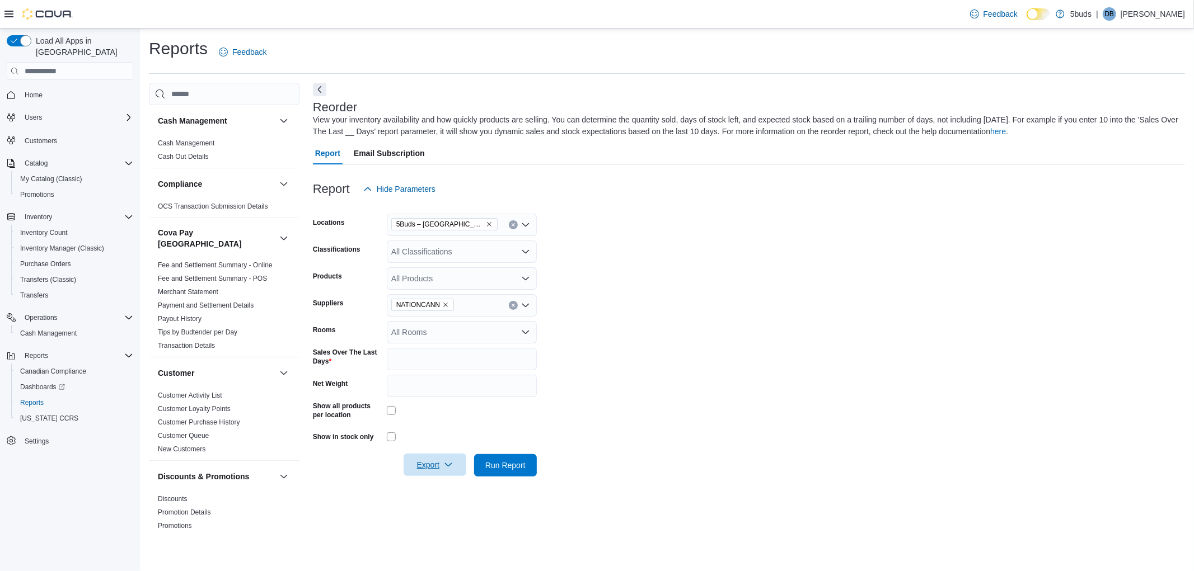
click at [416, 471] on span "Export" at bounding box center [434, 465] width 49 height 22
click at [425, 485] on span "Export to Excel" at bounding box center [436, 488] width 50 height 9
click at [1043, 197] on div "Report Hide Parameters" at bounding box center [749, 189] width 872 height 22
click at [1004, 399] on form "Locations 5Buds – Humboldt Classifications All Classifications Products All Pro…" at bounding box center [749, 338] width 872 height 276
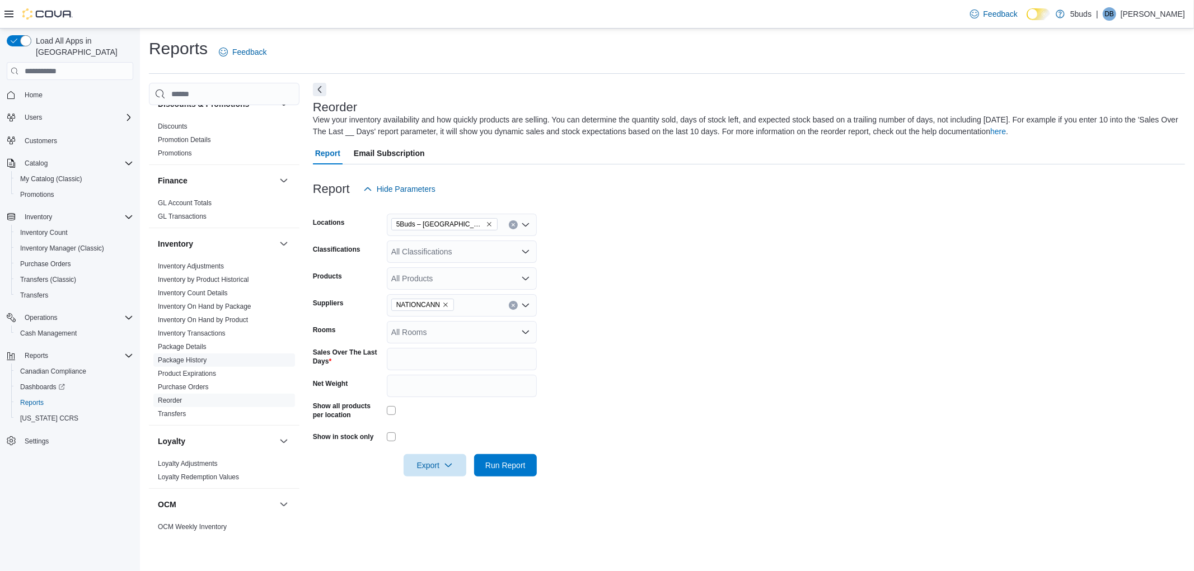
scroll to position [781, 0]
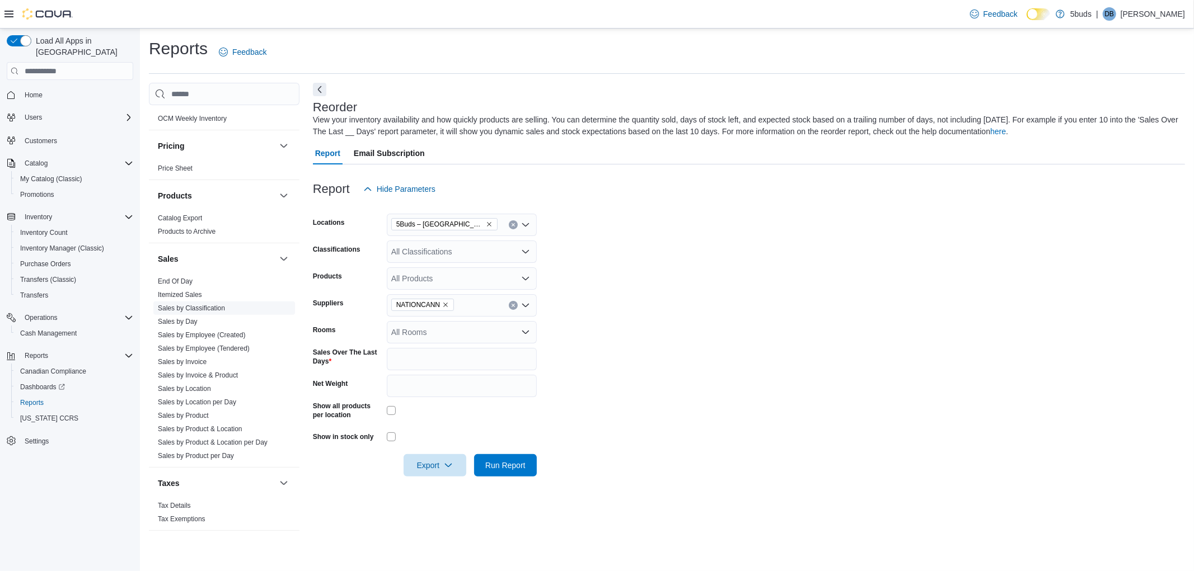
click at [209, 304] on link "Sales by Classification" at bounding box center [191, 308] width 67 height 8
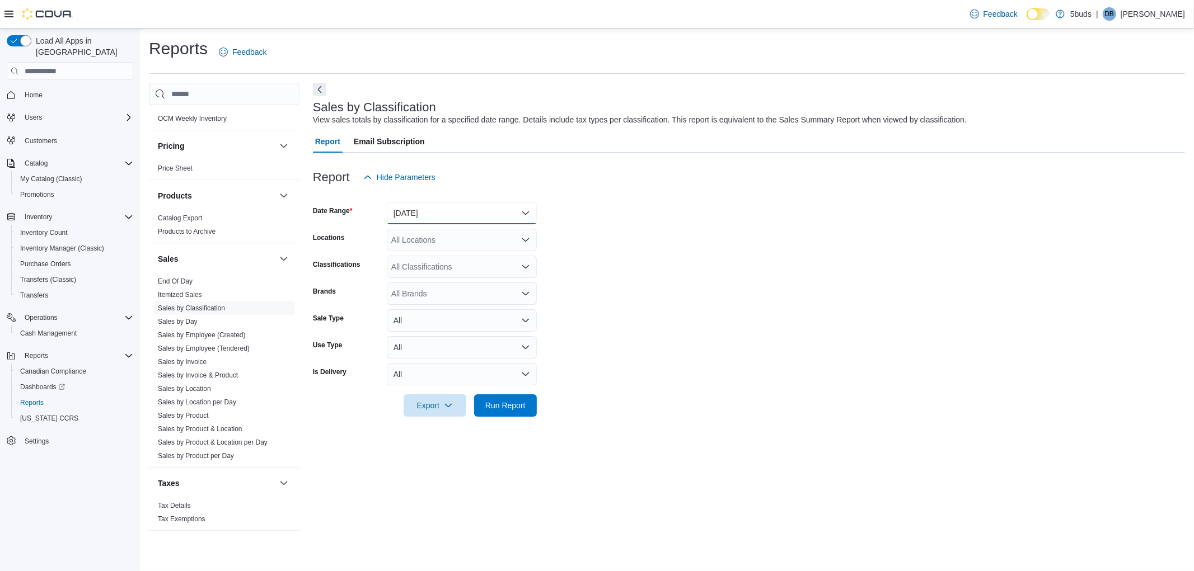
click at [480, 211] on button "[DATE]" at bounding box center [462, 213] width 150 height 22
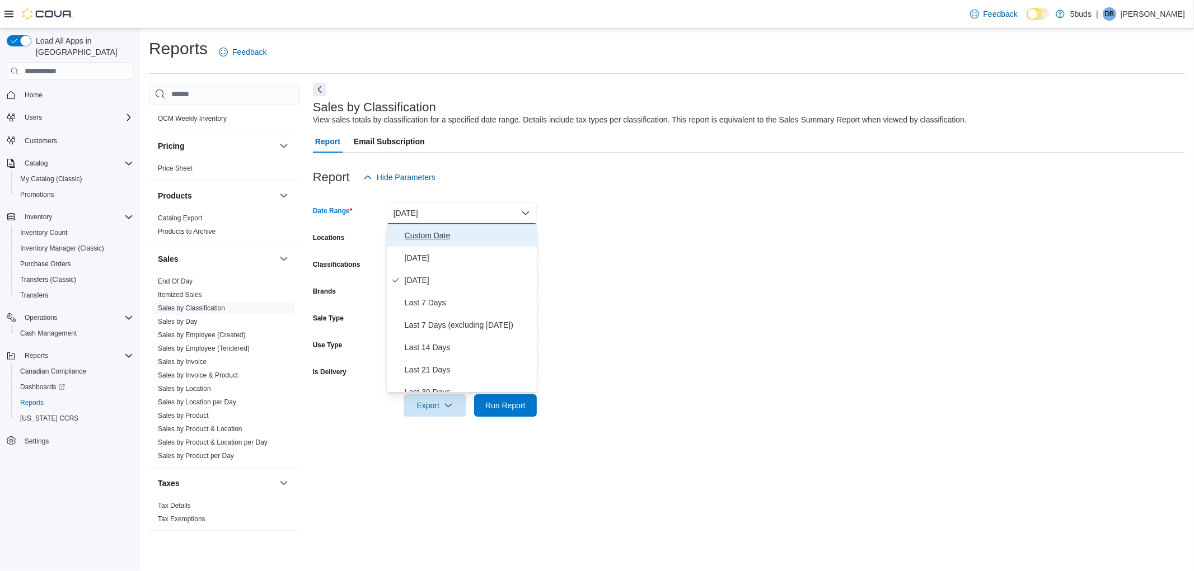
click at [434, 236] on span "Custom Date" at bounding box center [469, 235] width 128 height 13
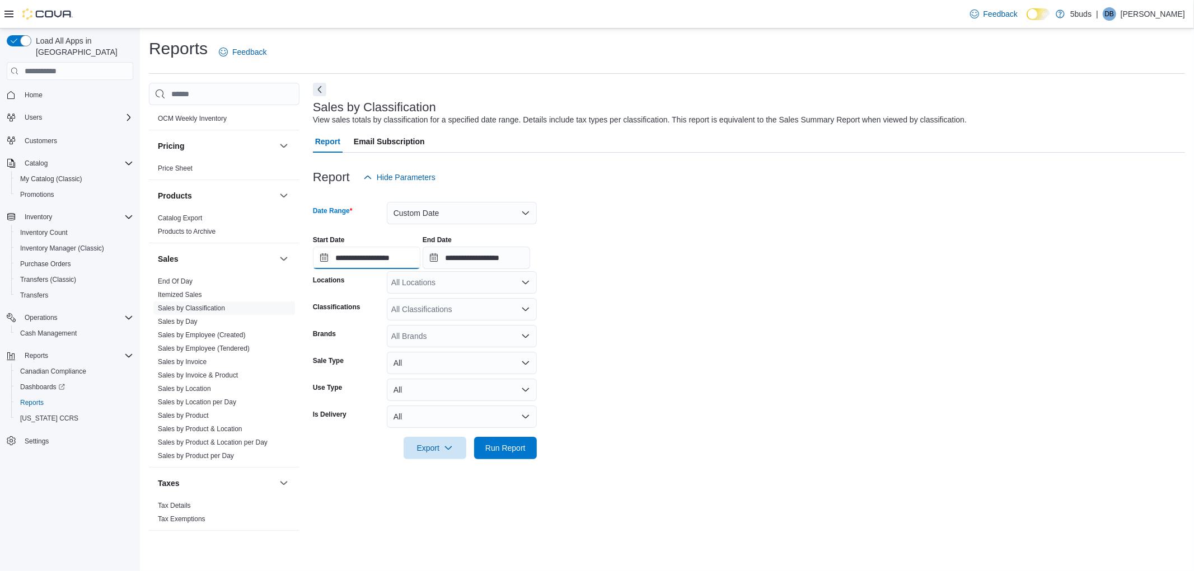
click at [349, 259] on input "**********" at bounding box center [366, 258] width 107 height 22
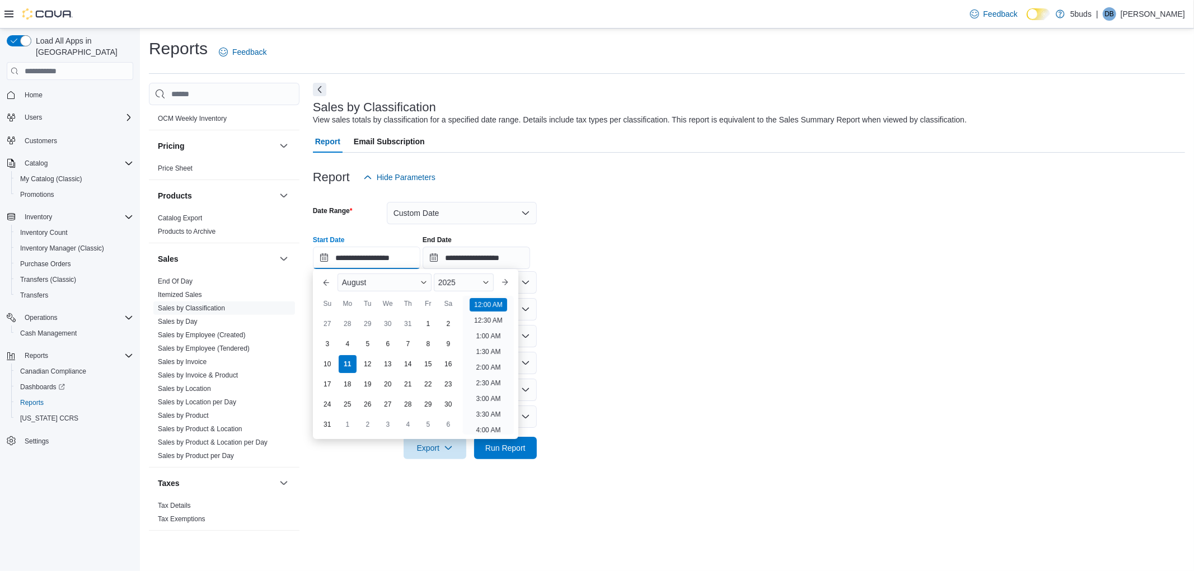
scroll to position [35, 0]
click at [443, 327] on div "2" at bounding box center [448, 324] width 20 height 20
type input "**********"
click at [449, 260] on input "**********" at bounding box center [475, 258] width 107 height 22
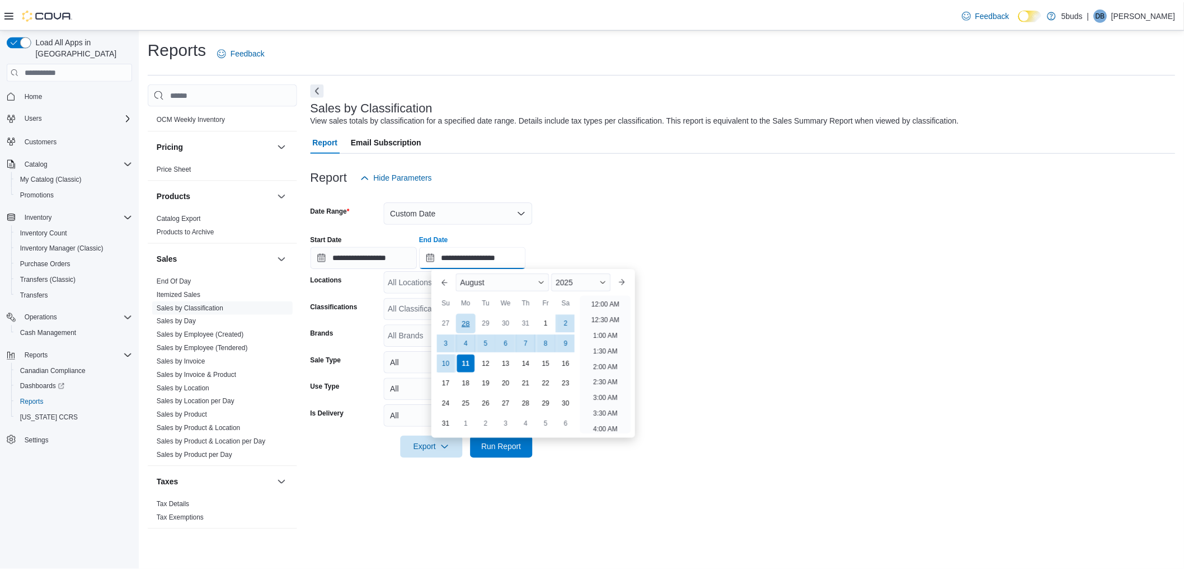
scroll to position [616, 0]
click at [548, 343] on div "8" at bounding box center [550, 344] width 20 height 20
type input "**********"
click at [789, 288] on form "**********" at bounding box center [749, 324] width 872 height 271
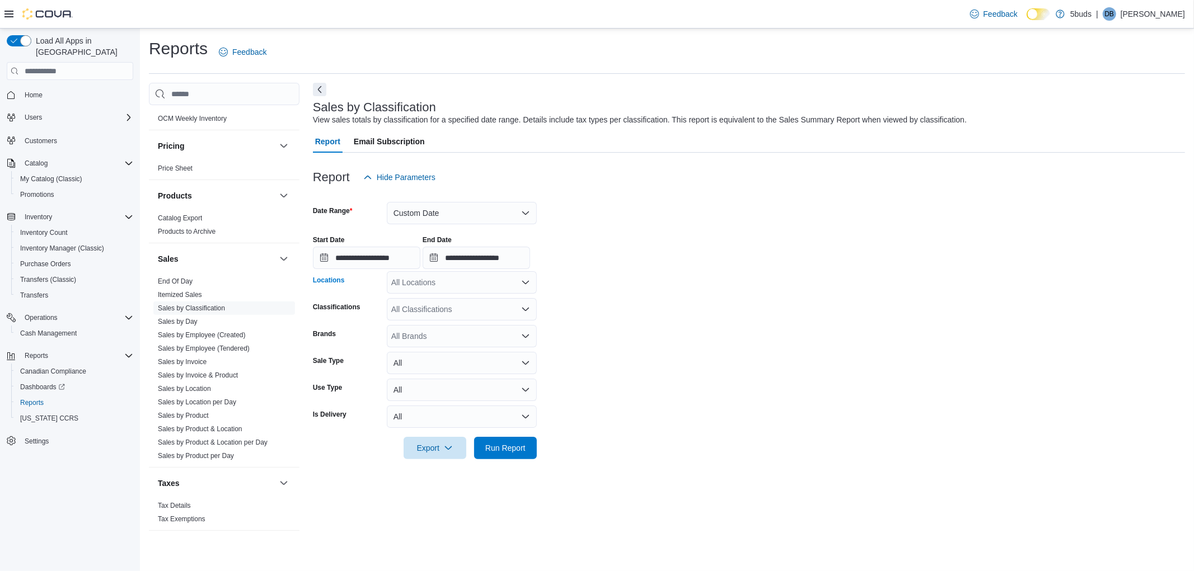
click at [463, 281] on div "All Locations" at bounding box center [462, 282] width 150 height 22
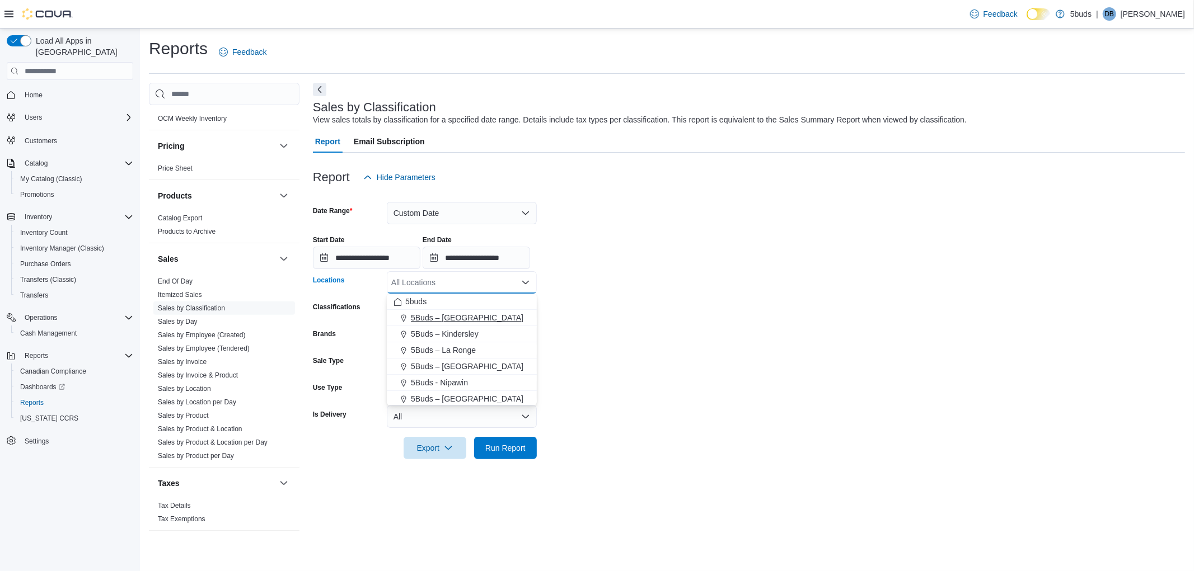
click at [465, 312] on span "5Buds – [GEOGRAPHIC_DATA]" at bounding box center [467, 317] width 112 height 11
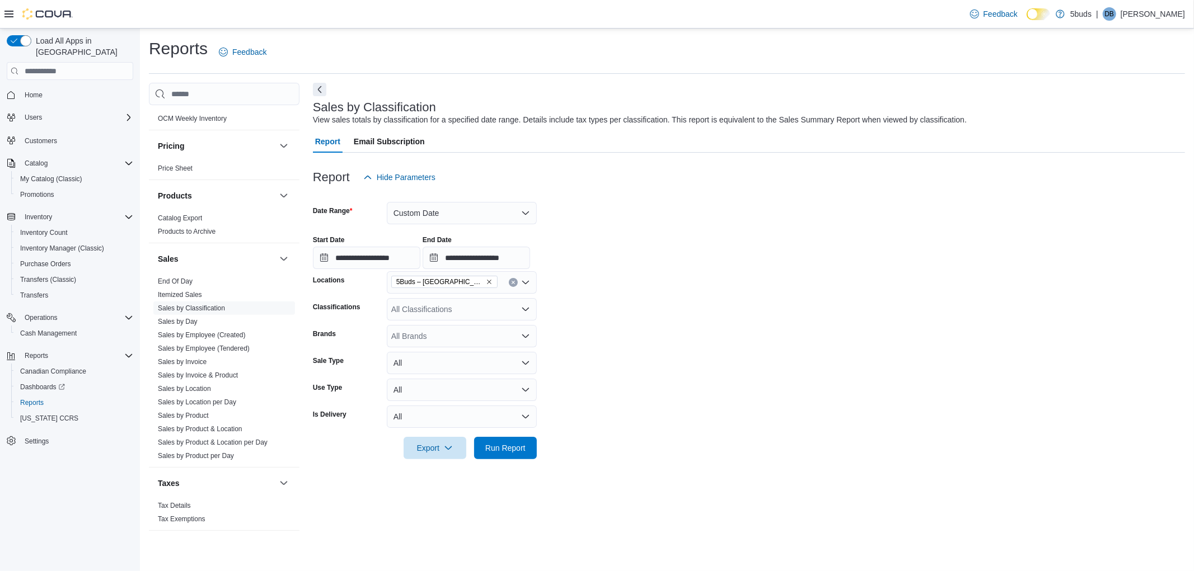
click at [712, 306] on form "**********" at bounding box center [749, 324] width 872 height 271
click at [421, 308] on div "All Classifications" at bounding box center [462, 309] width 150 height 22
click at [433, 362] on span "DRIED CANNABIS" at bounding box center [449, 360] width 67 height 11
click at [491, 442] on span "Run Report" at bounding box center [505, 447] width 49 height 22
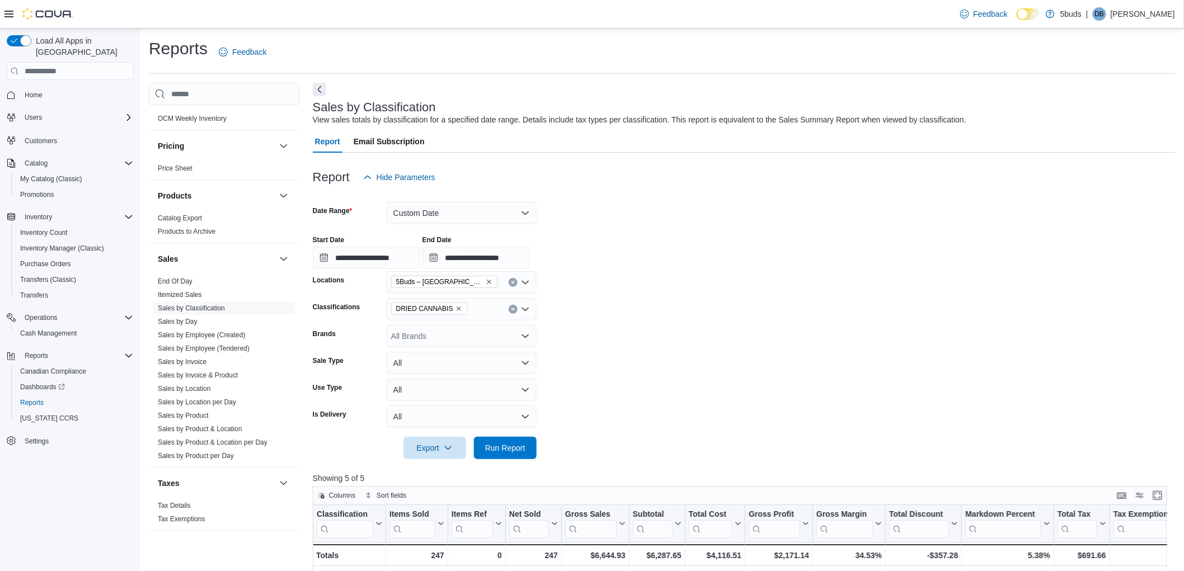
click at [595, 432] on div at bounding box center [744, 432] width 863 height 9
click at [455, 306] on icon "Remove DRIED CANNABIS from selection in this group" at bounding box center [458, 309] width 7 height 7
click at [462, 375] on button "EXTRACTS INHALED" at bounding box center [462, 383] width 150 height 16
click at [694, 328] on form "**********" at bounding box center [744, 324] width 863 height 271
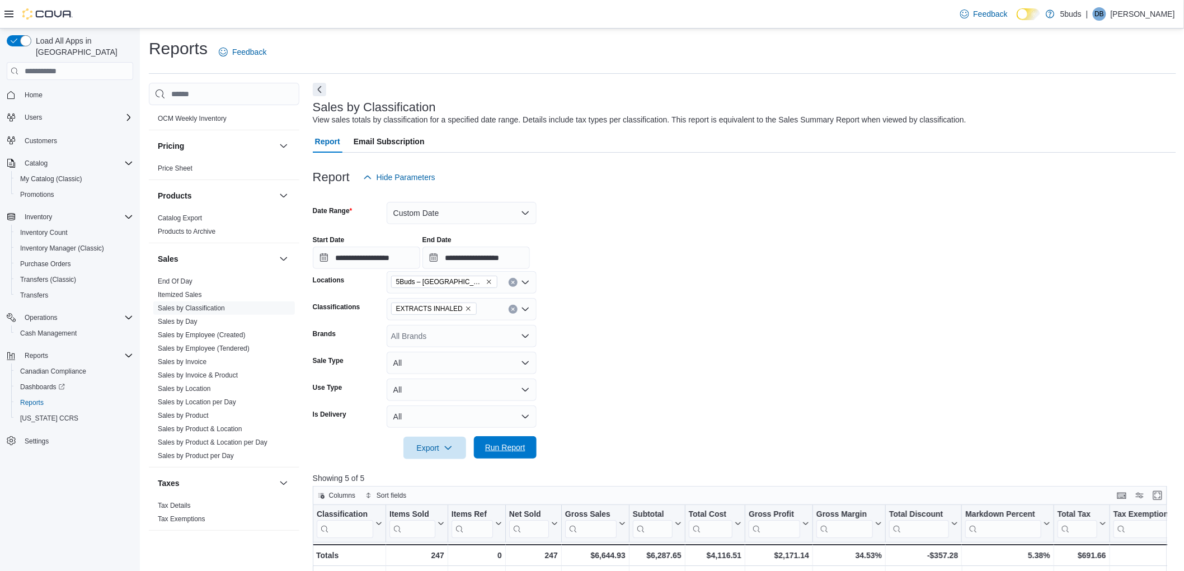
click at [513, 443] on span "Run Report" at bounding box center [505, 447] width 40 height 11
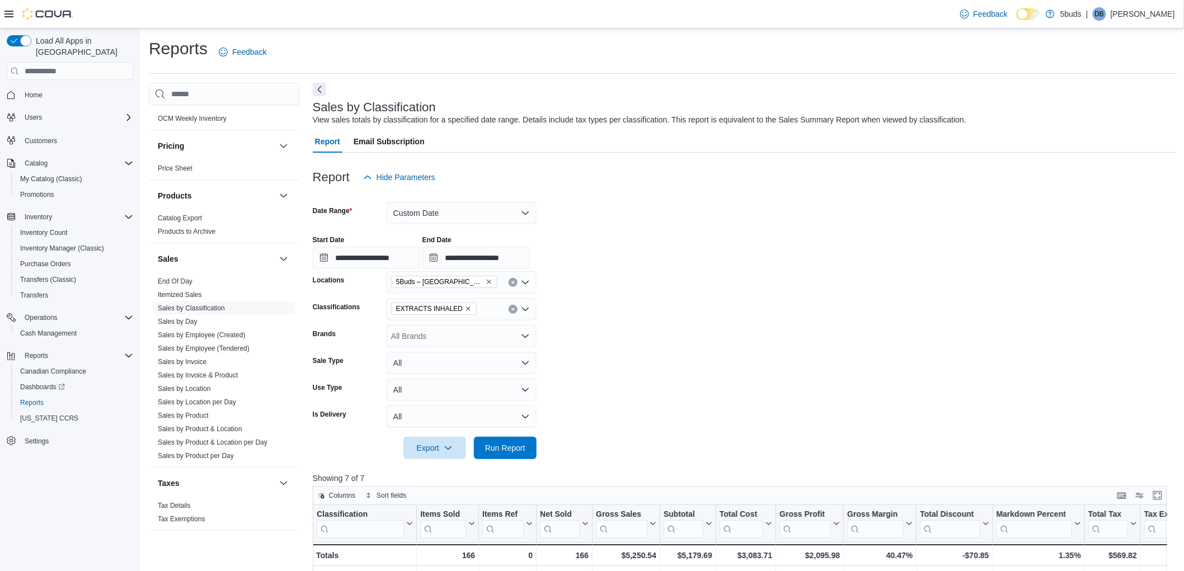
drag, startPoint x: 675, startPoint y: 444, endPoint x: 675, endPoint y: 435, distance: 9.0
click at [675, 443] on form "**********" at bounding box center [744, 324] width 863 height 271
click at [465, 308] on icon "Remove EXTRACTS INHALED from selection in this group" at bounding box center [468, 309] width 7 height 7
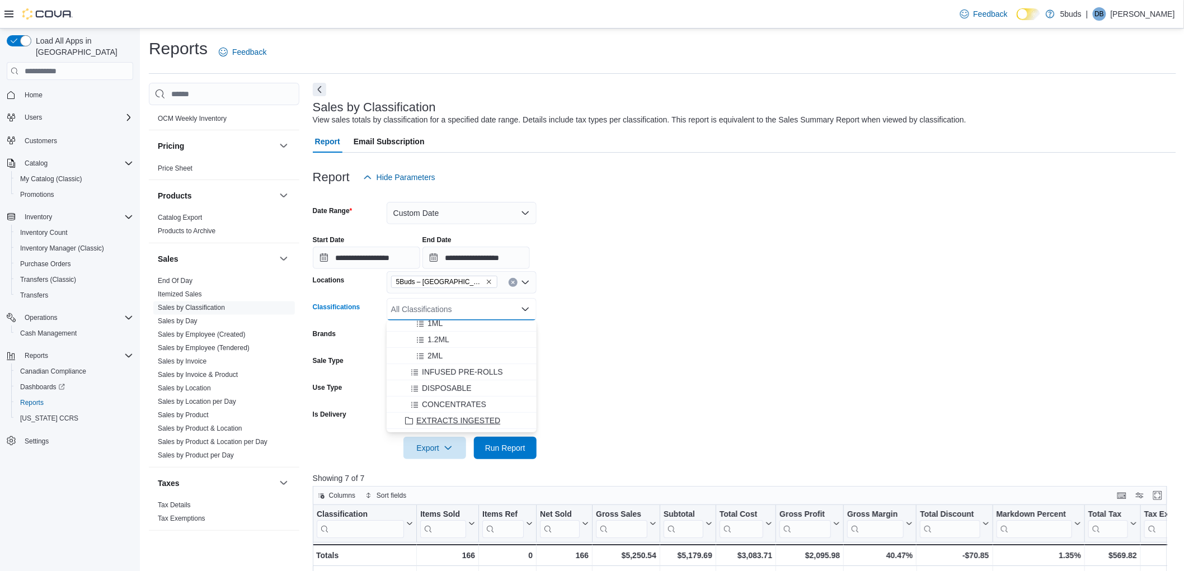
click at [482, 422] on span "EXTRACTS INGESTED" at bounding box center [458, 420] width 84 height 11
click at [504, 448] on span "Run Report" at bounding box center [505, 447] width 40 height 11
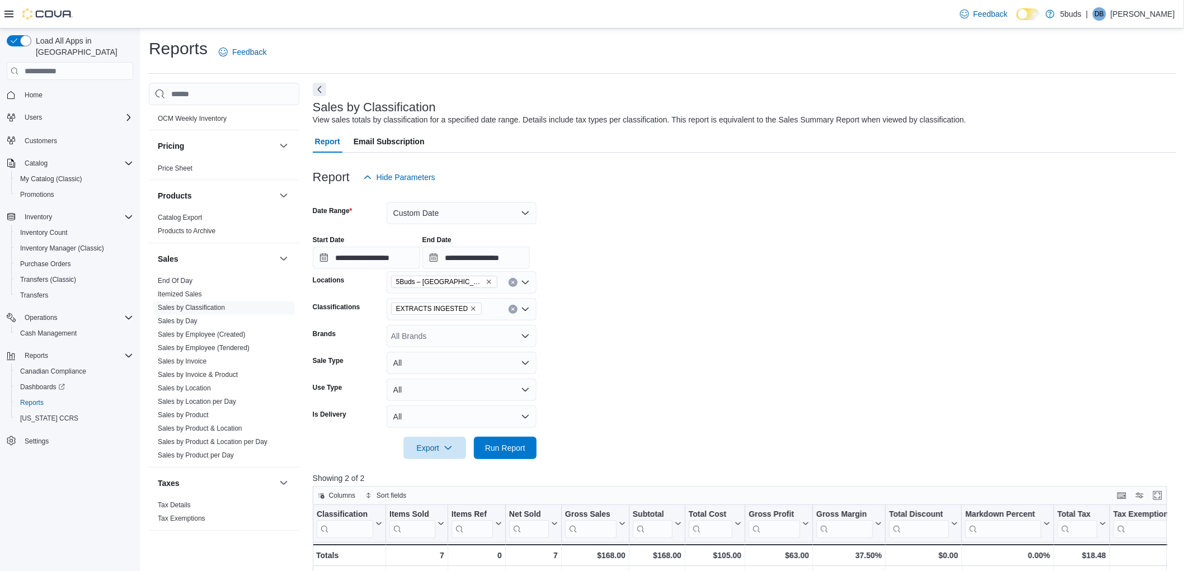
click at [642, 428] on div at bounding box center [744, 432] width 863 height 9
click at [472, 308] on icon "Remove EXTRACTS INGESTED from selection in this group" at bounding box center [474, 309] width 4 height 4
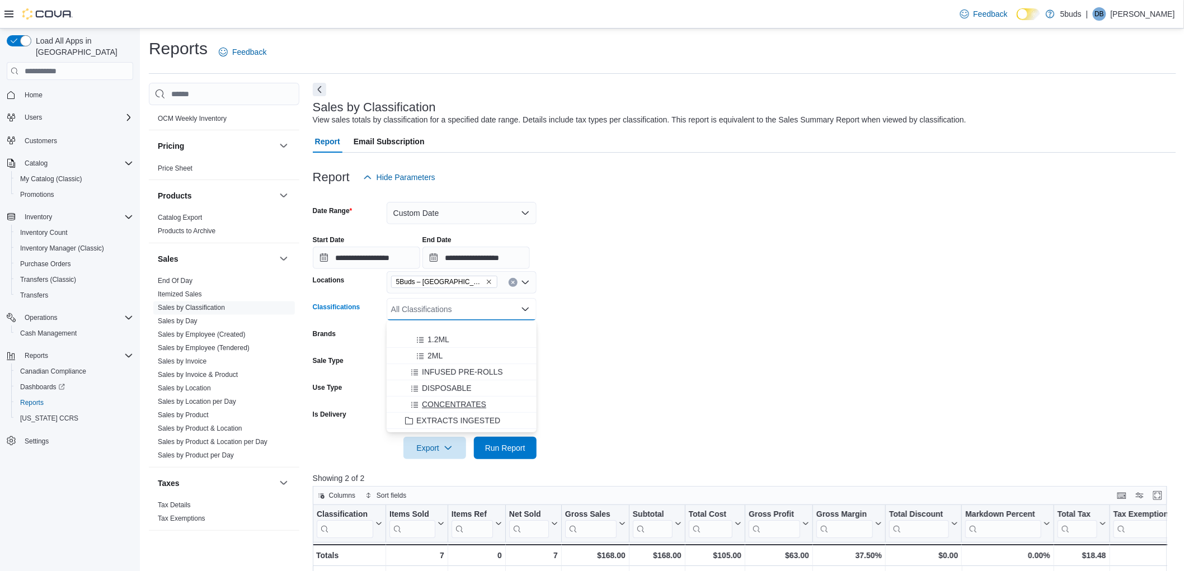
scroll to position [311, 0]
click at [471, 356] on span "EXTRACTS INGESTED" at bounding box center [458, 358] width 84 height 11
click at [501, 449] on span "Run Report" at bounding box center [505, 447] width 40 height 11
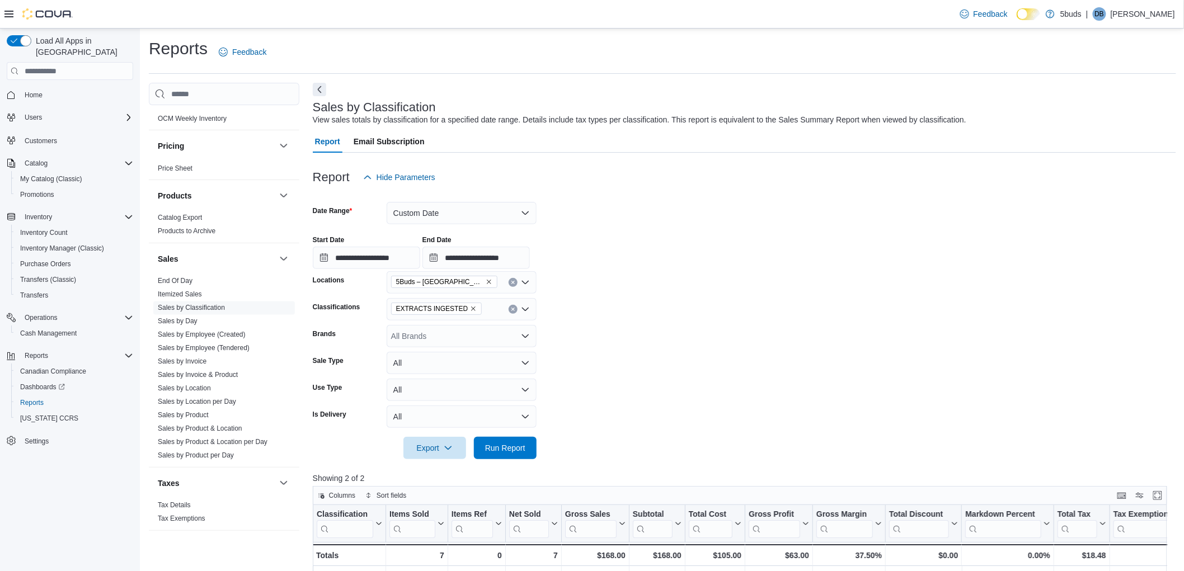
click at [580, 434] on div at bounding box center [744, 432] width 863 height 9
click at [470, 307] on icon "Remove EXTRACTS INGESTED from selection in this group" at bounding box center [473, 309] width 7 height 7
click at [474, 345] on span "EDIBLES SOLIDS" at bounding box center [448, 345] width 64 height 11
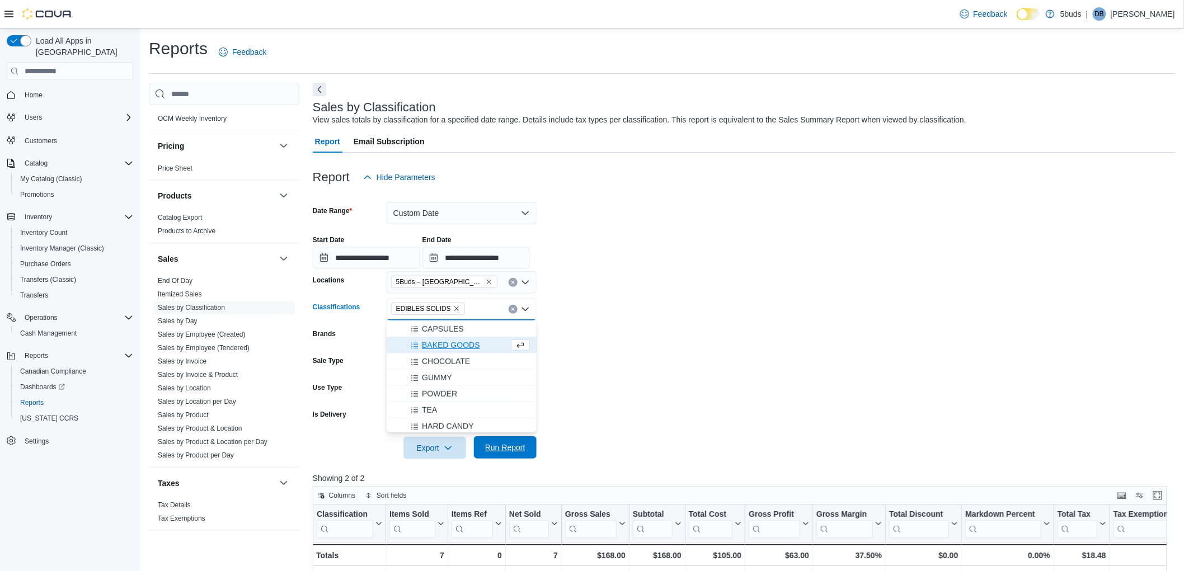
click at [501, 448] on span "Run Report" at bounding box center [505, 447] width 40 height 11
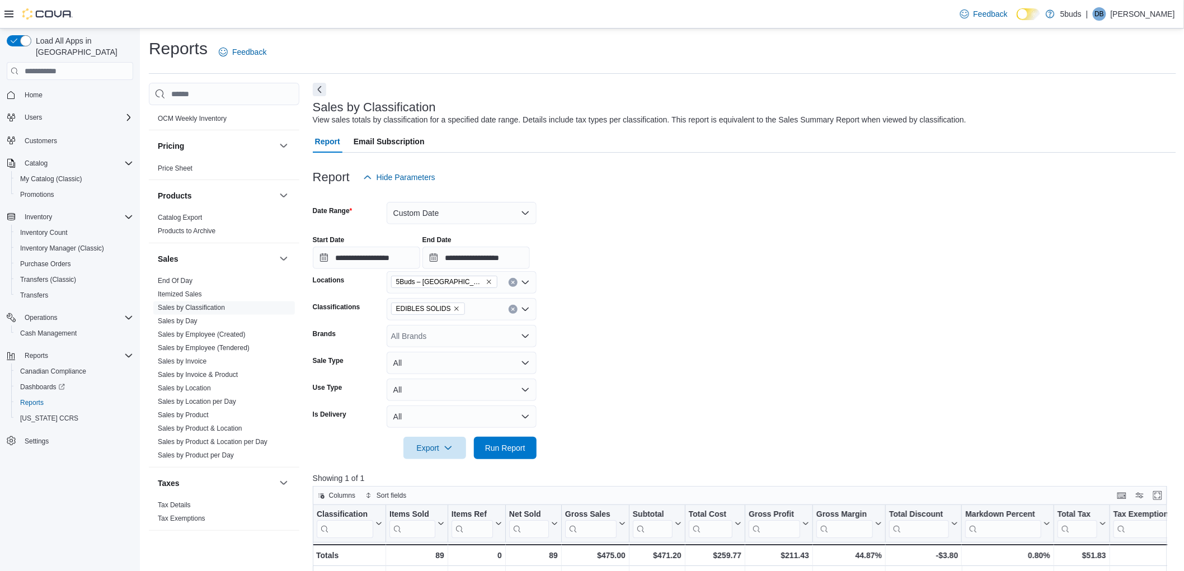
click at [581, 415] on form "**********" at bounding box center [744, 324] width 863 height 271
click at [453, 306] on icon "Remove EDIBLES SOLIDS from selection in this group" at bounding box center [456, 309] width 7 height 7
click at [458, 396] on span "EDIBLES NON-SOLIDS" at bounding box center [458, 396] width 84 height 11
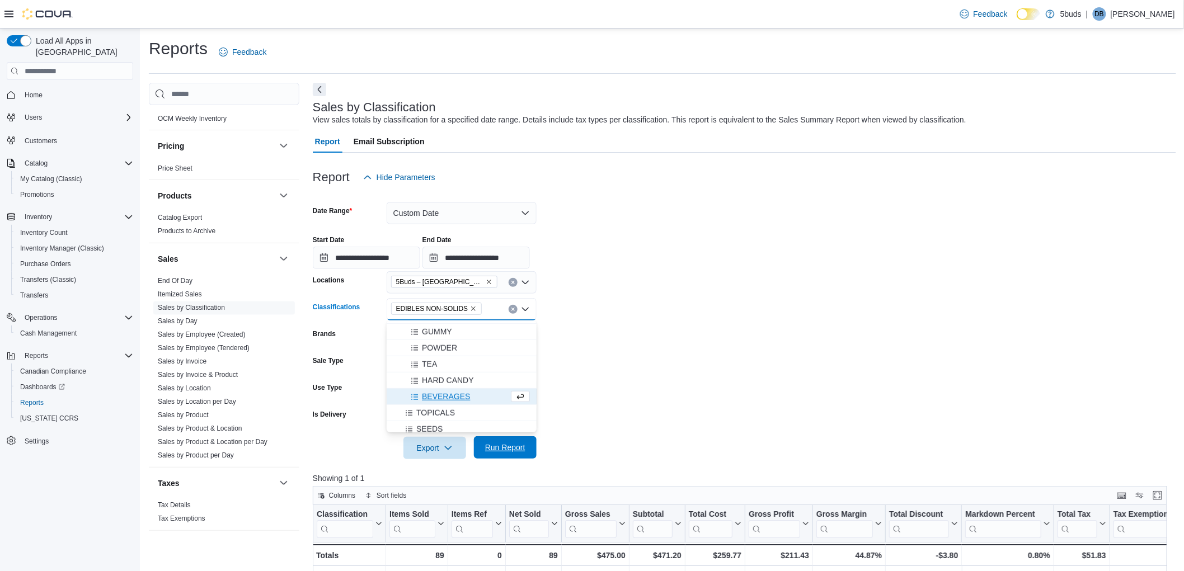
click at [502, 449] on span "Run Report" at bounding box center [505, 447] width 40 height 11
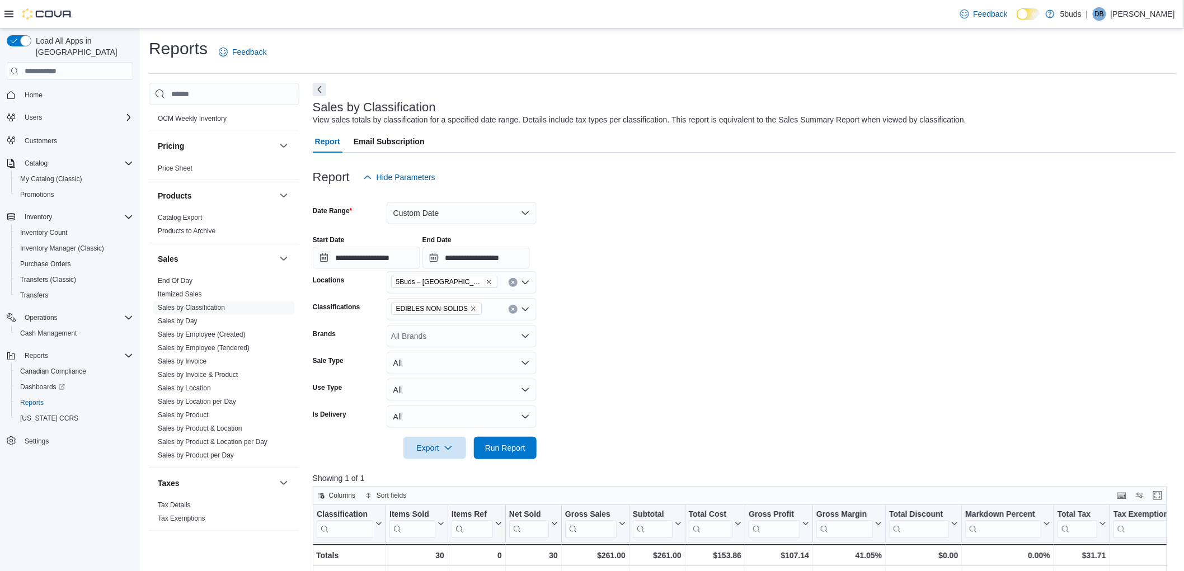
drag, startPoint x: 650, startPoint y: 452, endPoint x: 641, endPoint y: 449, distance: 9.4
click at [650, 452] on form "**********" at bounding box center [744, 324] width 863 height 271
click at [472, 308] on icon "Remove EDIBLES NON-SOLIDS from selection in this group" at bounding box center [474, 309] width 4 height 4
click at [440, 426] on span "TOPICALS" at bounding box center [435, 429] width 39 height 11
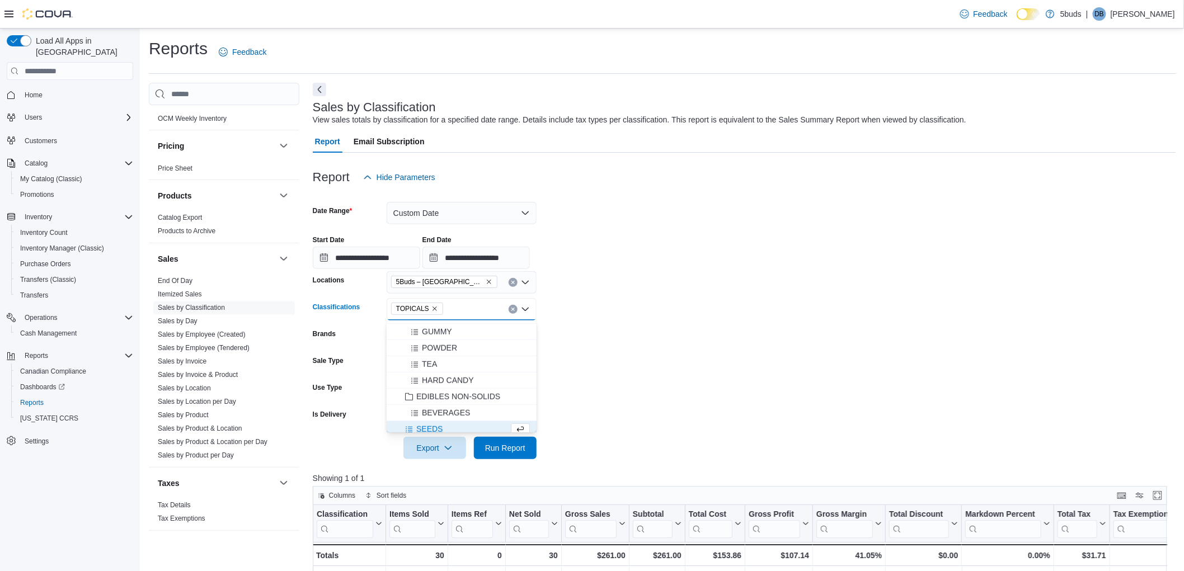
scroll to position [439, 0]
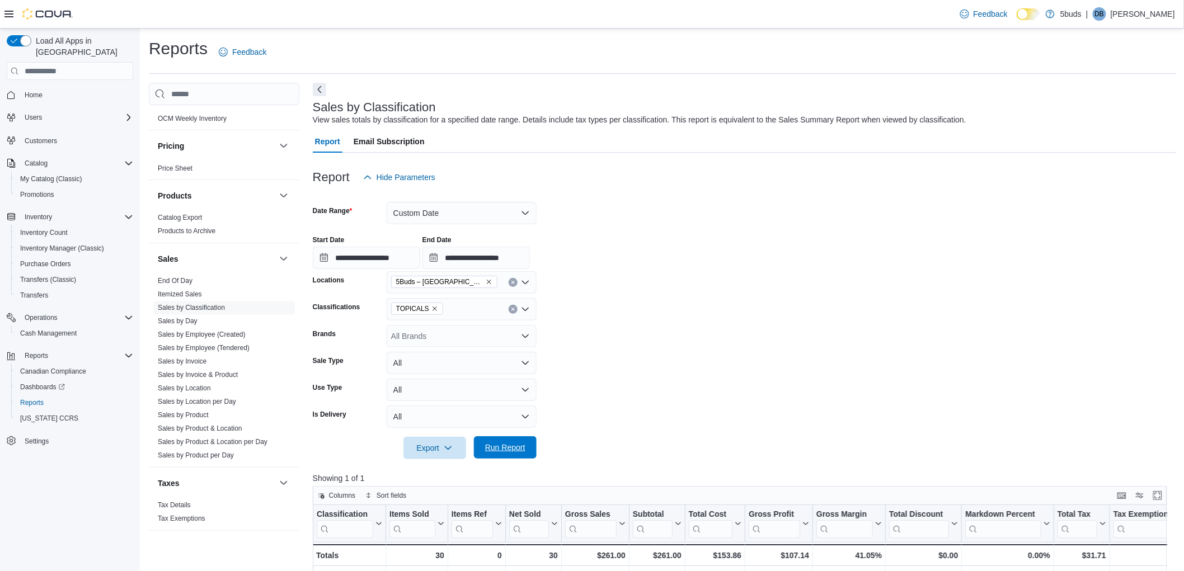
click at [519, 448] on span "Run Report" at bounding box center [505, 447] width 40 height 11
click at [631, 444] on form "**********" at bounding box center [744, 324] width 863 height 271
click at [431, 307] on icon "Remove TOPICALS from selection in this group" at bounding box center [434, 309] width 7 height 7
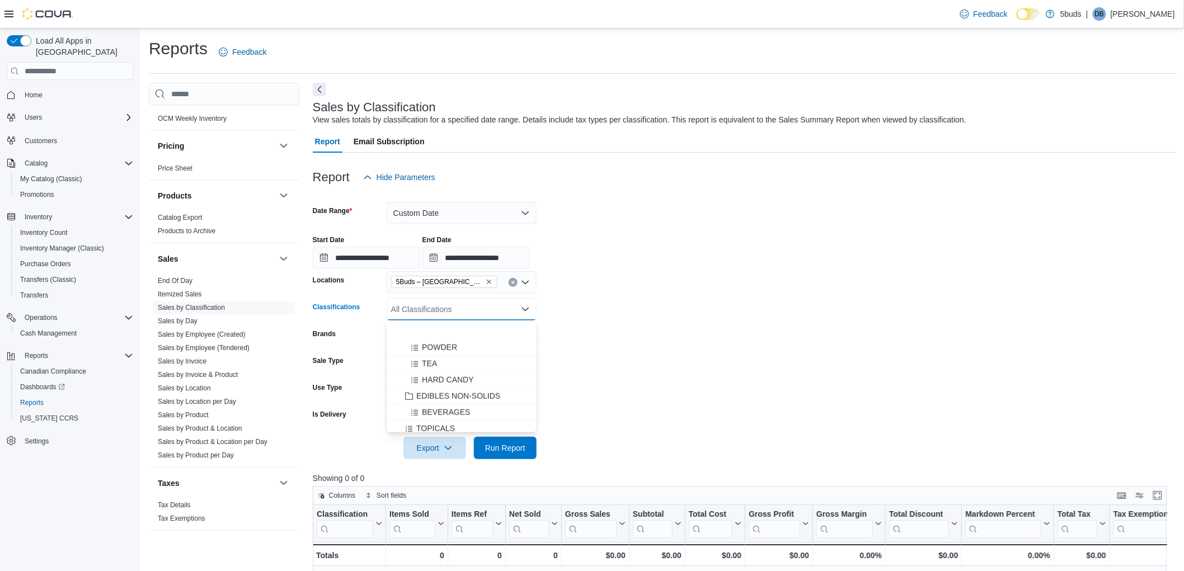
scroll to position [497, 0]
click at [438, 378] on span "SEEDS" at bounding box center [429, 383] width 26 height 11
click at [669, 360] on form "**********" at bounding box center [744, 324] width 863 height 271
click at [507, 454] on span "Run Report" at bounding box center [505, 447] width 49 height 22
click at [628, 439] on form "**********" at bounding box center [744, 324] width 863 height 271
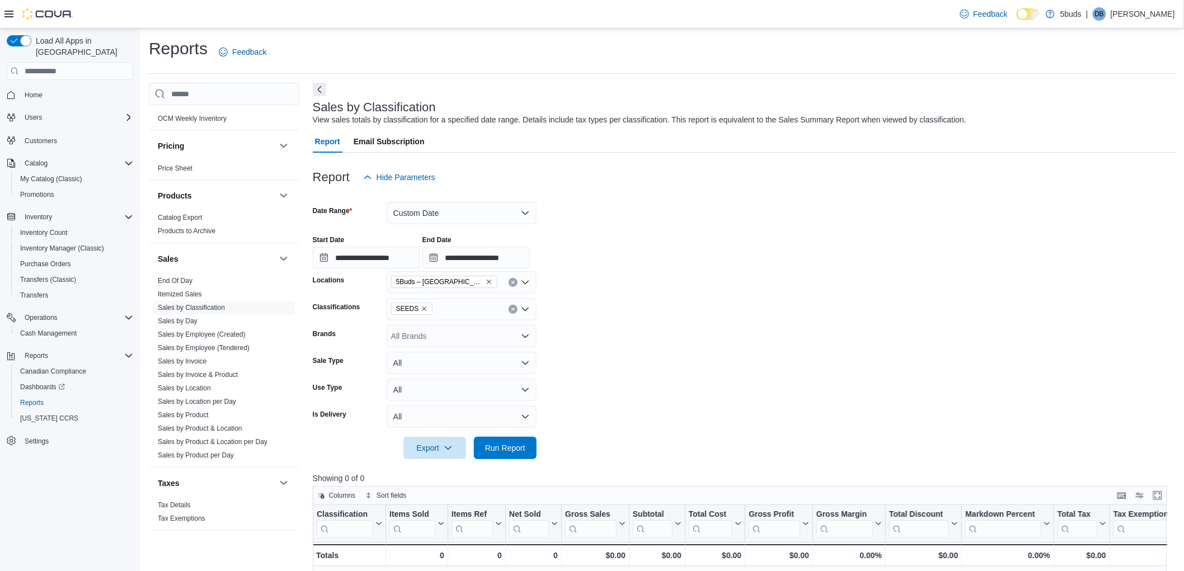
click at [423, 306] on icon "Remove SEEDS from selection in this group" at bounding box center [424, 309] width 7 height 7
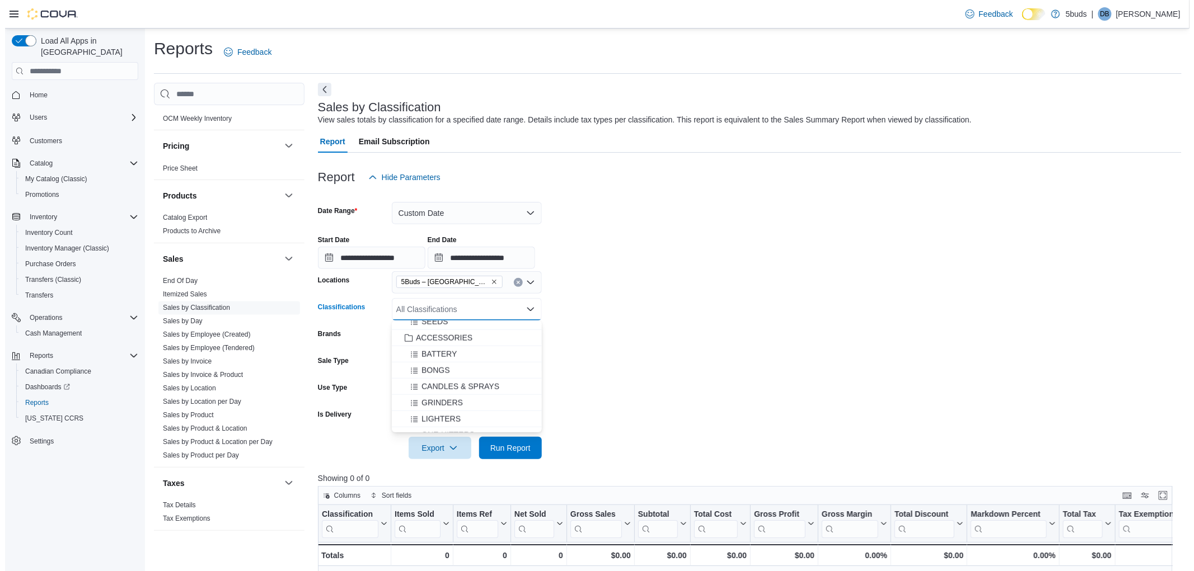
scroll to position [560, 0]
click at [452, 331] on span "ACCESSORIES" at bounding box center [439, 336] width 57 height 11
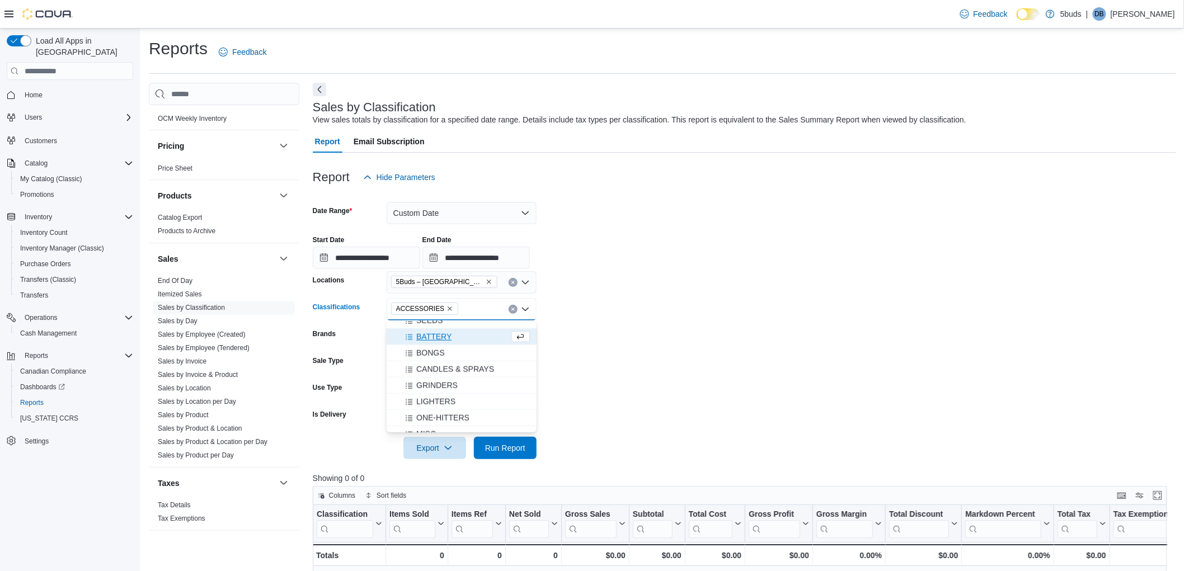
click at [696, 323] on form "**********" at bounding box center [744, 324] width 863 height 271
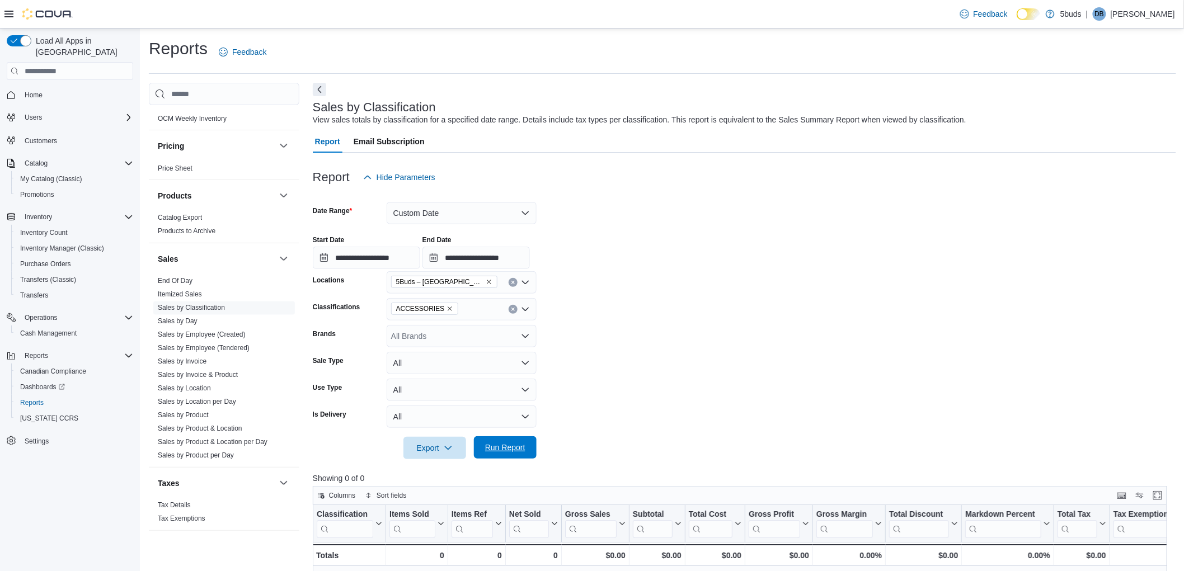
click at [513, 446] on span "Run Report" at bounding box center [505, 447] width 40 height 11
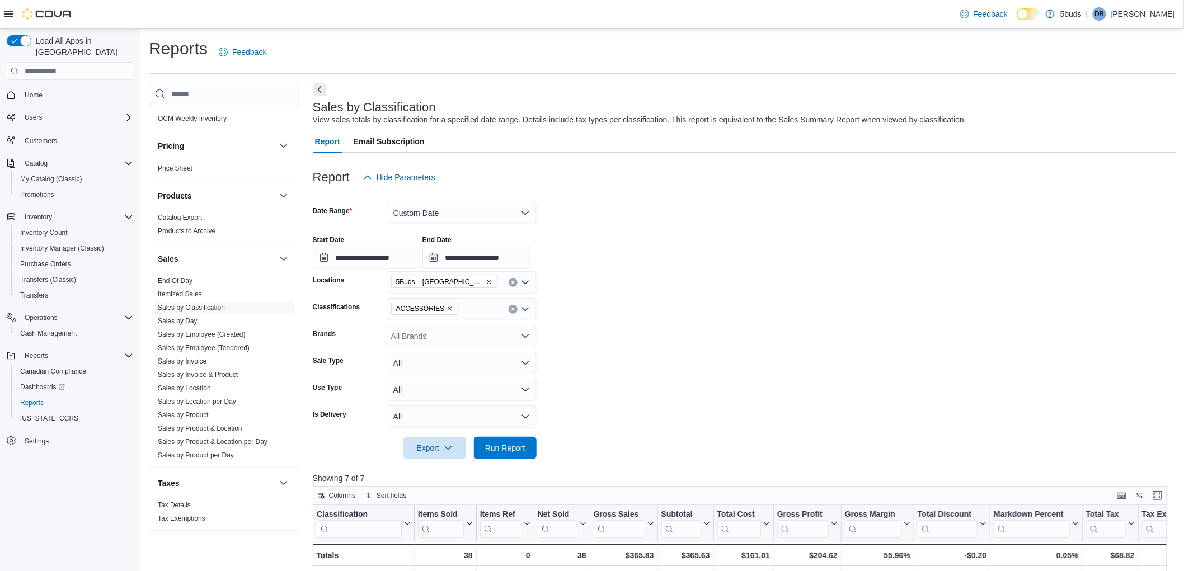
click at [1051, 248] on div "**********" at bounding box center [744, 248] width 863 height 43
click at [176, 318] on link "Sales by Day" at bounding box center [178, 322] width 40 height 8
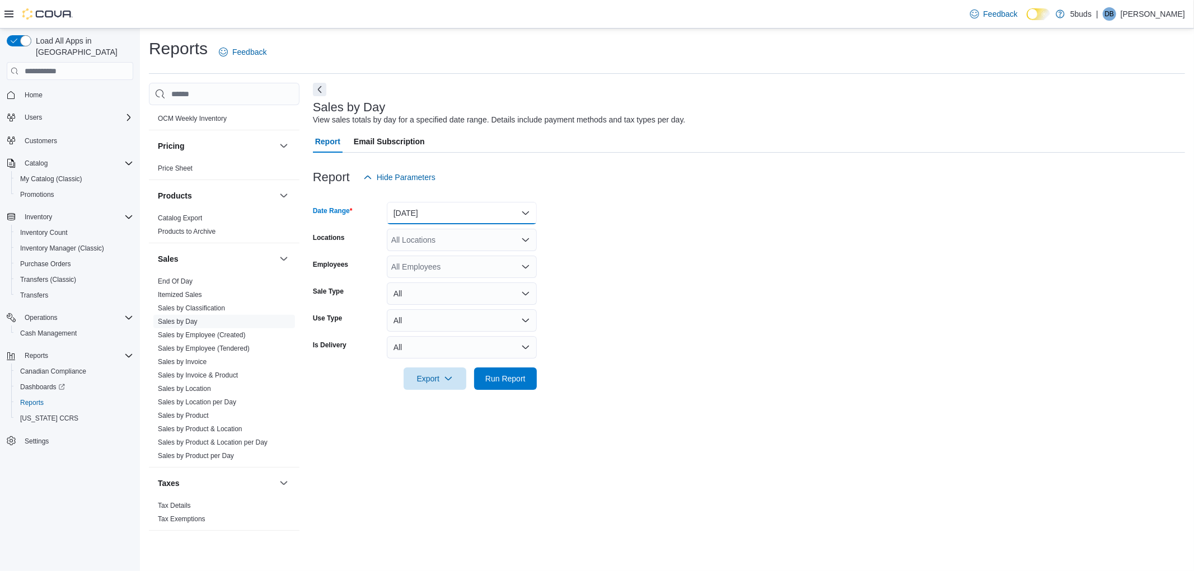
click at [424, 214] on button "[DATE]" at bounding box center [462, 213] width 150 height 22
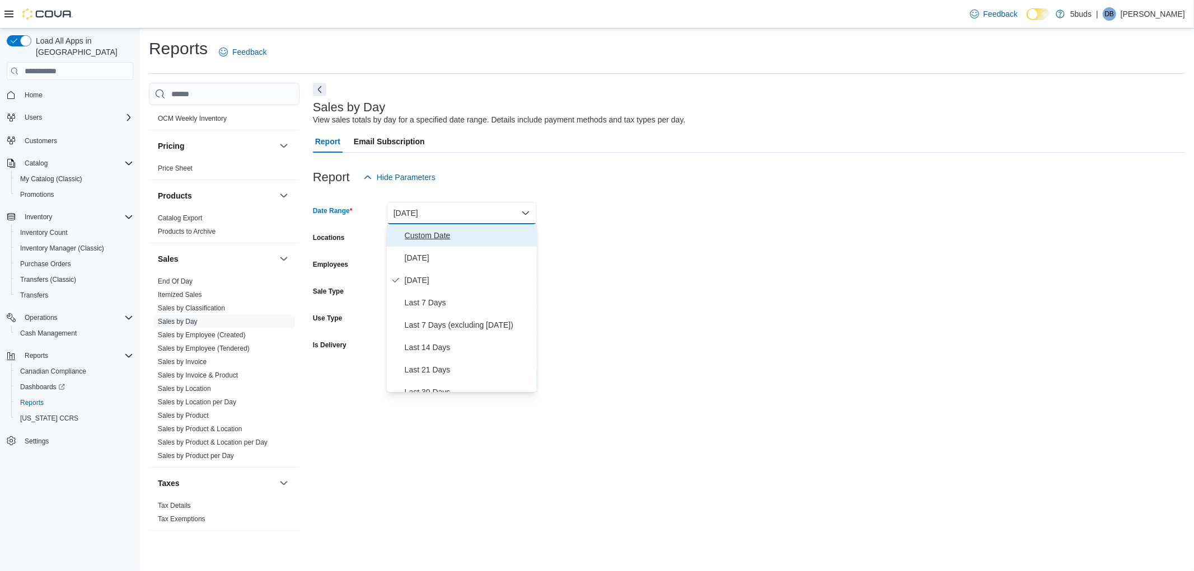
click at [424, 237] on span "Custom Date" at bounding box center [469, 235] width 128 height 13
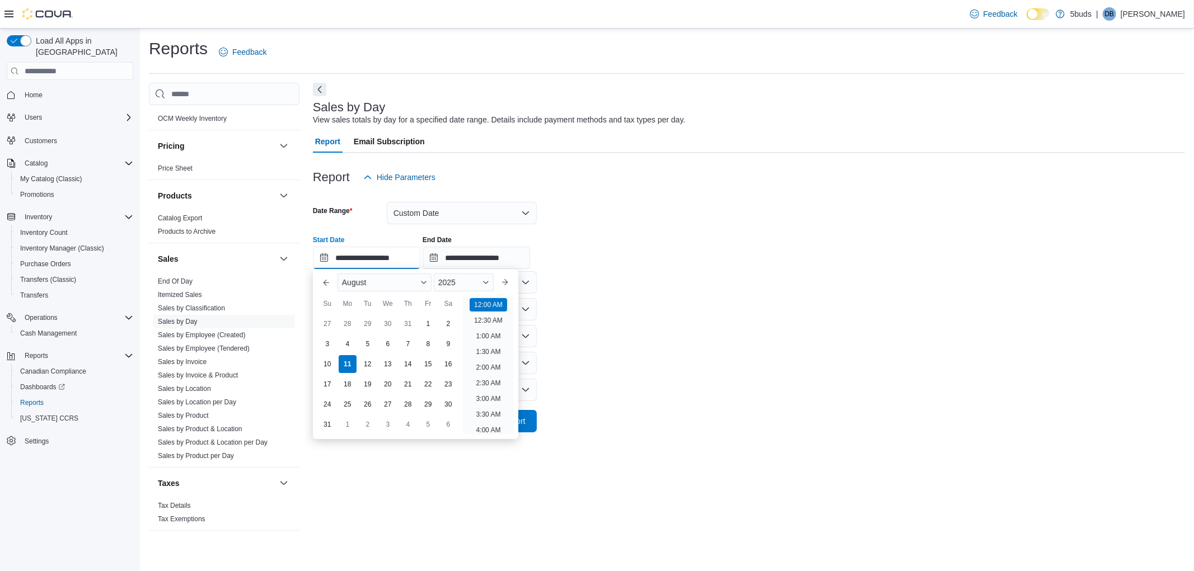
click at [388, 256] on input "**********" at bounding box center [366, 258] width 107 height 22
click at [450, 323] on div "2" at bounding box center [448, 324] width 20 height 20
type input "**********"
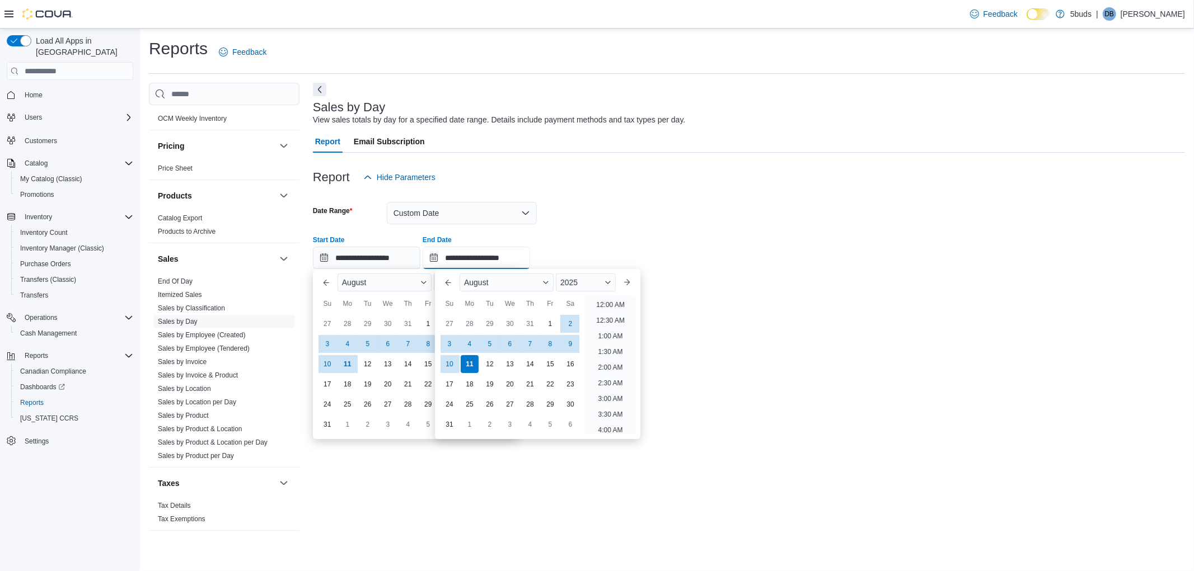
click at [445, 258] on input "**********" at bounding box center [475, 258] width 107 height 22
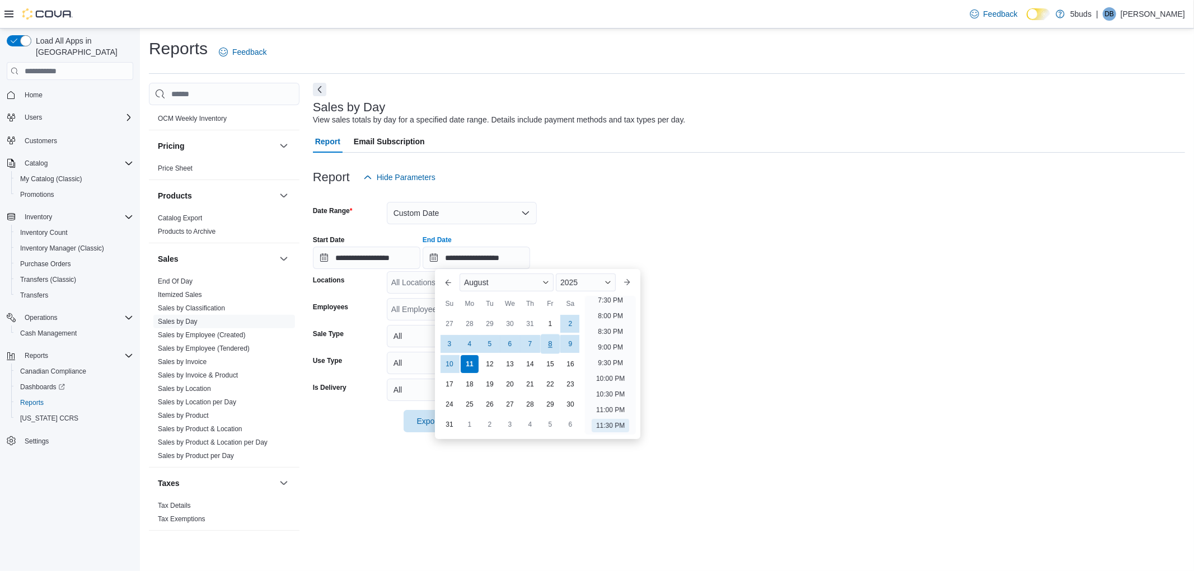
click at [552, 344] on div "8" at bounding box center [550, 344] width 20 height 20
type input "**********"
click at [752, 256] on div "**********" at bounding box center [749, 248] width 872 height 43
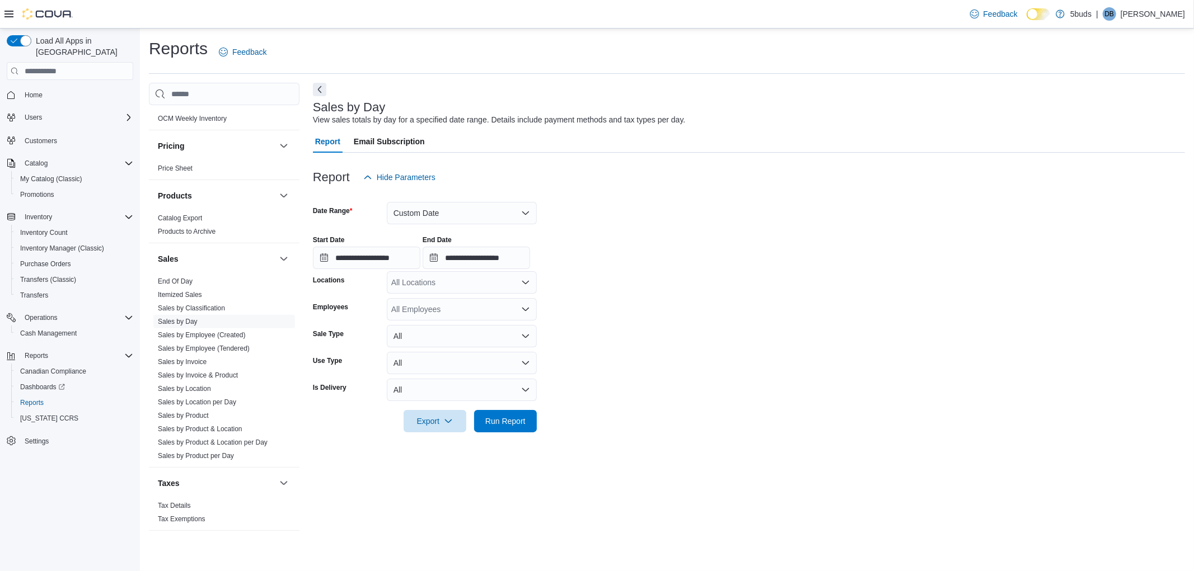
click at [453, 282] on div "All Locations" at bounding box center [462, 282] width 150 height 22
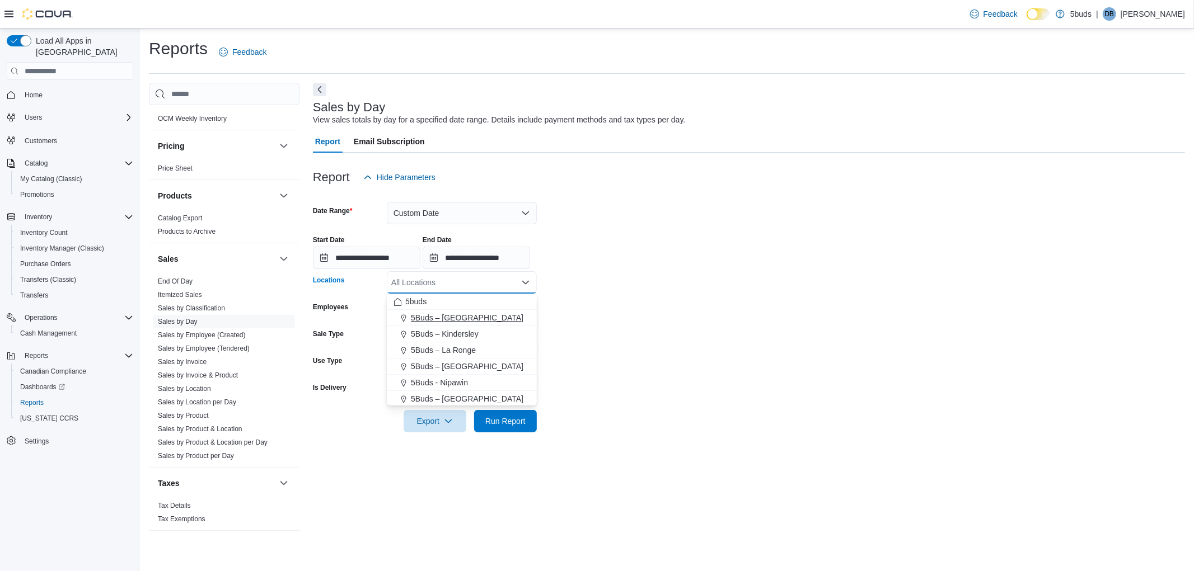
click at [440, 321] on span "5Buds – [GEOGRAPHIC_DATA]" at bounding box center [467, 317] width 112 height 11
click at [753, 306] on form "**********" at bounding box center [749, 311] width 872 height 244
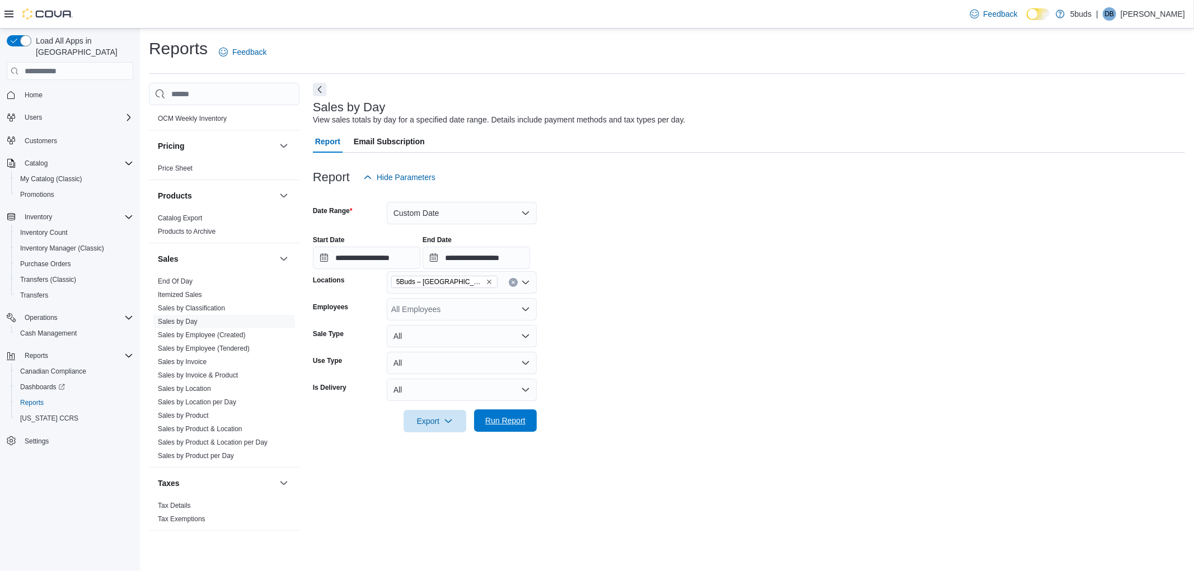
click at [518, 426] on span "Run Report" at bounding box center [505, 421] width 49 height 22
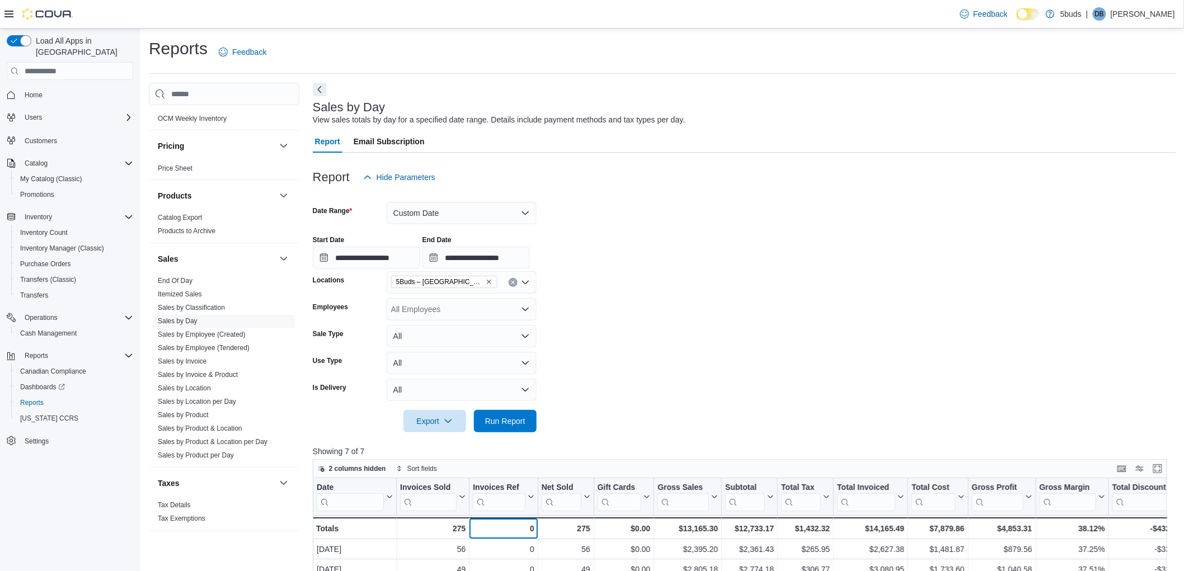
click at [500, 533] on div "0" at bounding box center [503, 528] width 61 height 13
click at [1164, 464] on button "Enter fullscreen" at bounding box center [1157, 468] width 13 height 13
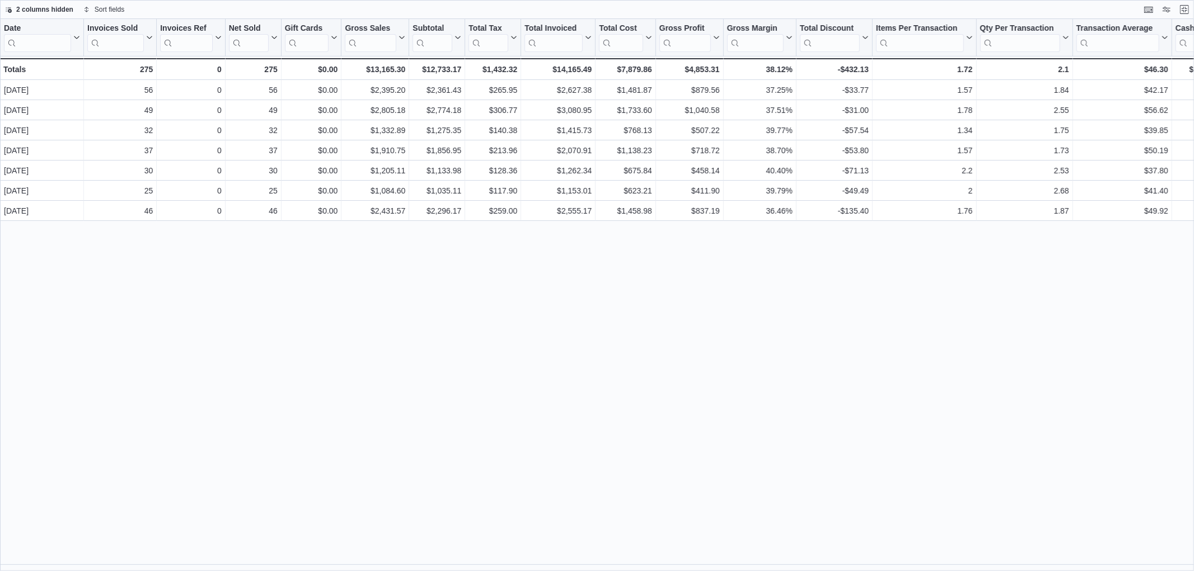
click at [12, 427] on div "Date Click to view column header actions Invoices Sold Click to view column hea…" at bounding box center [597, 295] width 1194 height 552
click at [1188, 7] on button "Exit fullscreen" at bounding box center [1183, 8] width 13 height 13
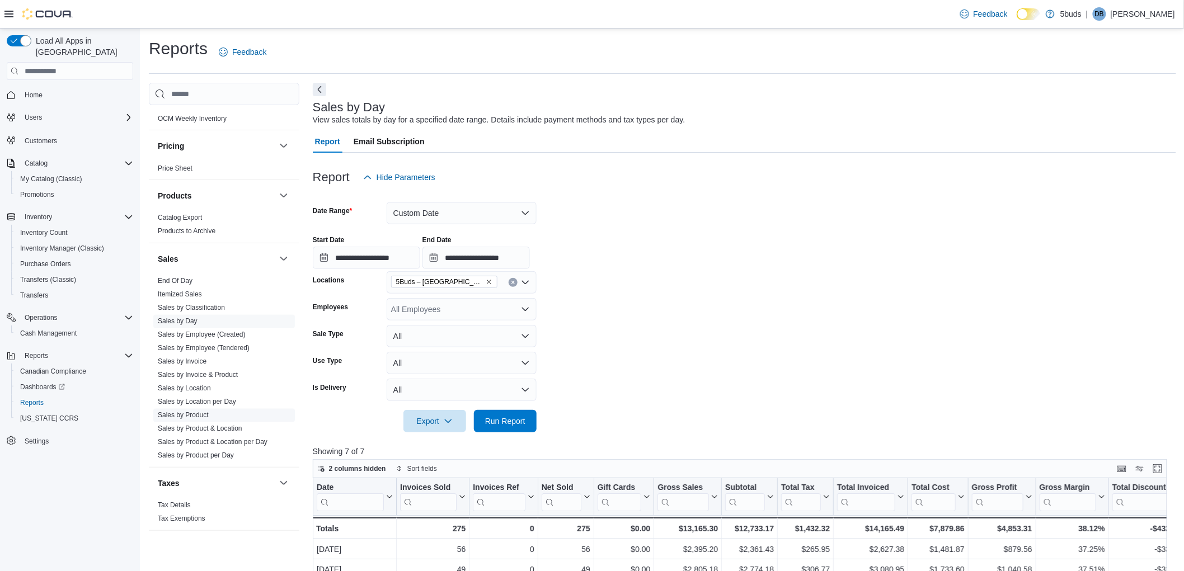
click at [194, 412] on link "Sales by Product" at bounding box center [183, 416] width 51 height 8
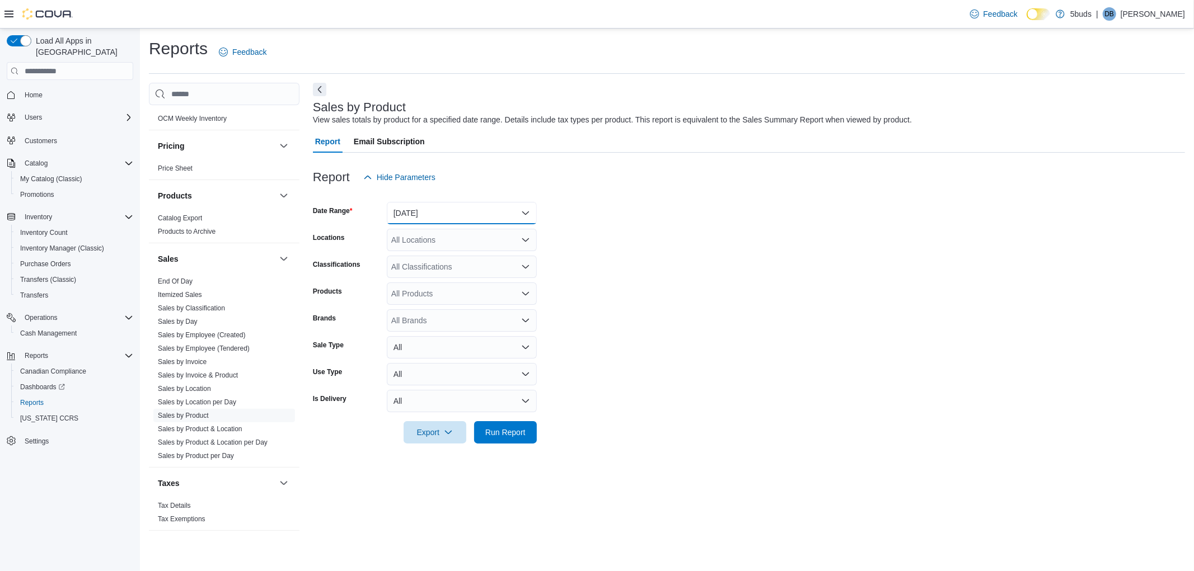
click at [434, 209] on button "[DATE]" at bounding box center [462, 213] width 150 height 22
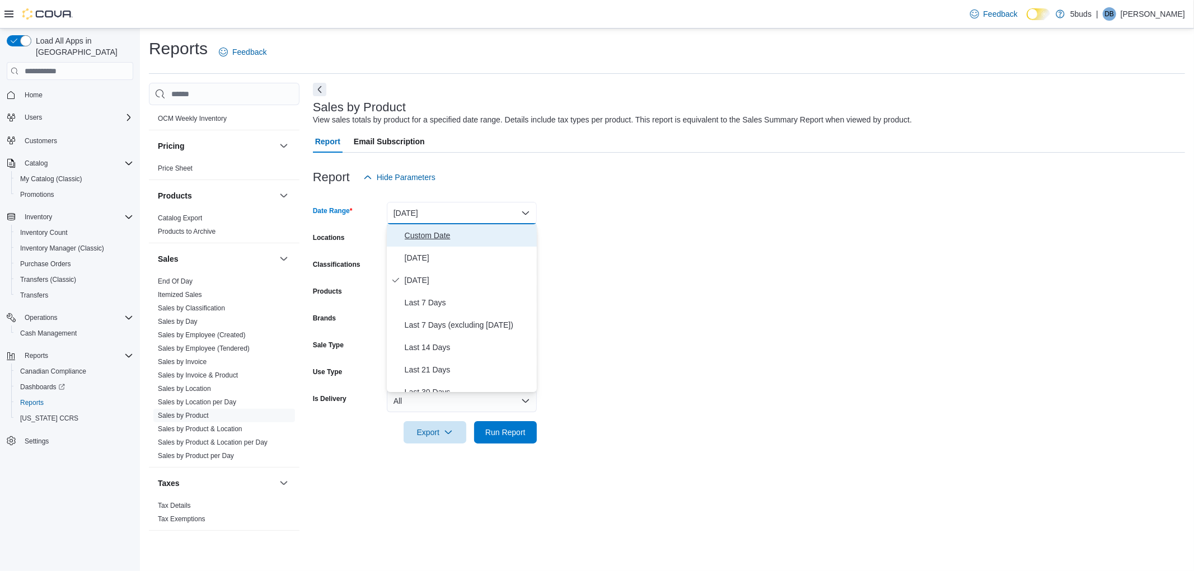
click at [432, 241] on span "Custom Date" at bounding box center [469, 235] width 128 height 13
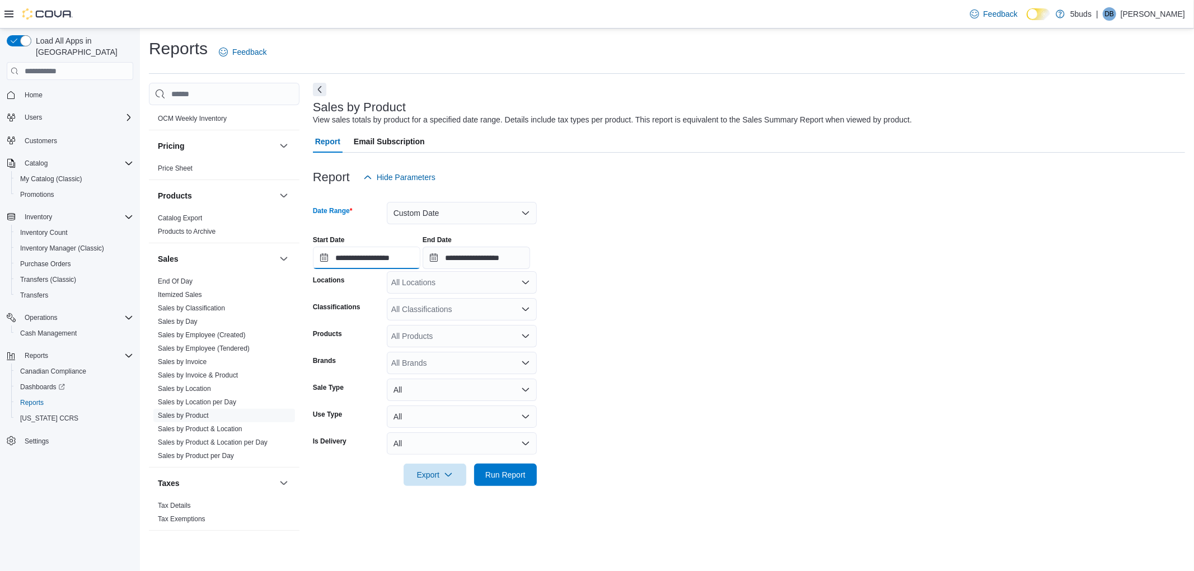
click at [382, 257] on input "**********" at bounding box center [366, 258] width 107 height 22
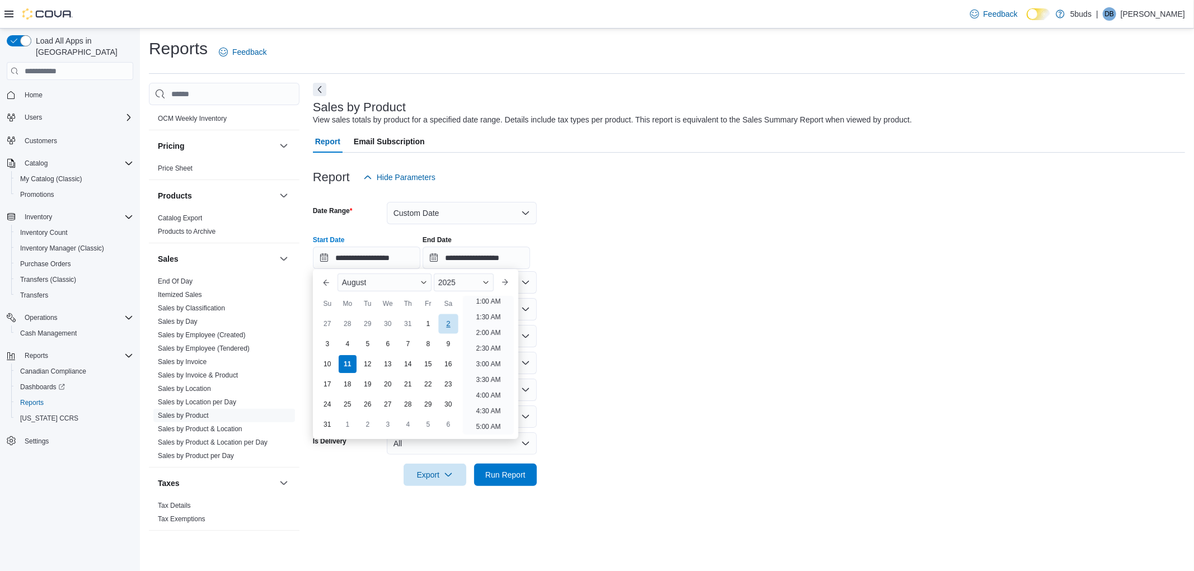
click at [449, 323] on div "2" at bounding box center [448, 324] width 20 height 20
type input "**********"
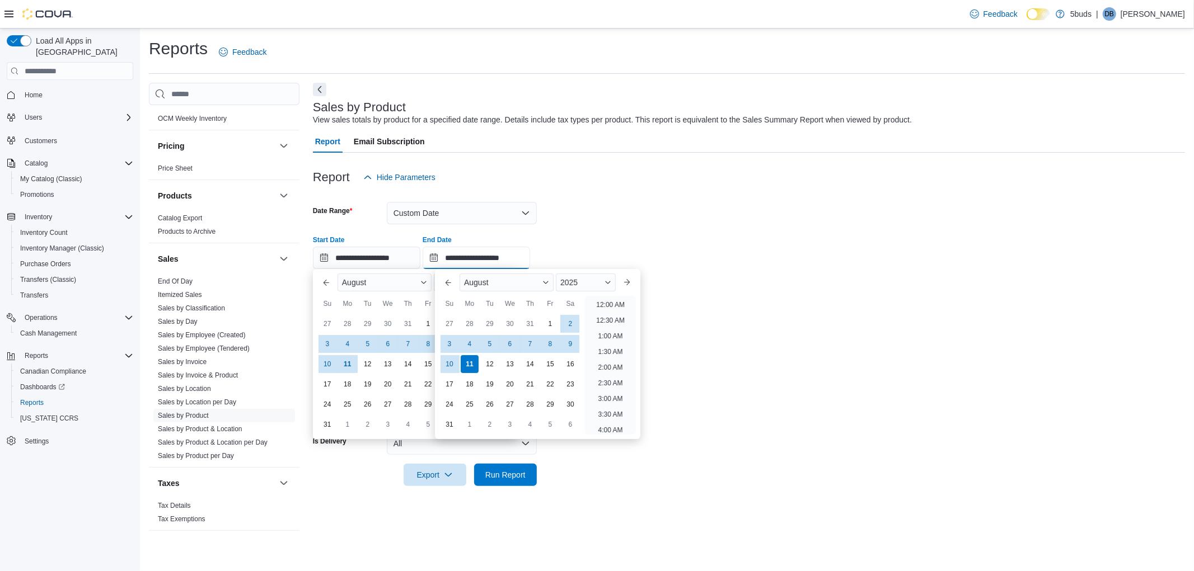
click at [454, 259] on input "**********" at bounding box center [475, 258] width 107 height 22
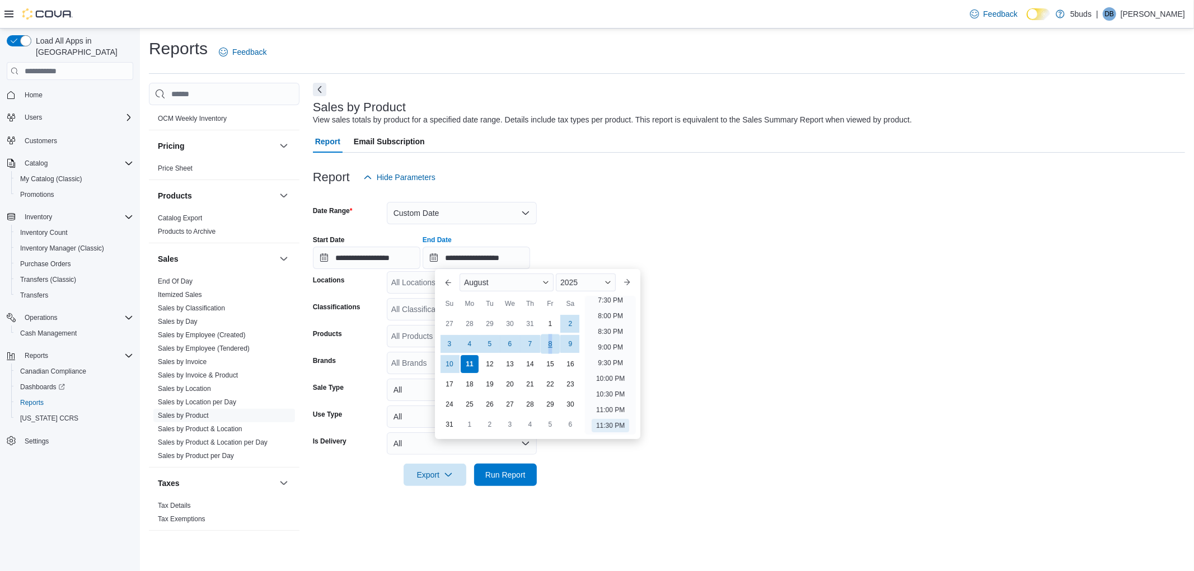
click at [549, 345] on div "8" at bounding box center [550, 344] width 20 height 20
type input "**********"
click at [771, 271] on form "**********" at bounding box center [749, 338] width 872 height 298
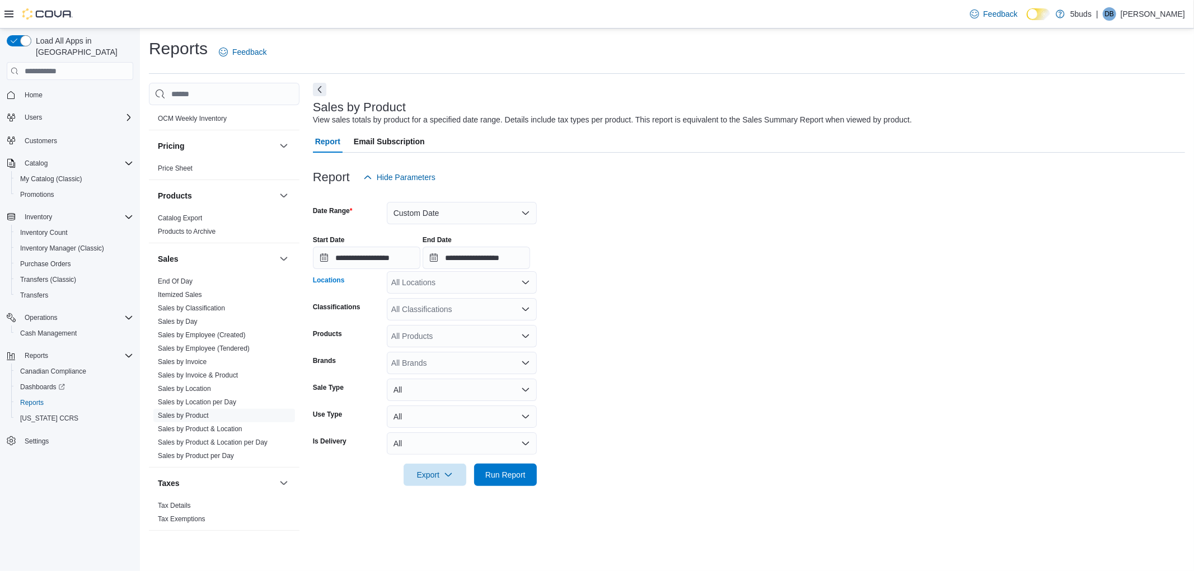
click at [473, 284] on div "All Locations" at bounding box center [462, 282] width 150 height 22
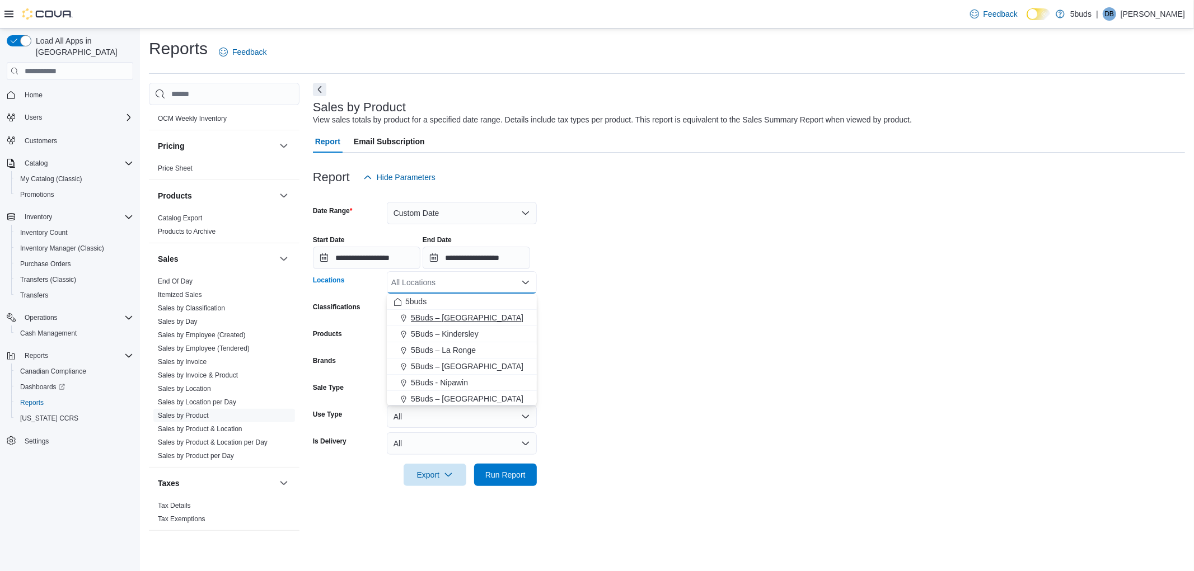
click at [460, 315] on span "5Buds – [GEOGRAPHIC_DATA]" at bounding box center [467, 317] width 112 height 11
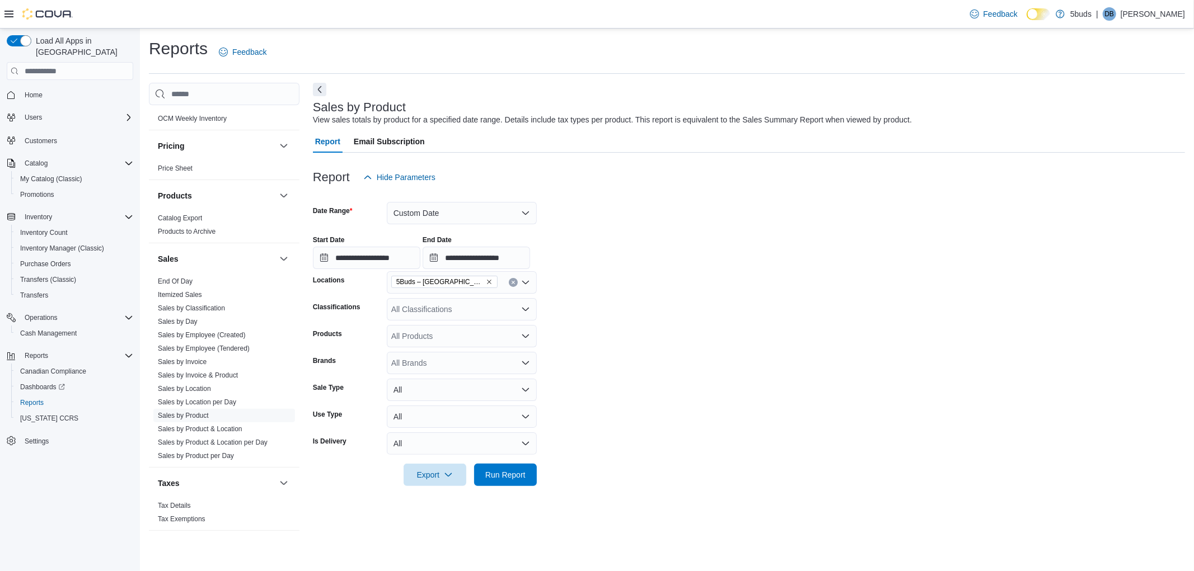
click at [770, 274] on form "**********" at bounding box center [749, 338] width 872 height 298
click at [432, 473] on span "Export" at bounding box center [434, 474] width 49 height 22
click at [430, 499] on span "Export to Excel" at bounding box center [436, 497] width 50 height 9
click at [650, 484] on form "**********" at bounding box center [749, 338] width 872 height 298
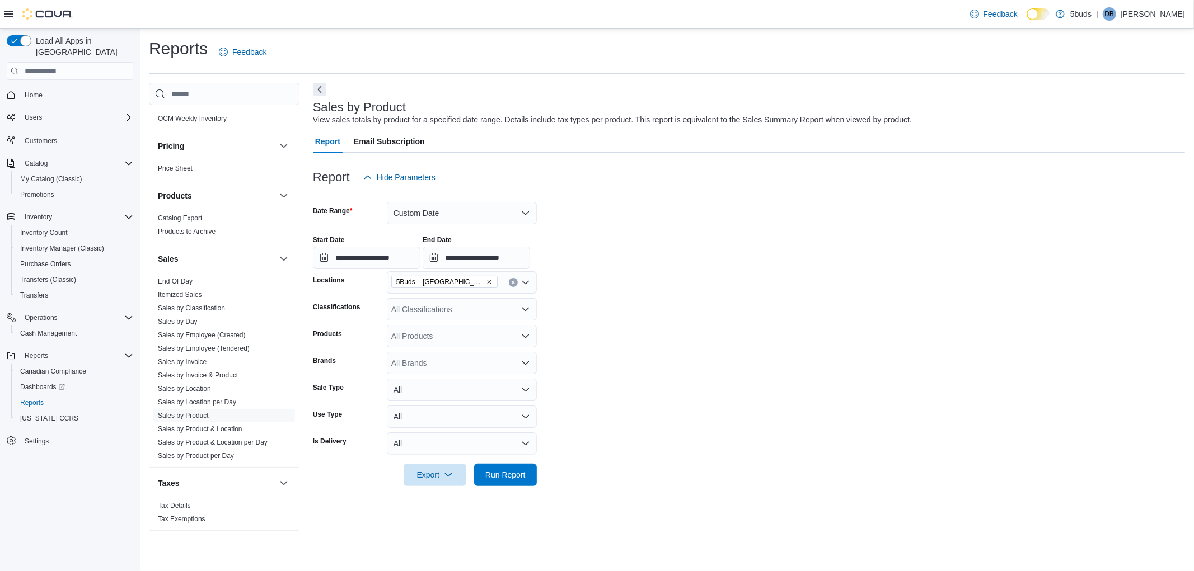
click at [510, 551] on div "Reports Feedback Cash Management Cash Management Cash Out Details Compliance OC…" at bounding box center [667, 300] width 1054 height 543
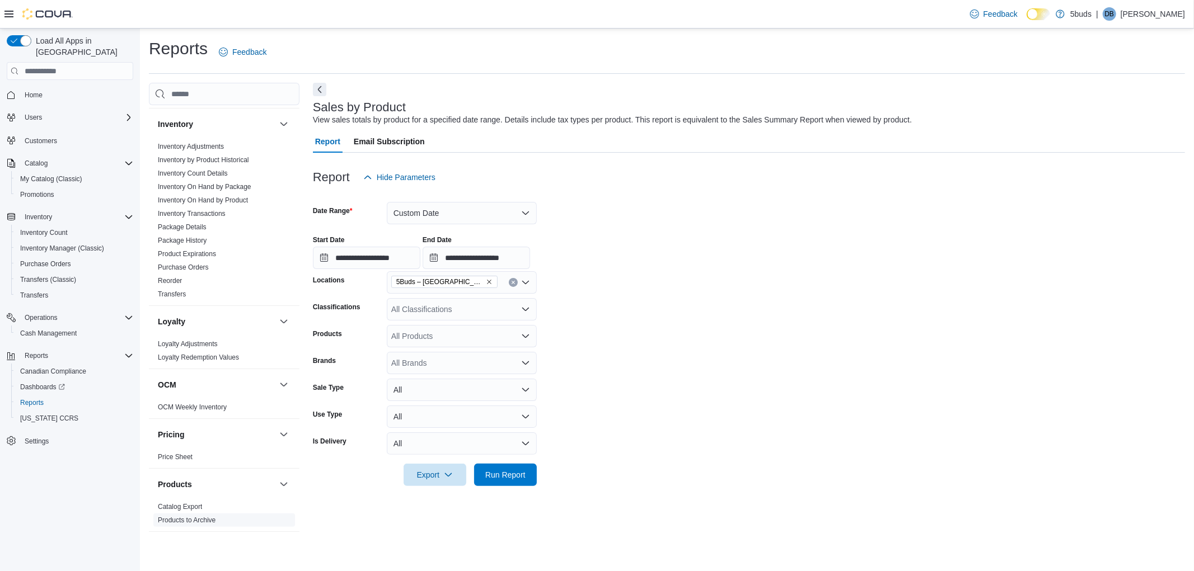
scroll to position [471, 0]
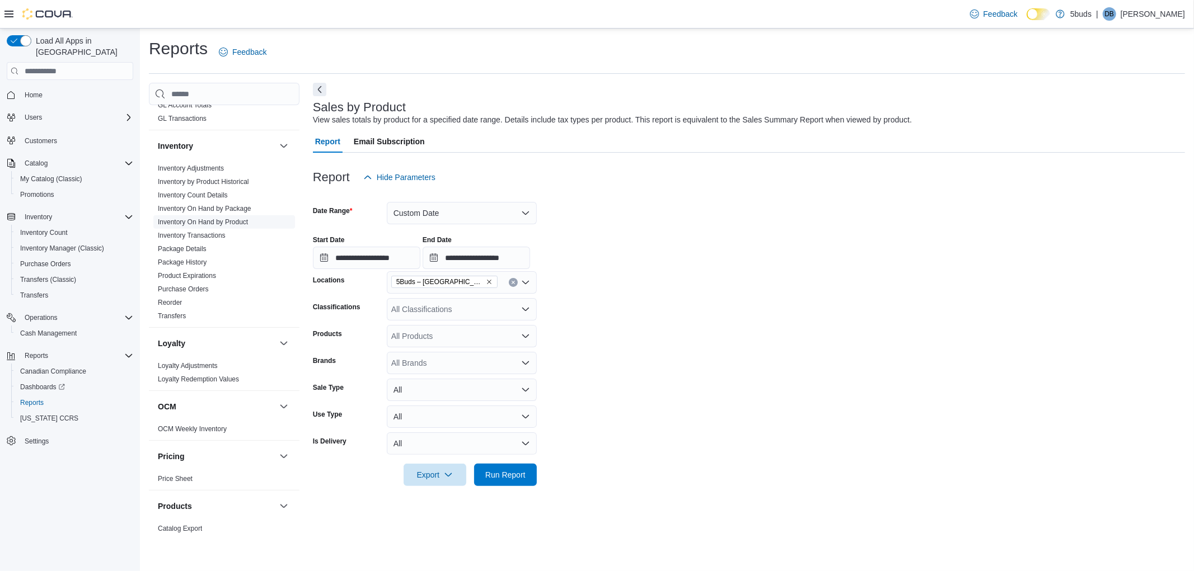
click at [213, 218] on link "Inventory On Hand by Product" at bounding box center [203, 222] width 90 height 8
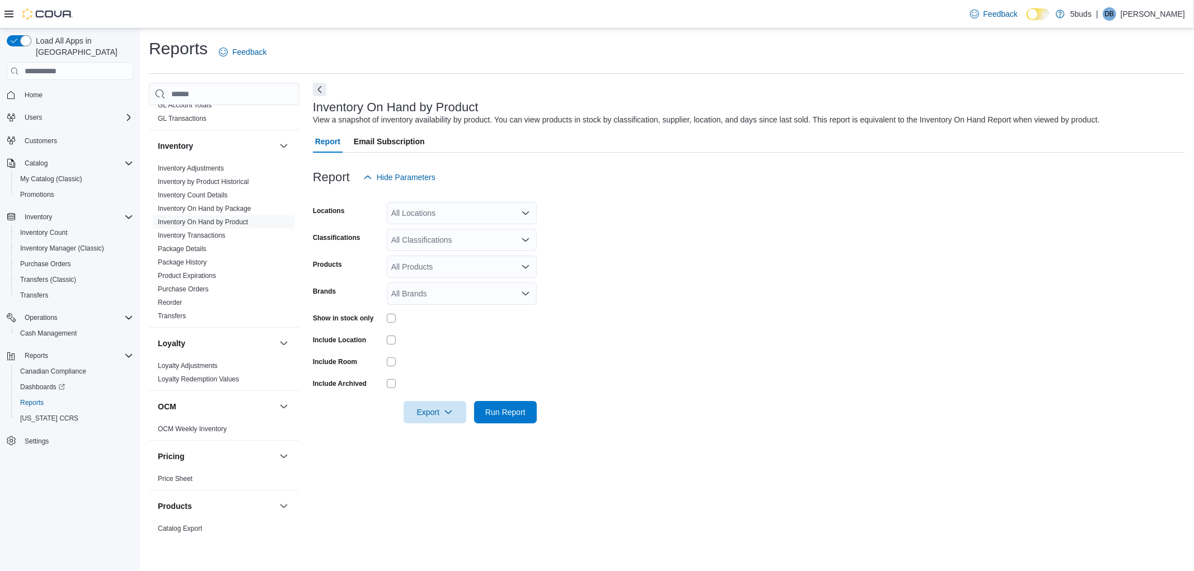
click at [454, 212] on div "All Locations" at bounding box center [462, 213] width 150 height 22
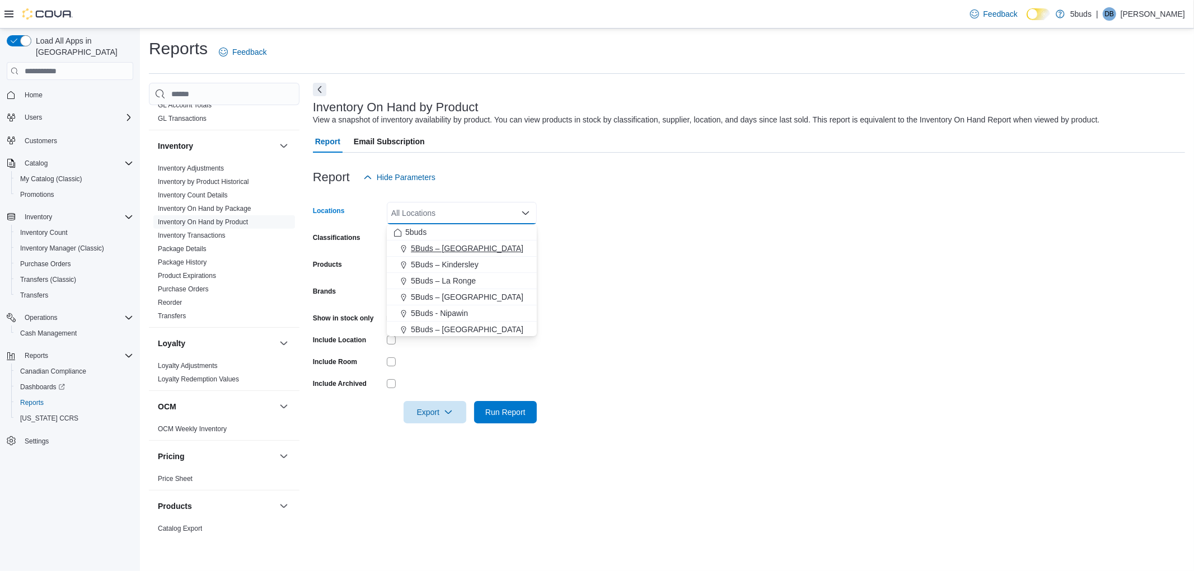
click at [445, 247] on span "5Buds – [GEOGRAPHIC_DATA]" at bounding box center [467, 248] width 112 height 11
click at [787, 255] on form "Locations 5Buds – [GEOGRAPHIC_DATA] Combo box. Selected. 5Buds – [GEOGRAPHIC_DA…" at bounding box center [749, 306] width 872 height 235
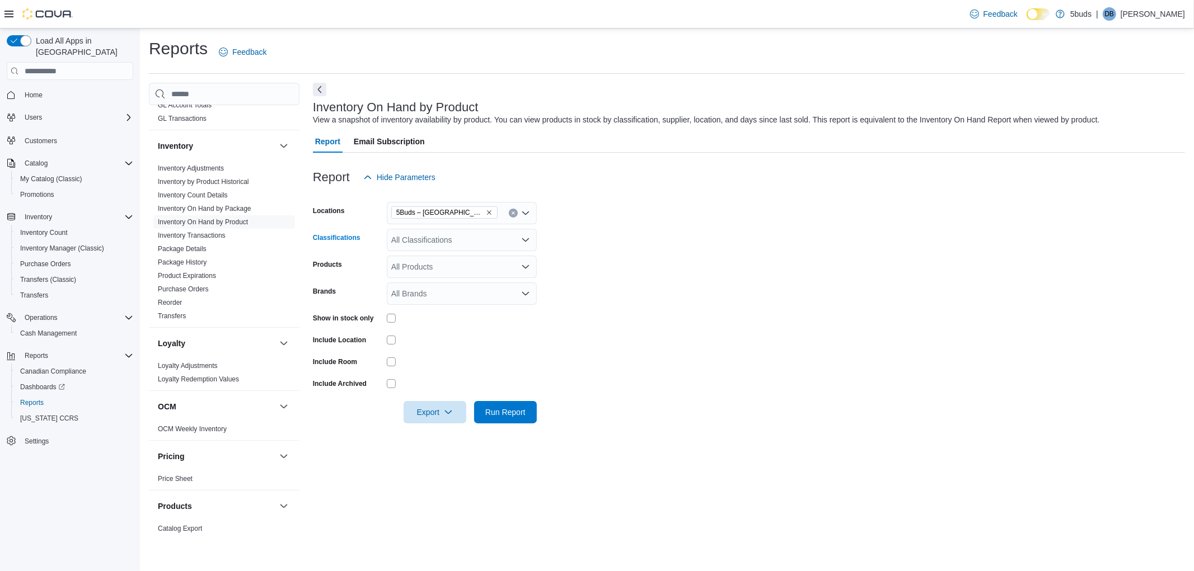
click at [468, 243] on div "All Classifications" at bounding box center [462, 240] width 150 height 22
click at [438, 276] on span "CANNABIS" at bounding box center [431, 275] width 40 height 11
click at [702, 262] on form "Locations 5Buds – Humboldt Classifications CANNABIS Combo box. Selected. CANNAB…" at bounding box center [749, 306] width 872 height 235
click at [419, 413] on span "Export" at bounding box center [434, 412] width 49 height 22
click at [433, 433] on span "Export to Excel" at bounding box center [436, 434] width 50 height 9
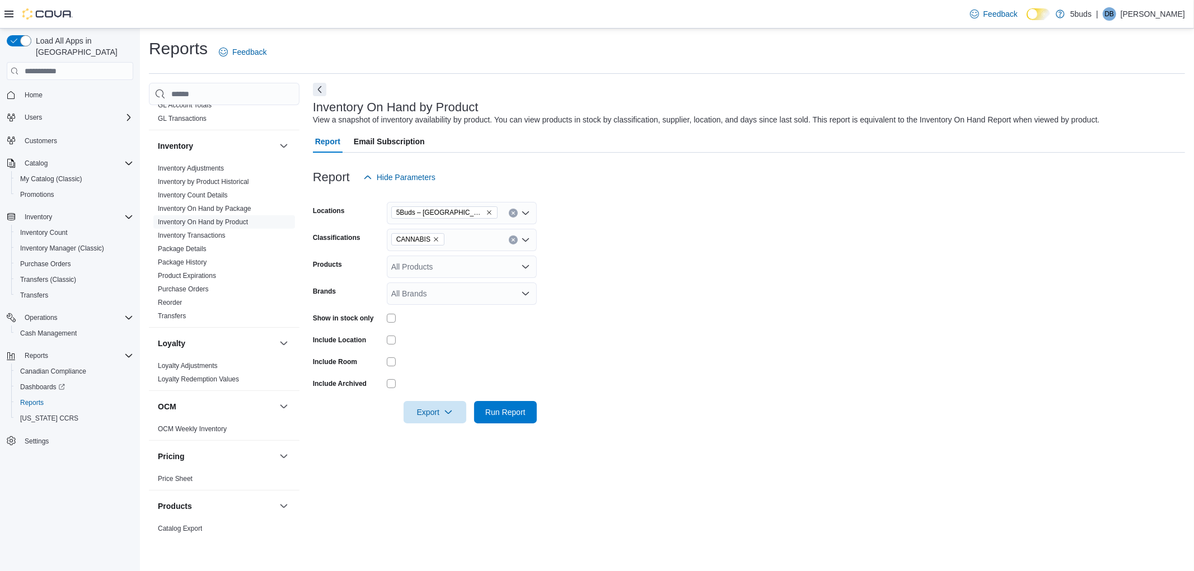
click at [519, 490] on div "Inventory On Hand by Product View a snapshot of inventory availability by produ…" at bounding box center [749, 308] width 872 height 451
drag, startPoint x: 753, startPoint y: 18, endPoint x: 716, endPoint y: 6, distance: 39.1
click at [753, 18] on div "Feedback Dark Mode 5buds | DB [PERSON_NAME]" at bounding box center [597, 14] width 1194 height 29
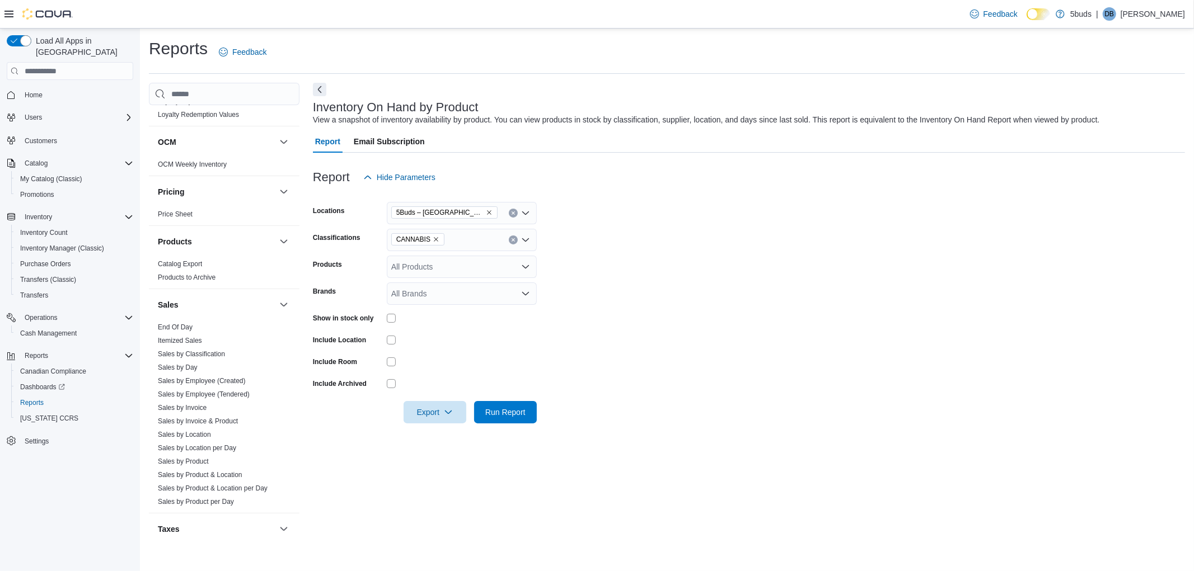
scroll to position [781, 0]
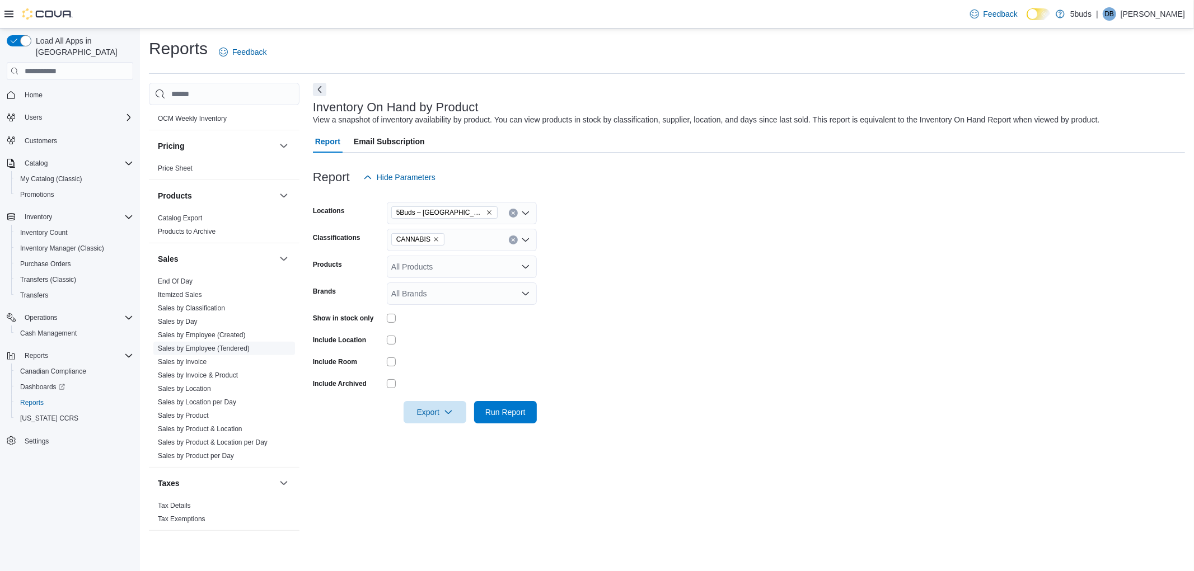
click at [218, 345] on link "Sales by Employee (Tendered)" at bounding box center [204, 349] width 92 height 8
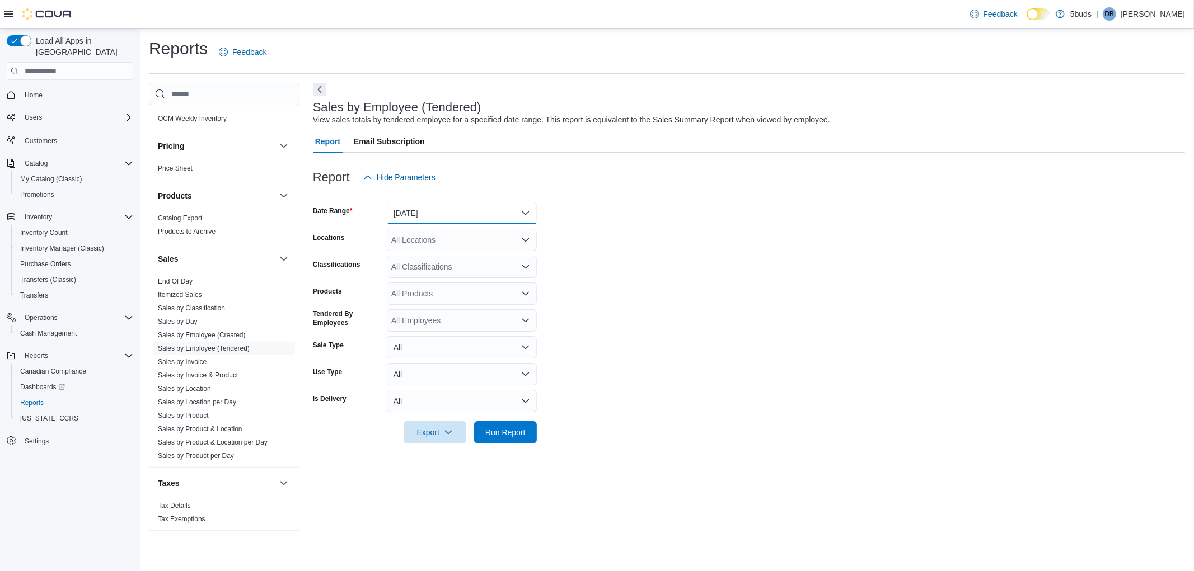
click at [434, 212] on button "[DATE]" at bounding box center [462, 213] width 150 height 22
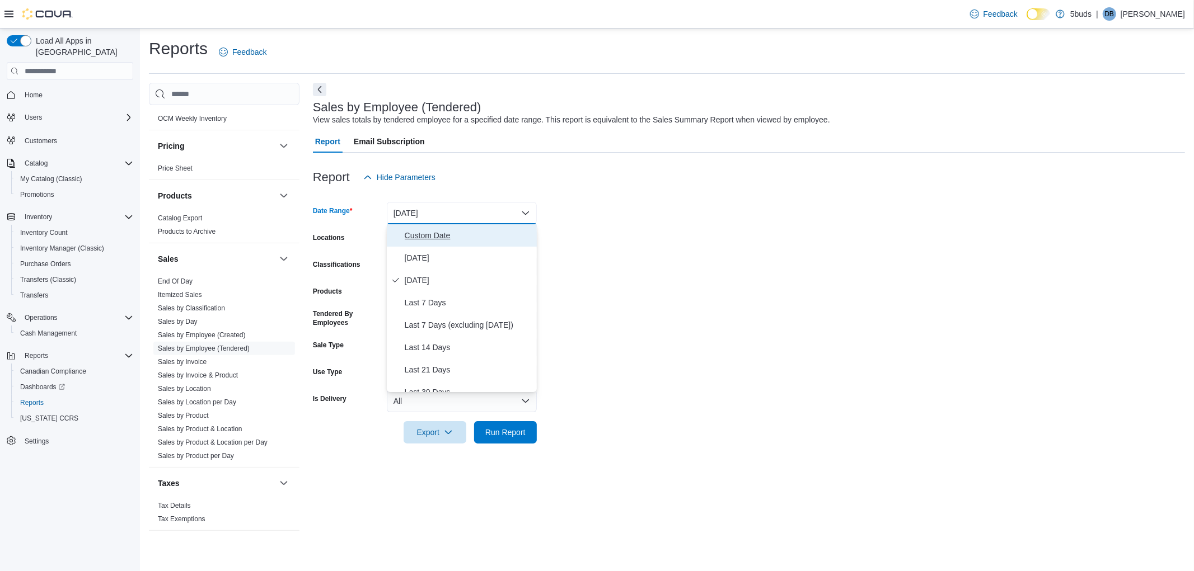
click at [427, 231] on span "Custom Date" at bounding box center [469, 235] width 128 height 13
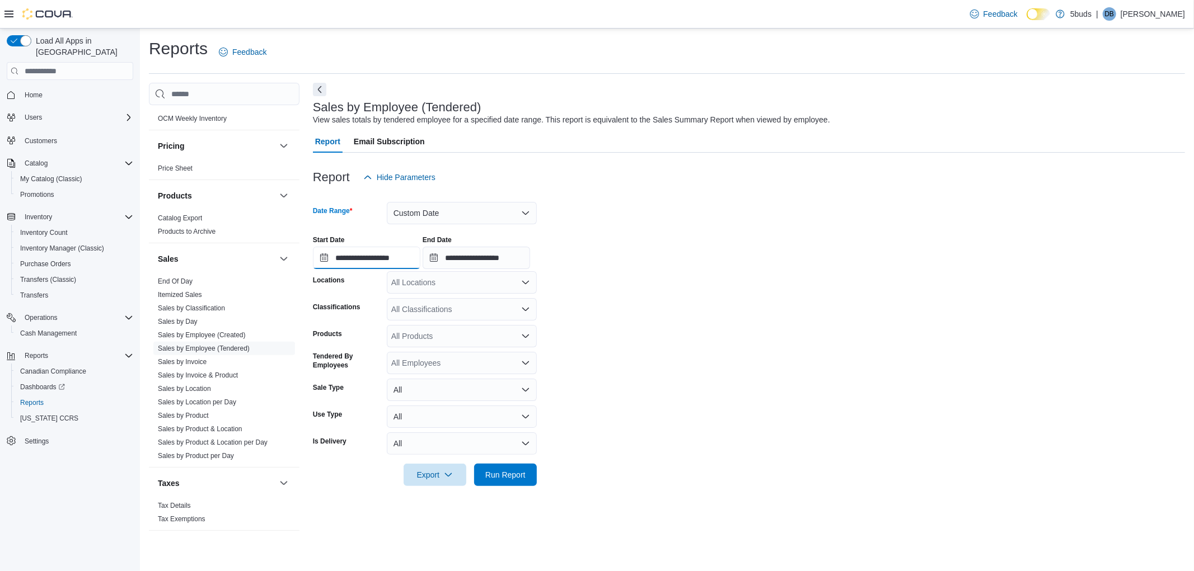
click at [381, 253] on input "**********" at bounding box center [366, 258] width 107 height 22
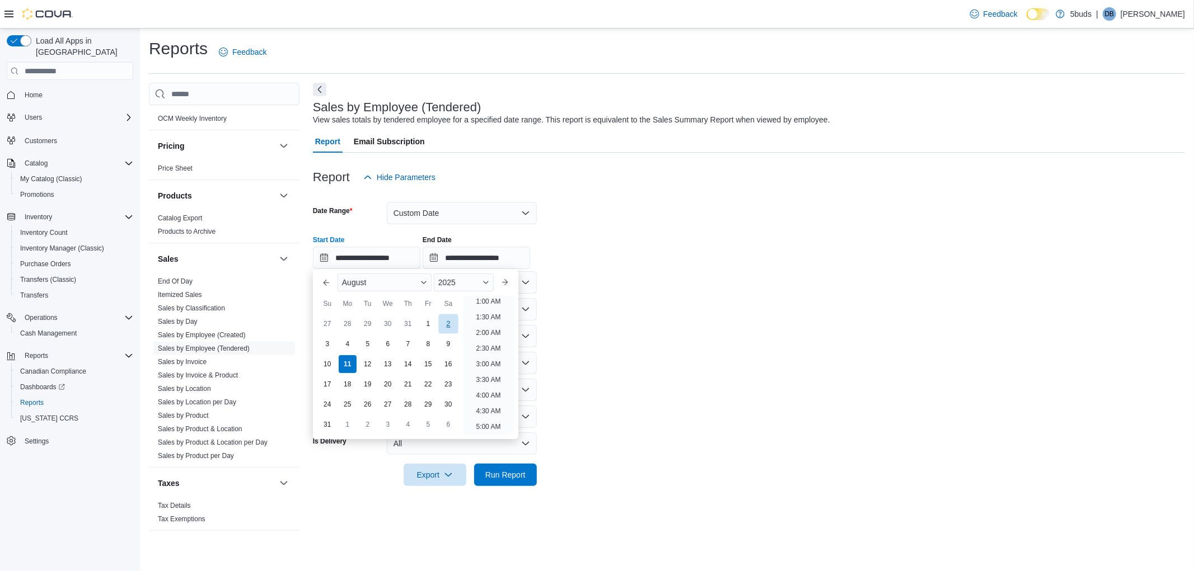
click at [444, 322] on div "2" at bounding box center [448, 324] width 20 height 20
type input "**********"
click at [455, 260] on input "**********" at bounding box center [475, 258] width 107 height 22
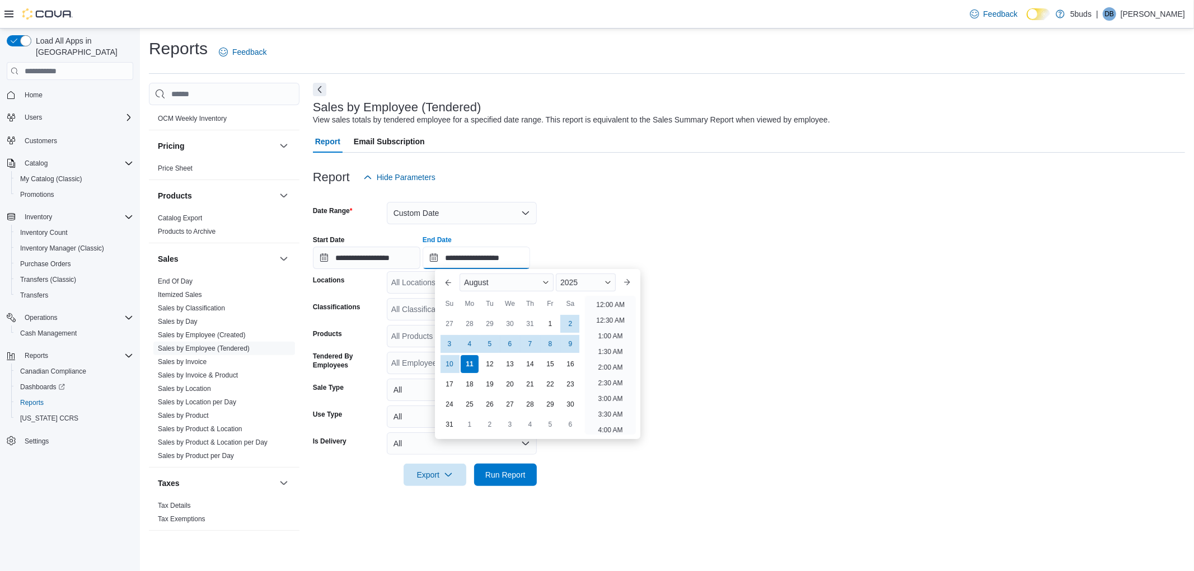
scroll to position [616, 0]
click at [548, 342] on div "8" at bounding box center [550, 344] width 20 height 20
type input "**********"
click at [773, 270] on div at bounding box center [749, 270] width 872 height 2
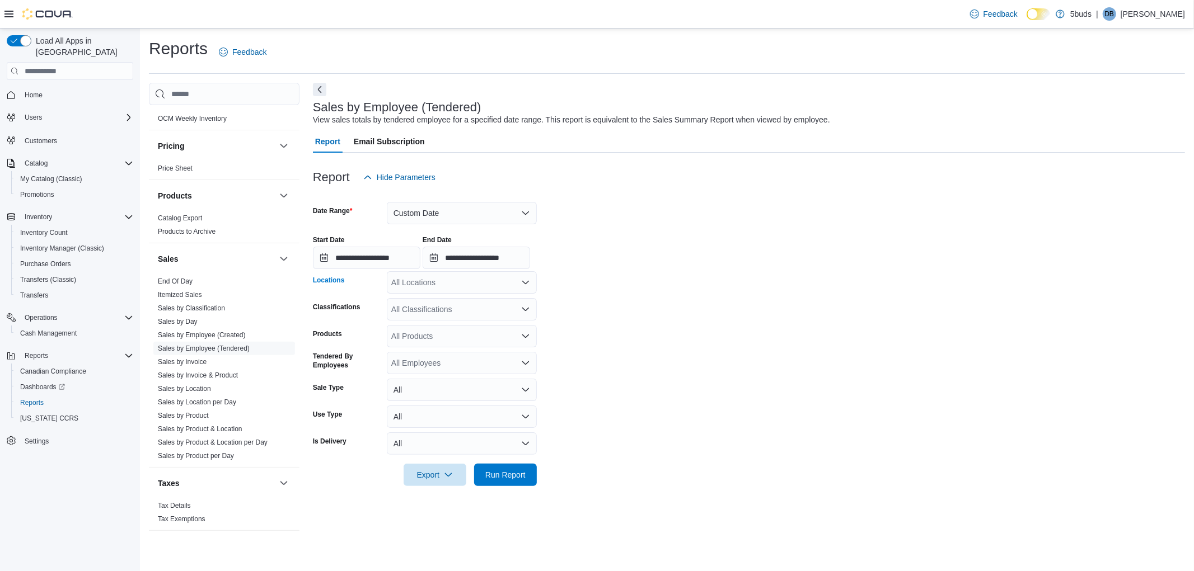
click at [452, 278] on div "All Locations" at bounding box center [462, 282] width 150 height 22
click at [442, 310] on button "5Buds – [GEOGRAPHIC_DATA]" at bounding box center [462, 318] width 150 height 16
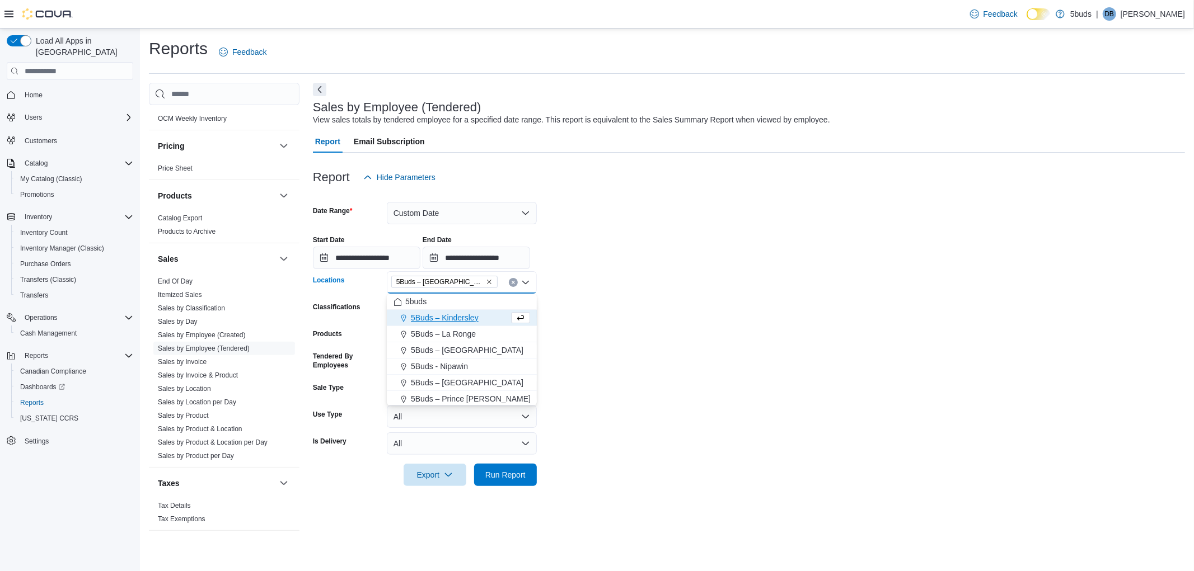
click at [701, 270] on div at bounding box center [749, 270] width 872 height 2
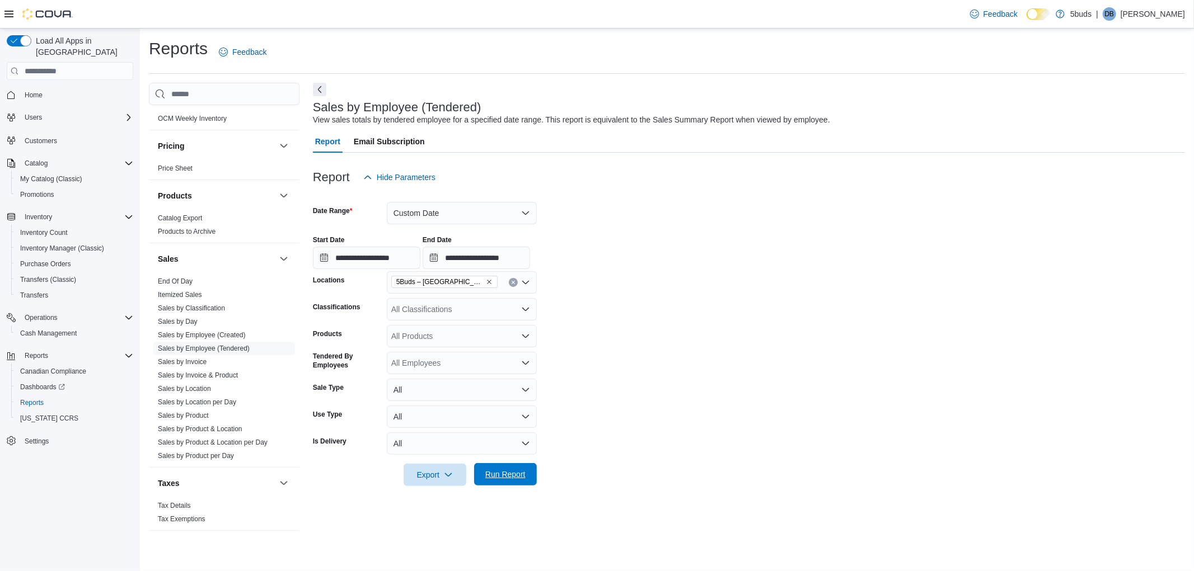
click at [513, 474] on span "Run Report" at bounding box center [505, 474] width 40 height 11
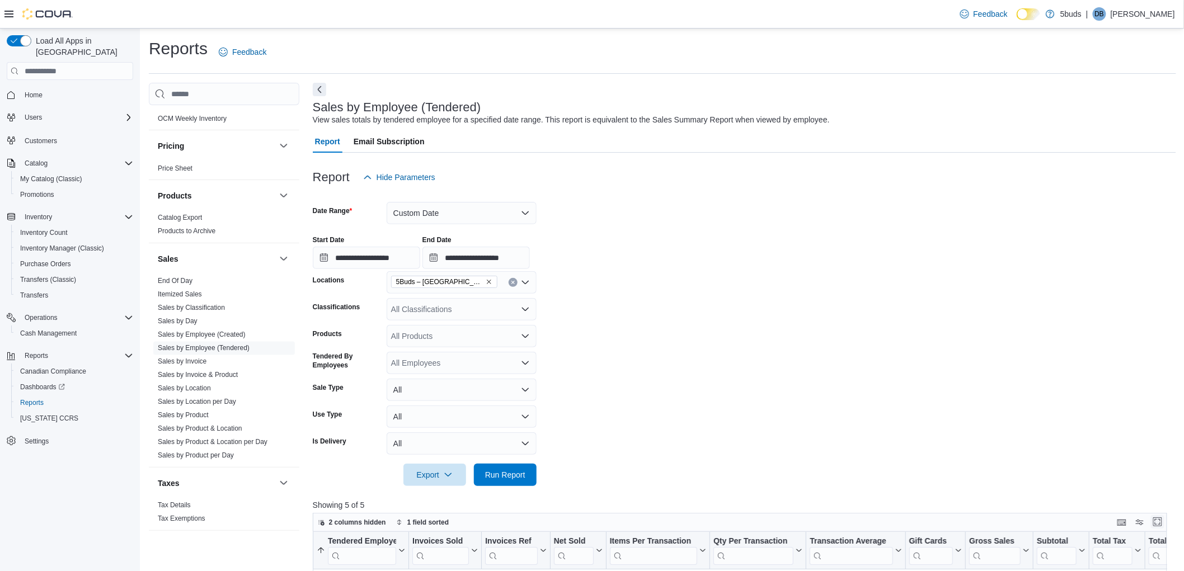
click at [1162, 519] on button "Enter fullscreen" at bounding box center [1157, 521] width 13 height 13
